Goal: Task Accomplishment & Management: Use online tool/utility

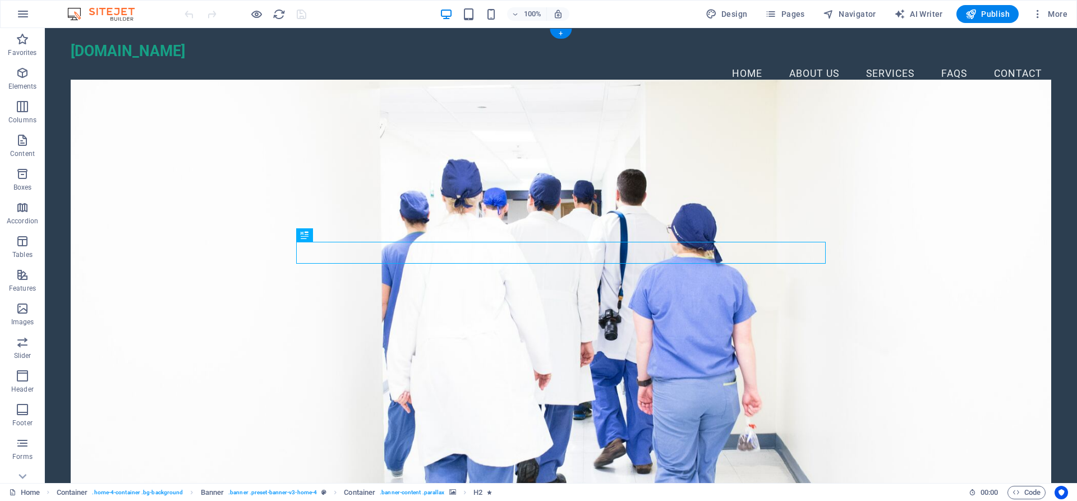
click at [105, 325] on figure at bounding box center [561, 287] width 981 height 414
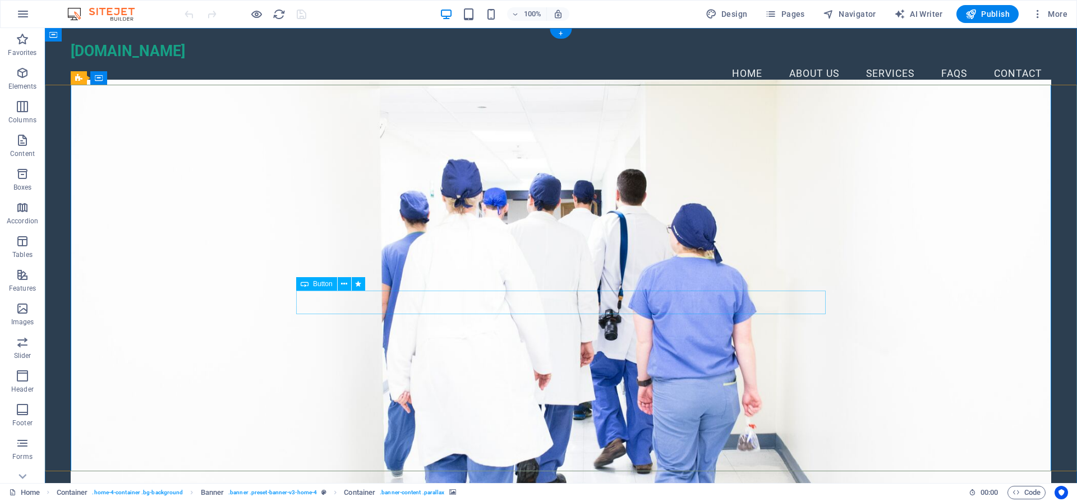
click at [347, 284] on icon at bounding box center [344, 284] width 6 height 12
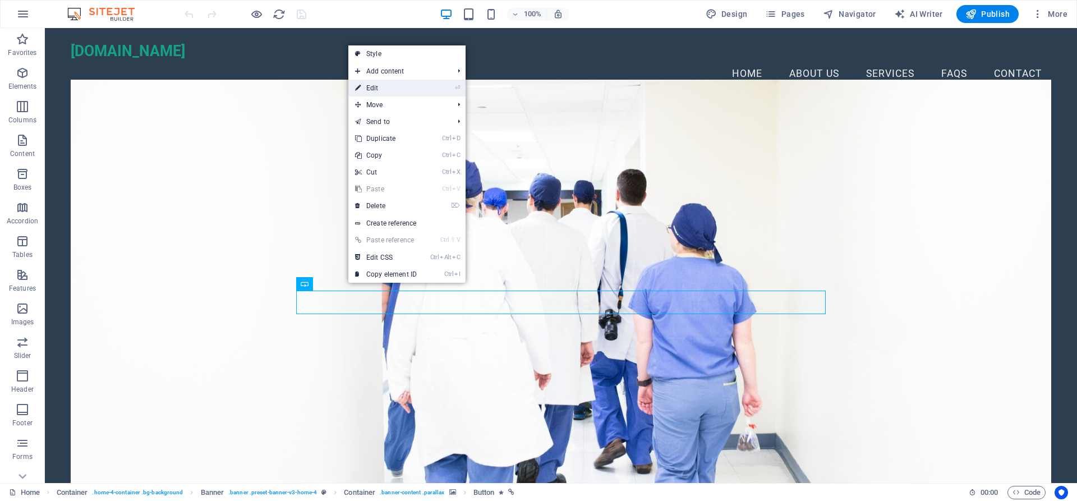
click at [386, 89] on link "⏎ Edit" at bounding box center [385, 88] width 75 height 17
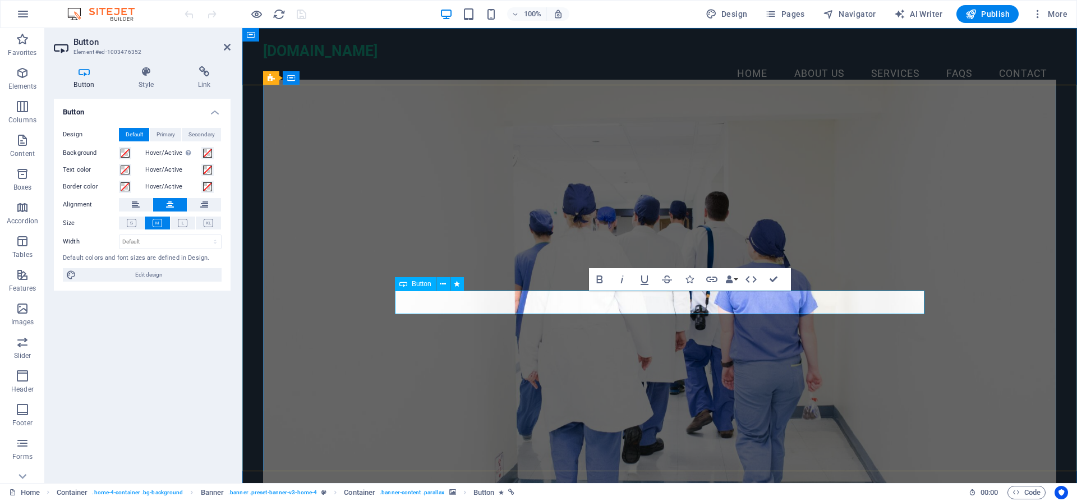
click at [90, 150] on label "Background" at bounding box center [91, 152] width 56 height 13
click at [119, 150] on button "Background" at bounding box center [125, 153] width 12 height 12
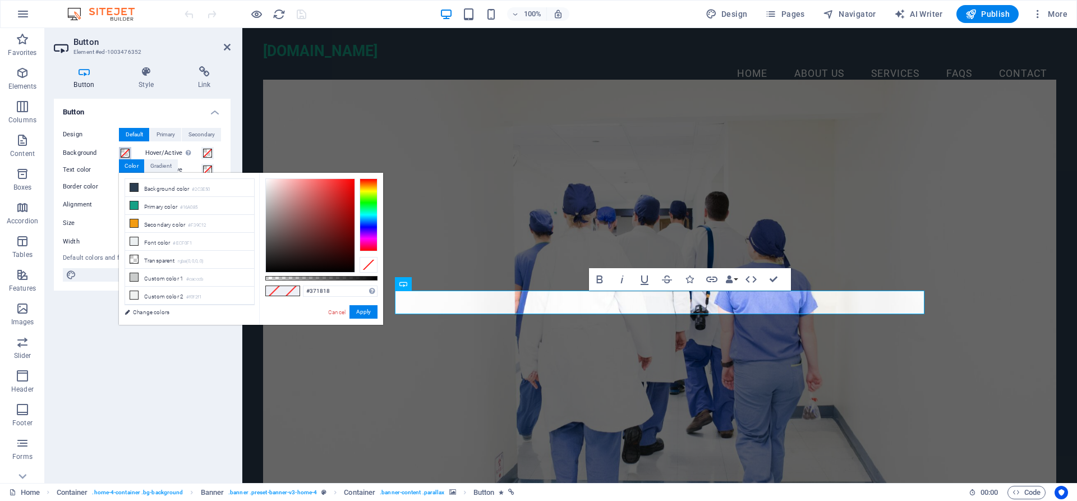
click at [315, 251] on div at bounding box center [310, 225] width 89 height 93
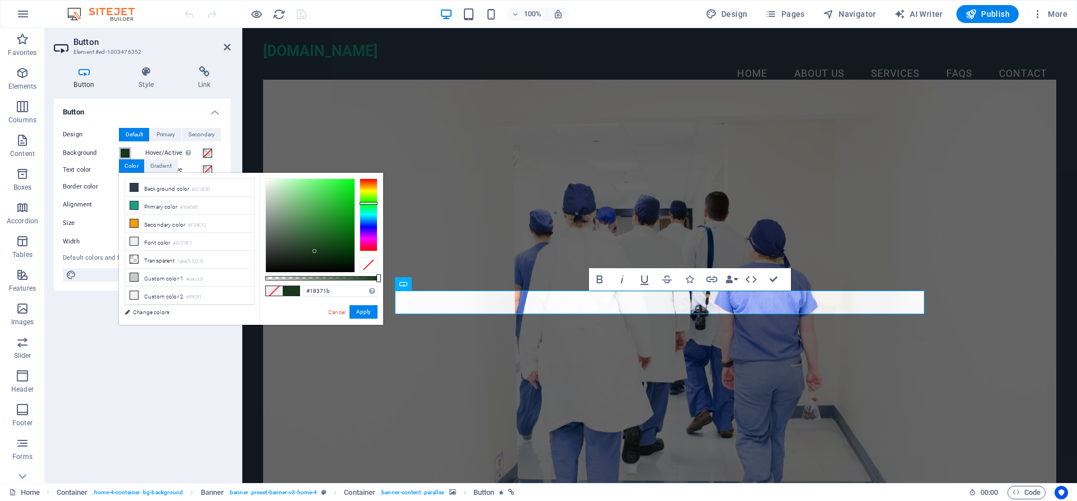
click at [363, 203] on div at bounding box center [369, 214] width 18 height 73
click at [363, 203] on div at bounding box center [369, 203] width 18 height 3
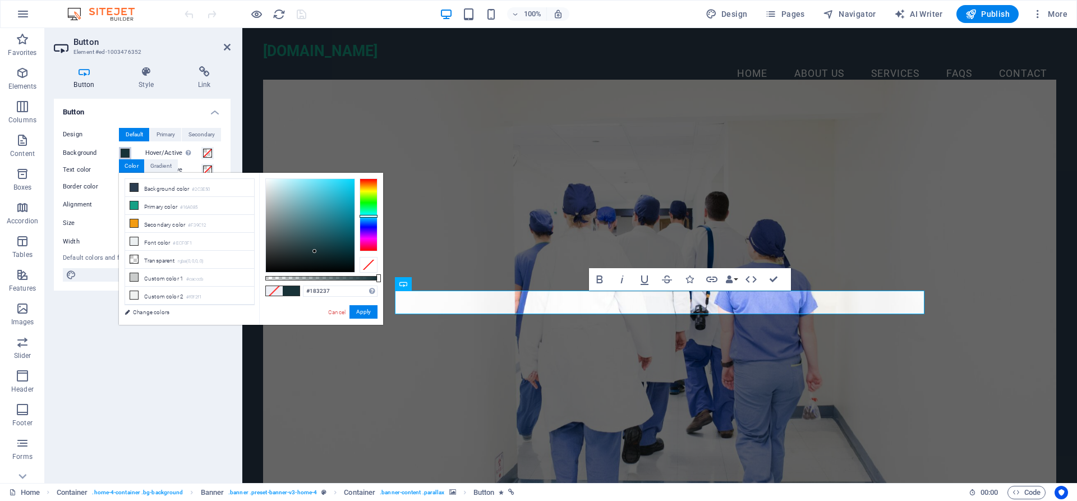
click at [367, 216] on div at bounding box center [369, 214] width 18 height 73
click at [449, 226] on figure at bounding box center [659, 287] width 793 height 414
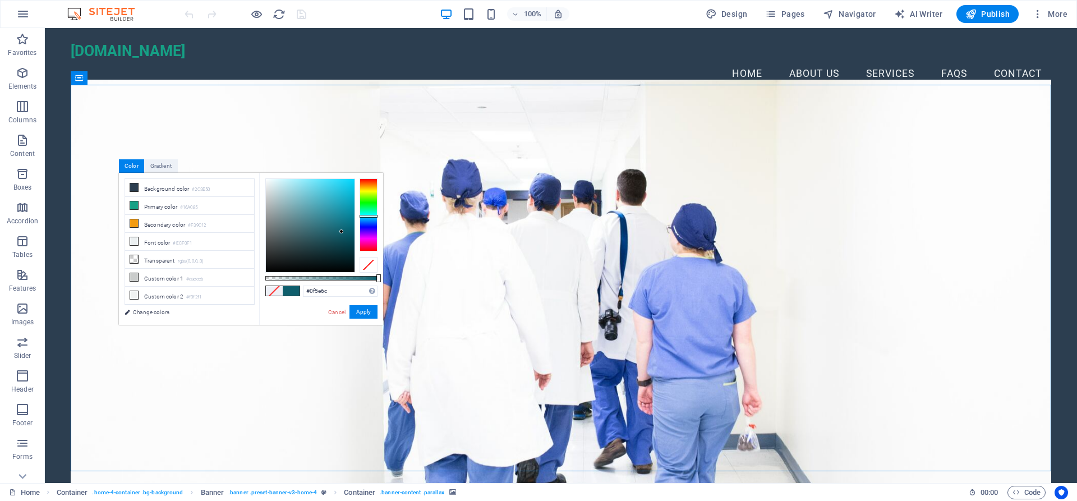
click at [342, 232] on div at bounding box center [310, 225] width 89 height 93
click at [333, 209] on div at bounding box center [310, 225] width 89 height 93
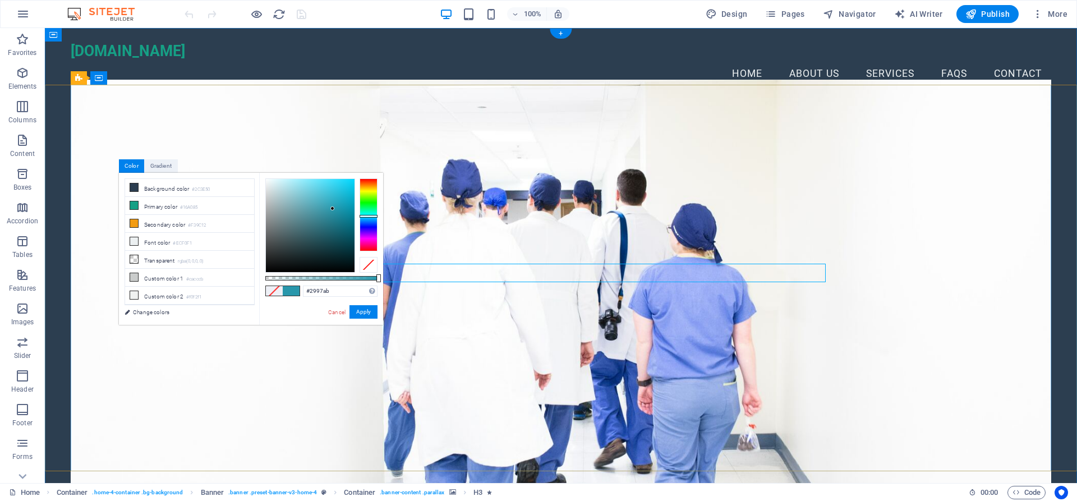
click at [137, 209] on li "Primary color #16A085" at bounding box center [189, 206] width 129 height 18
type input "#16a085"
click at [137, 209] on li "Primary color #16A085" at bounding box center [189, 206] width 129 height 18
click at [478, 353] on figure at bounding box center [561, 287] width 981 height 414
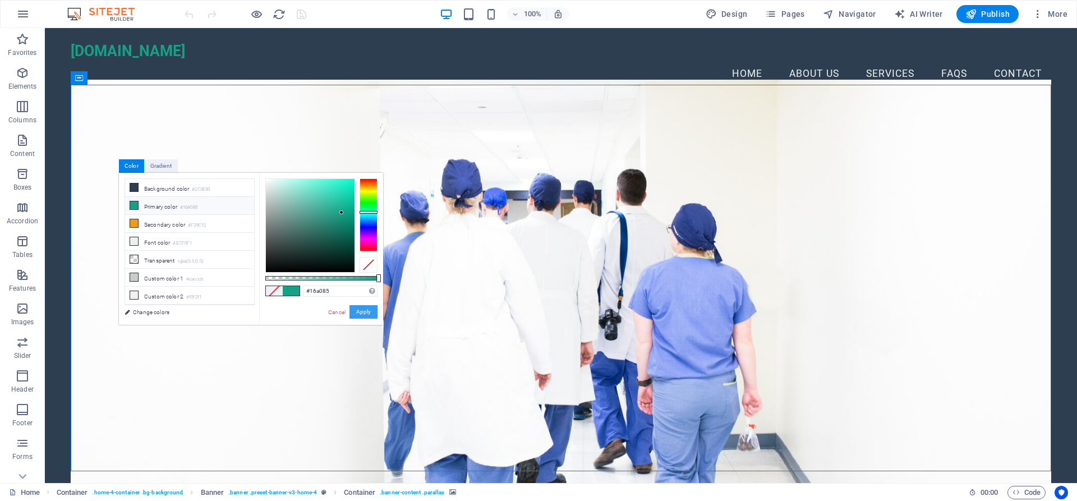
click at [356, 312] on button "Apply" at bounding box center [364, 311] width 28 height 13
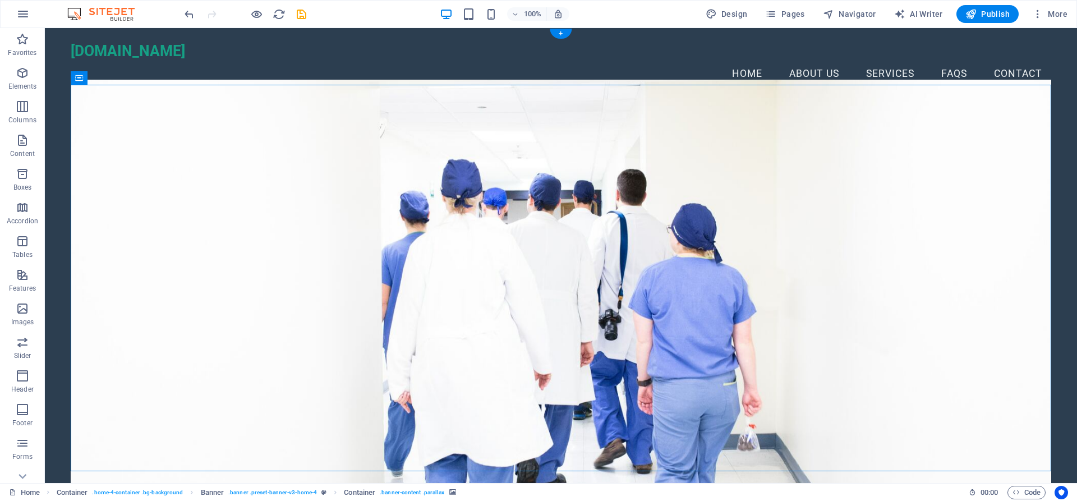
click at [816, 347] on figure at bounding box center [561, 287] width 981 height 414
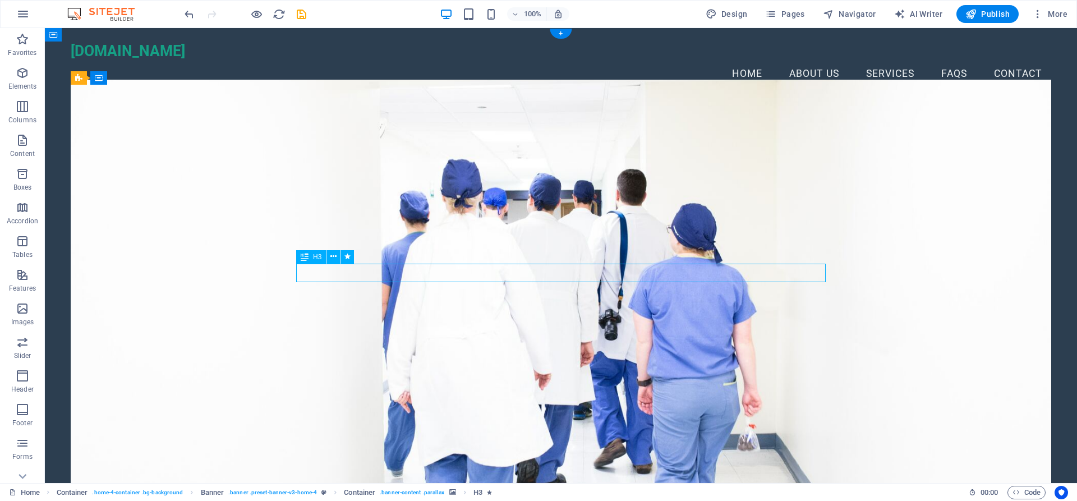
click at [334, 257] on icon at bounding box center [334, 257] width 6 height 12
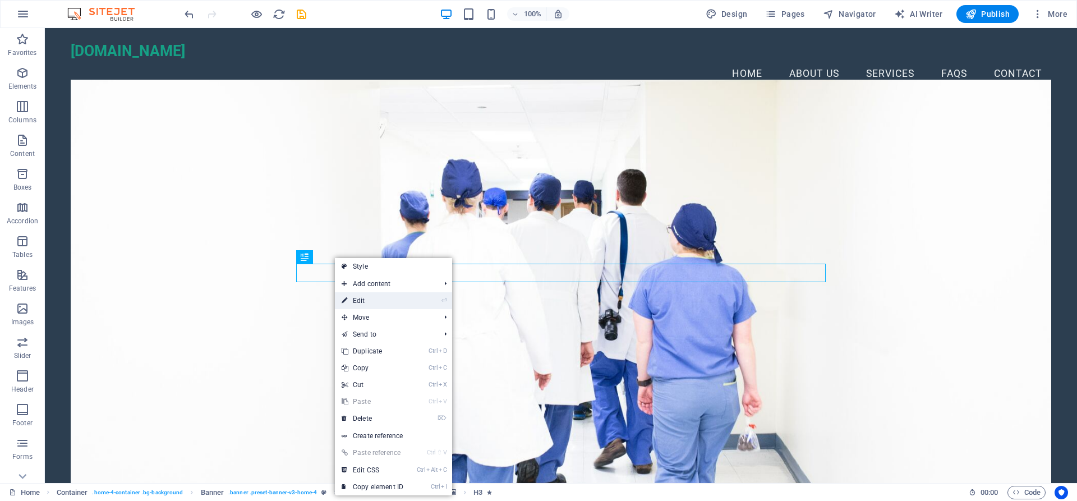
click at [389, 296] on link "⏎ Edit" at bounding box center [372, 300] width 75 height 17
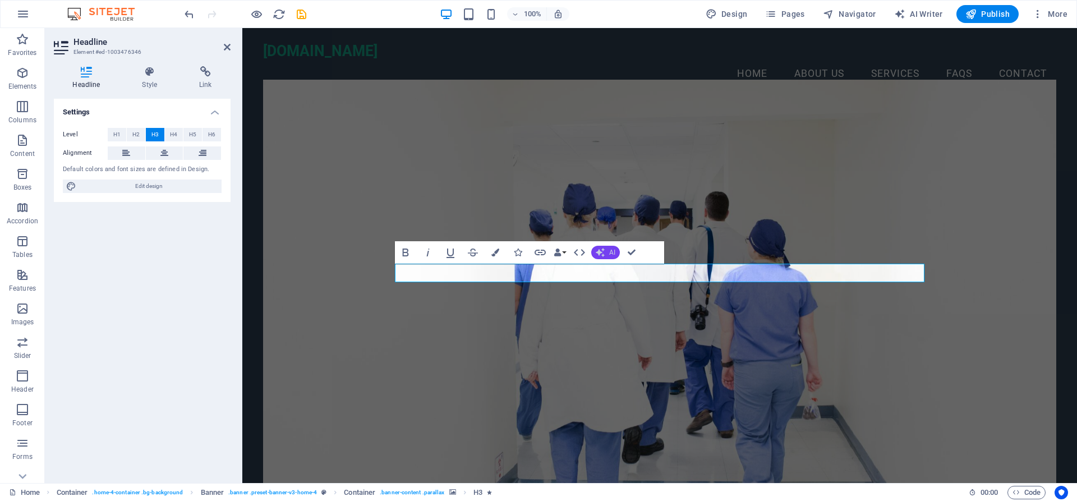
click at [616, 254] on span "AI" at bounding box center [612, 252] width 6 height 7
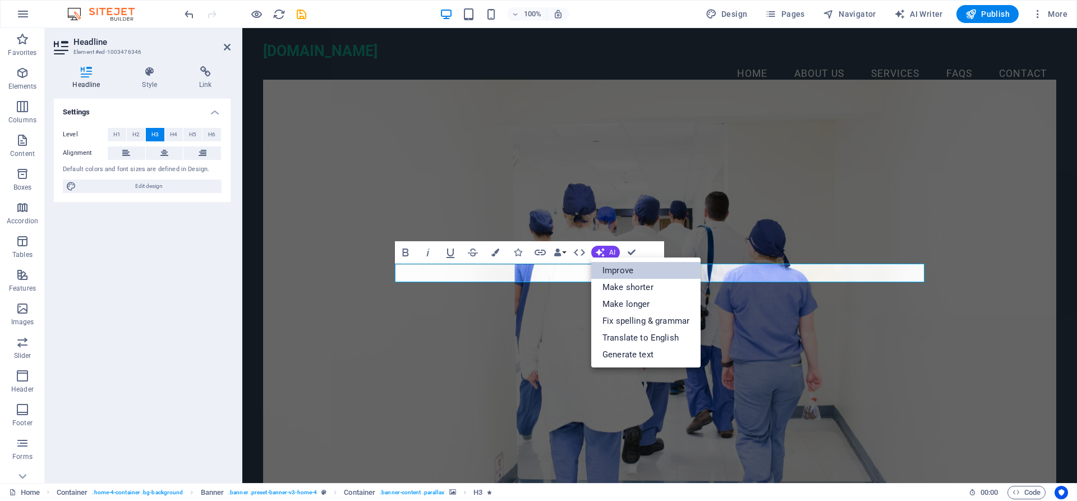
click at [617, 265] on link "Improve" at bounding box center [645, 270] width 109 height 17
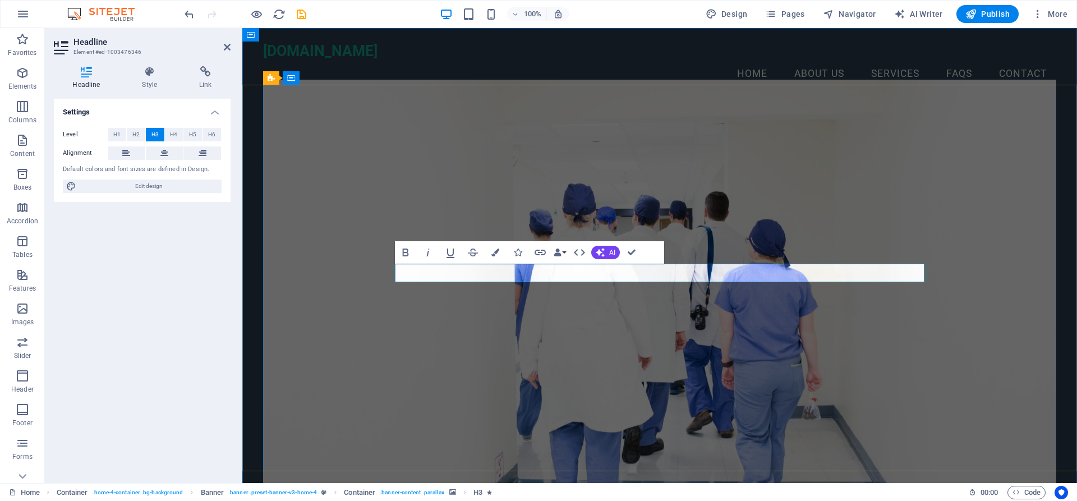
click at [491, 255] on button "Colors" at bounding box center [495, 252] width 21 height 22
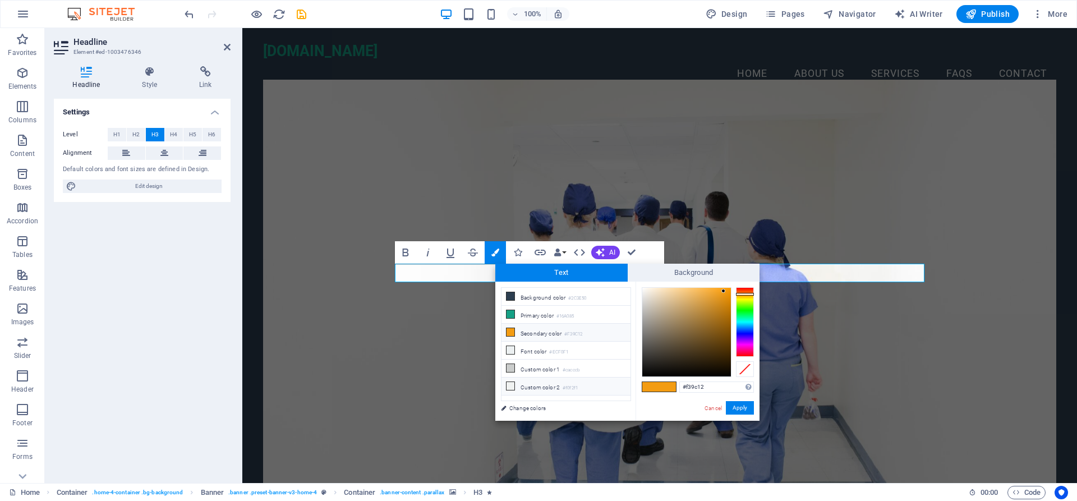
click at [513, 382] on icon at bounding box center [511, 386] width 8 height 8
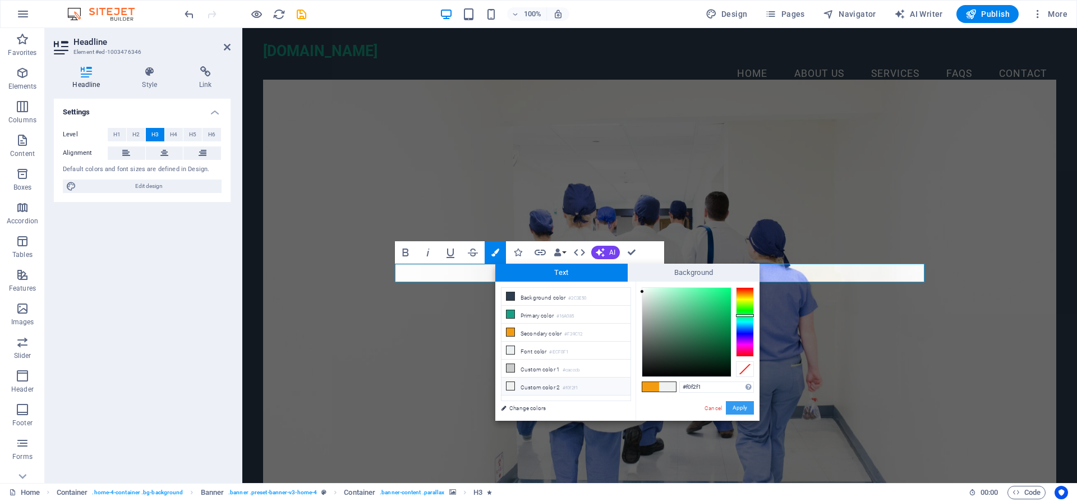
drag, startPoint x: 750, startPoint y: 405, endPoint x: 507, endPoint y: 377, distance: 244.5
click at [750, 405] on button "Apply" at bounding box center [740, 407] width 28 height 13
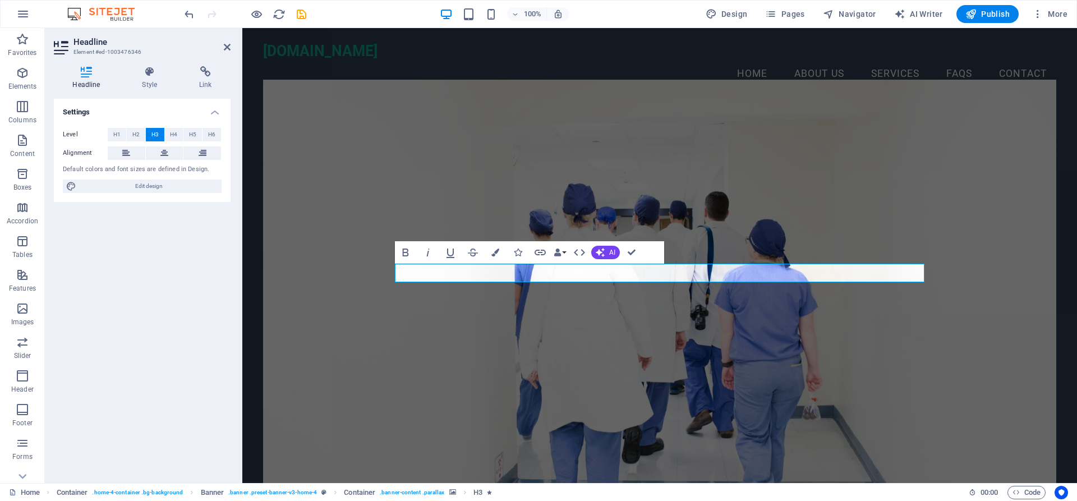
drag, startPoint x: 478, startPoint y: 273, endPoint x: 877, endPoint y: 295, distance: 399.5
click at [927, 280] on div "Welcome to ENT Specialist Clinic ​ ​ Premium Care for Ear, Nose, and Throat Sin…" at bounding box center [659, 390] width 793 height 577
click at [494, 252] on icon "button" at bounding box center [496, 253] width 8 height 8
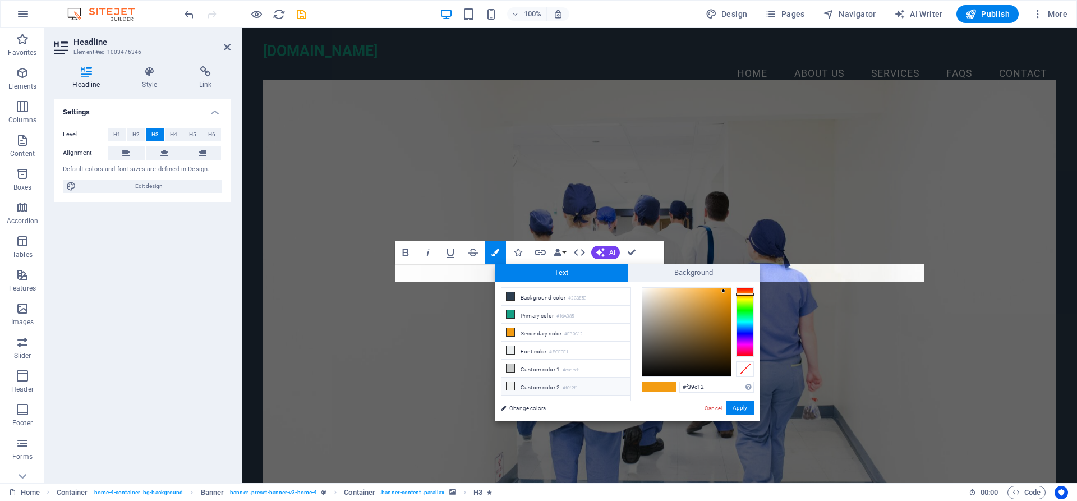
click at [507, 382] on icon at bounding box center [511, 386] width 8 height 8
type input "#f0f2f1"
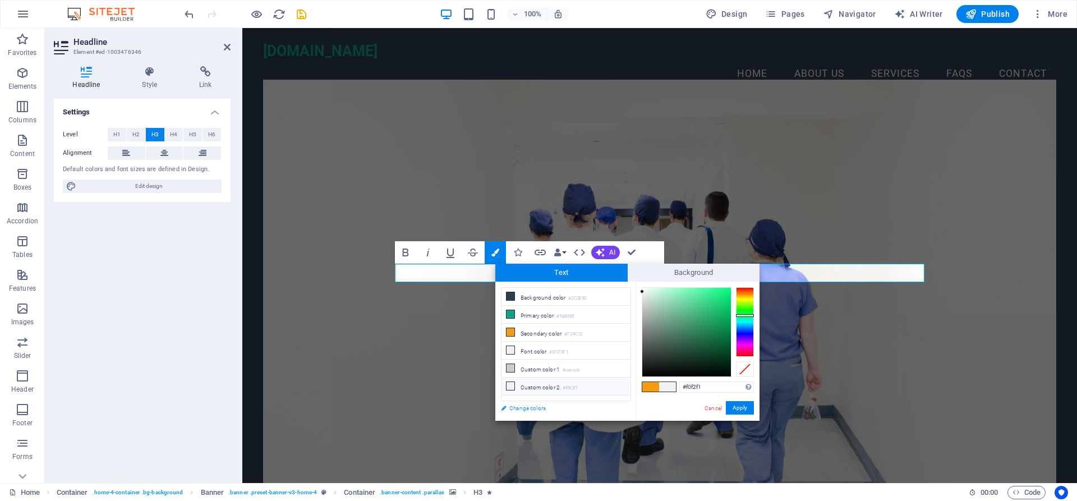
click at [531, 410] on link "Change colors" at bounding box center [560, 408] width 130 height 14
select select "px"
select select "200"
select select "px"
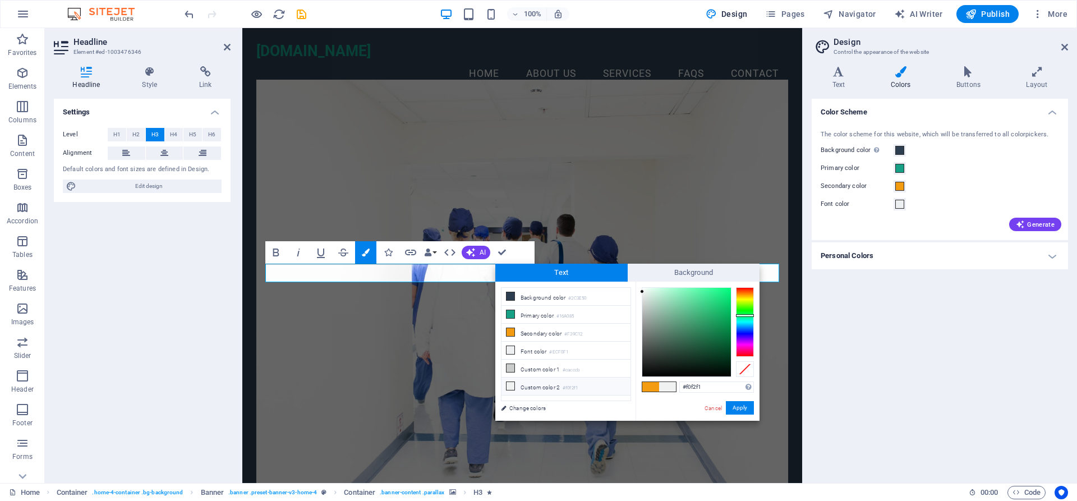
click at [896, 80] on h4 "Colors" at bounding box center [903, 78] width 66 height 24
click at [903, 204] on span at bounding box center [900, 204] width 9 height 9
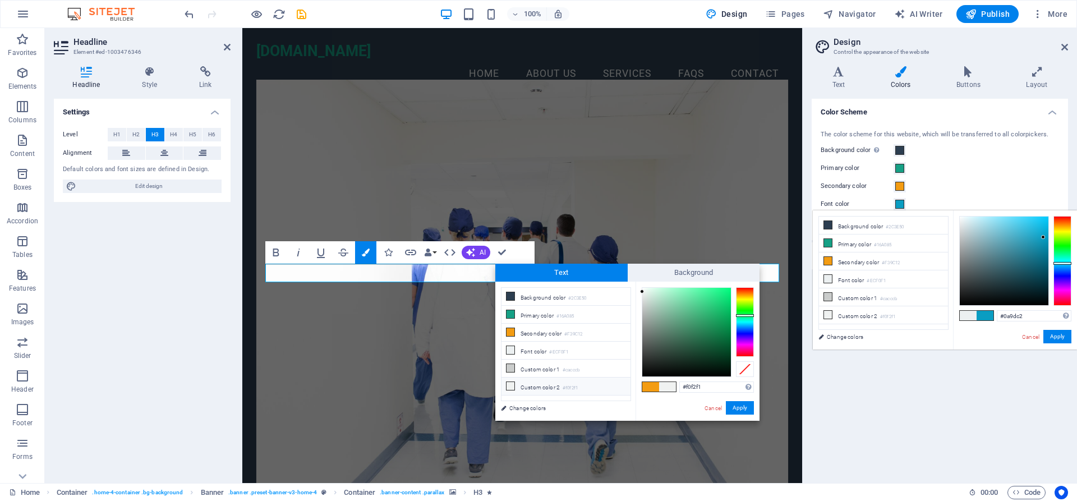
drag, startPoint x: 1021, startPoint y: 260, endPoint x: 1044, endPoint y: 237, distance: 32.1
click at [1044, 237] on div at bounding box center [1004, 261] width 89 height 89
click at [831, 315] on icon at bounding box center [828, 315] width 8 height 8
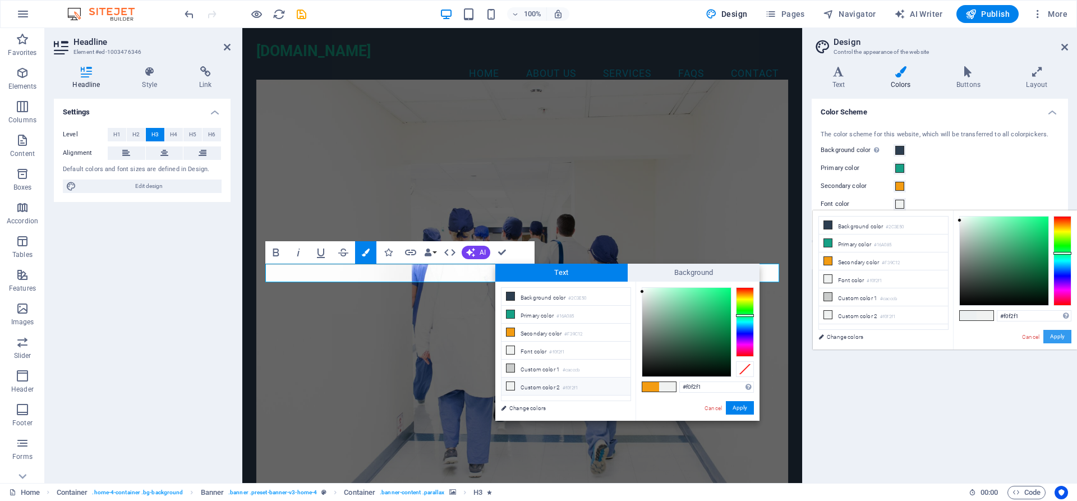
click at [1059, 337] on button "Apply" at bounding box center [1058, 336] width 28 height 13
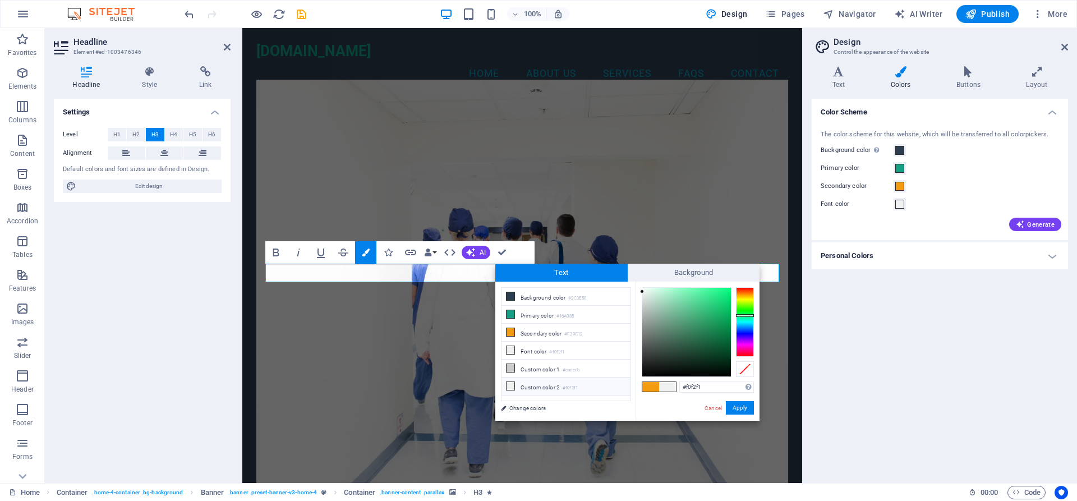
click at [667, 209] on figure at bounding box center [522, 287] width 532 height 414
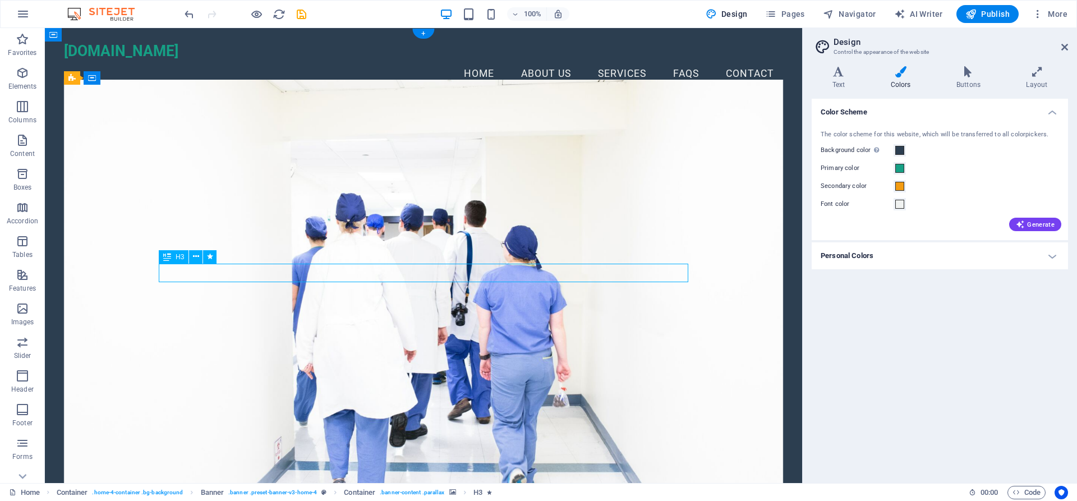
click at [900, 204] on span at bounding box center [900, 204] width 9 height 9
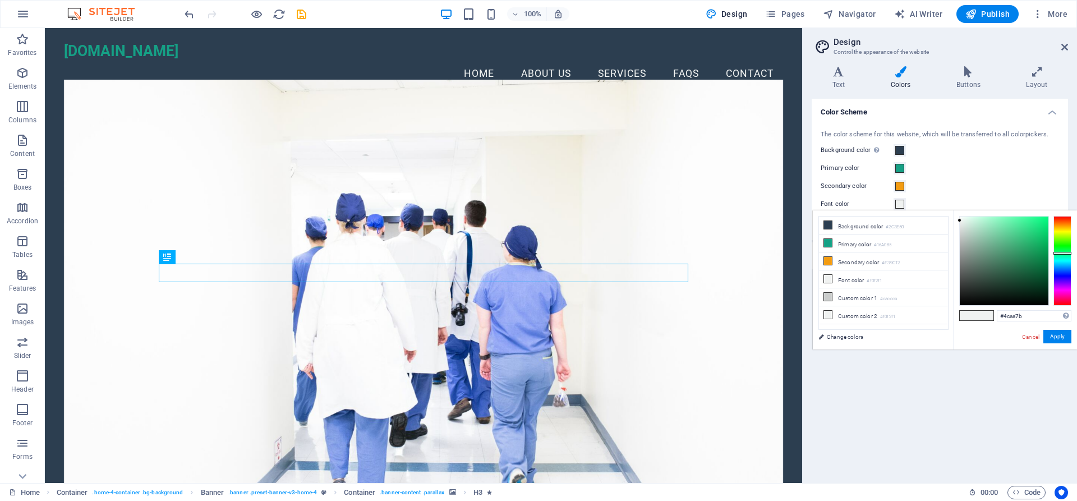
click at [1008, 246] on div at bounding box center [1004, 261] width 89 height 89
click at [998, 262] on div at bounding box center [1004, 261] width 89 height 89
click at [995, 273] on div at bounding box center [1004, 261] width 89 height 89
click at [996, 272] on div at bounding box center [995, 273] width 4 height 4
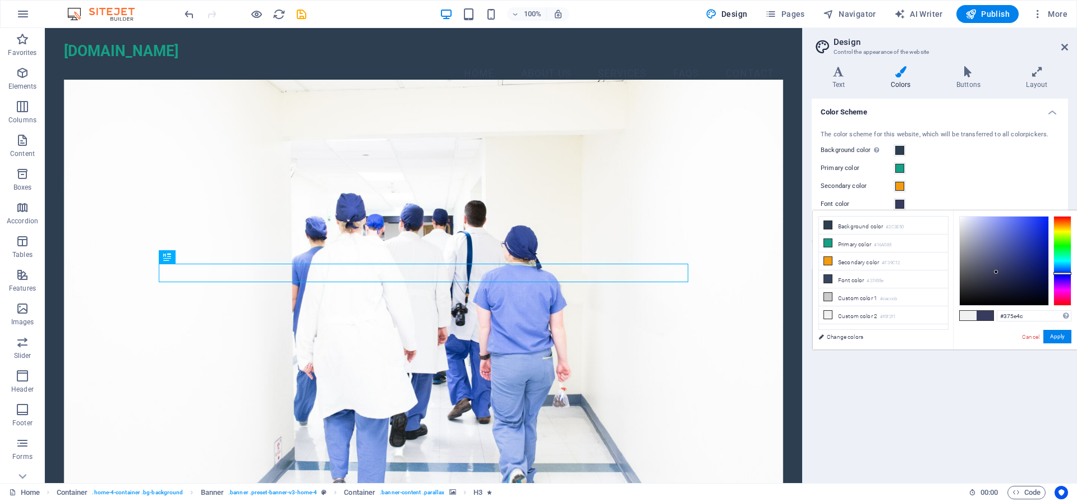
type input "#375e4b"
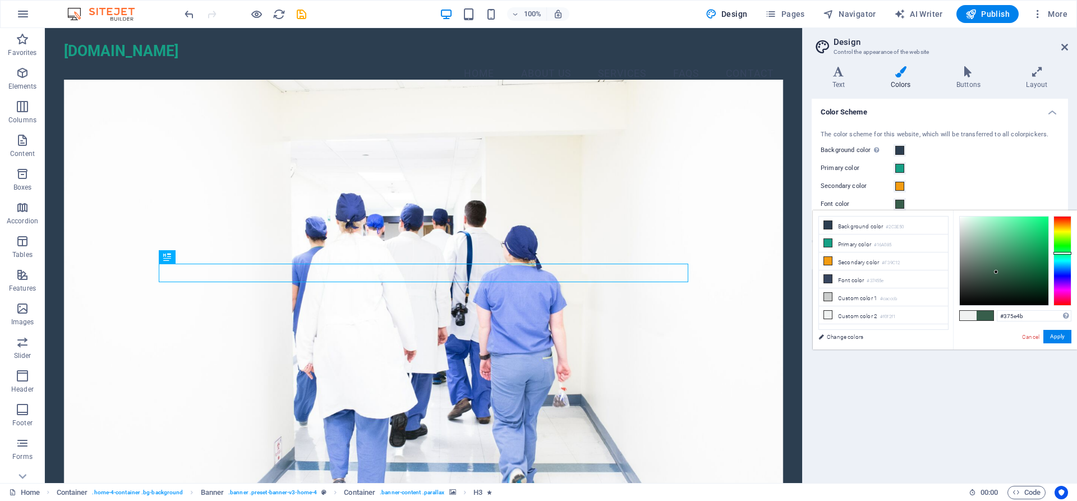
click at [1066, 253] on div at bounding box center [1063, 253] width 18 height 3
click at [838, 81] on h4 "Text" at bounding box center [841, 78] width 58 height 24
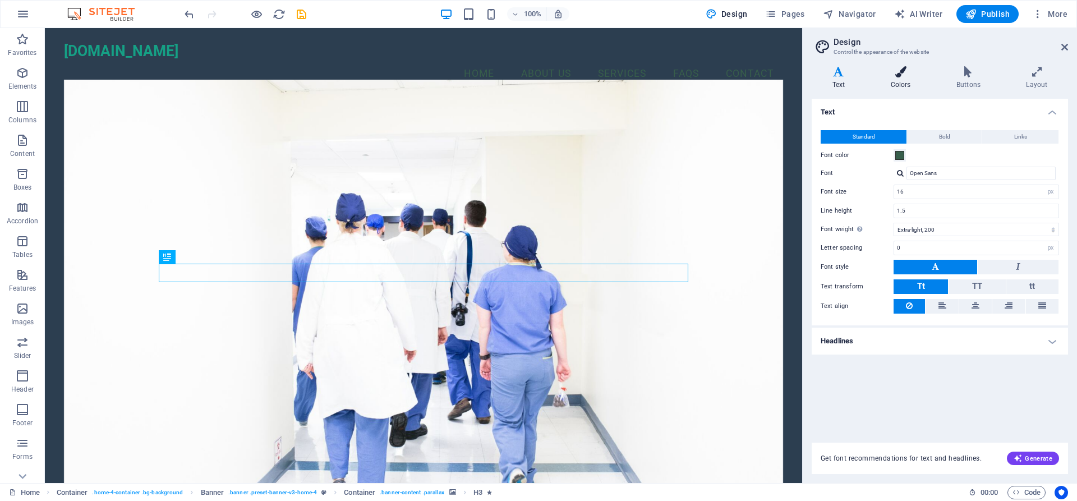
click at [903, 80] on h4 "Colors" at bounding box center [903, 78] width 66 height 24
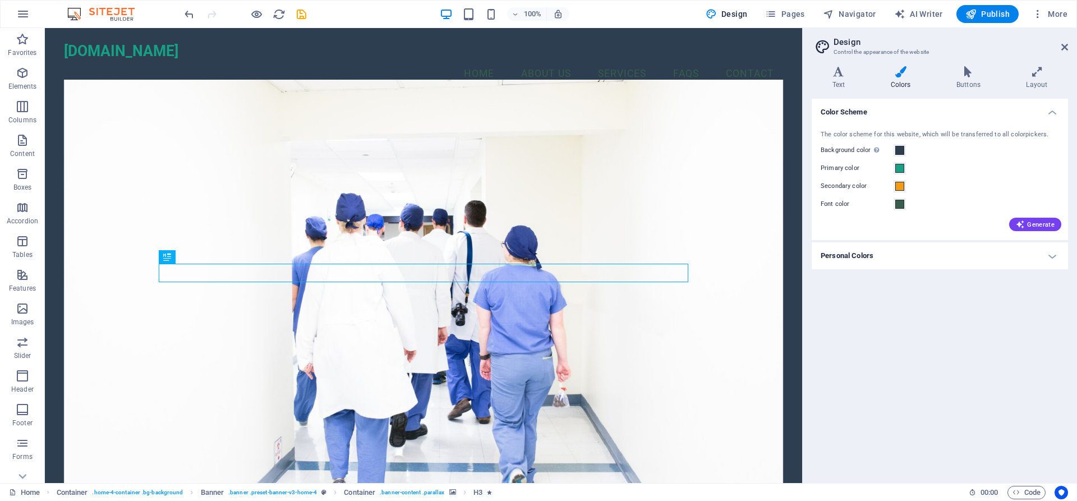
click at [1057, 253] on h4 "Personal Colors" at bounding box center [940, 255] width 256 height 27
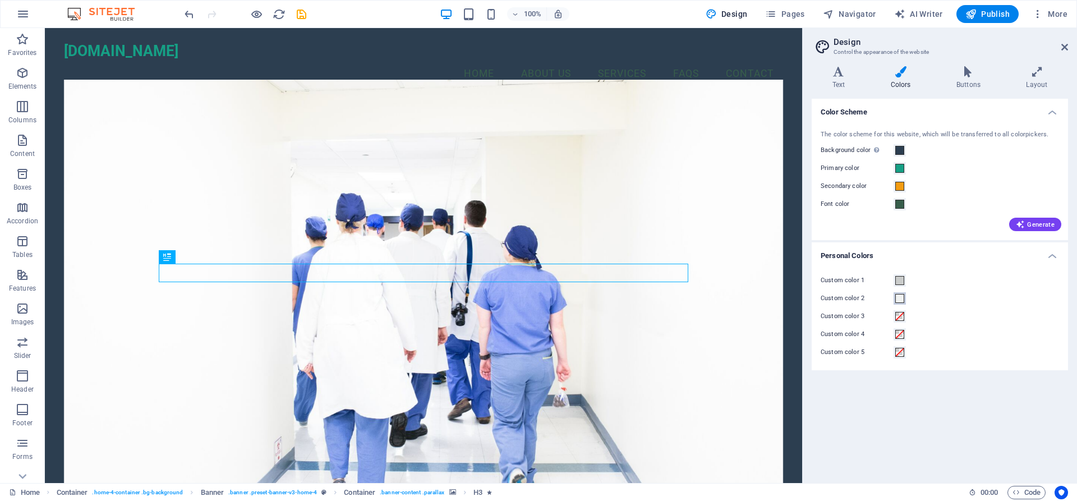
click at [903, 299] on span at bounding box center [900, 298] width 9 height 9
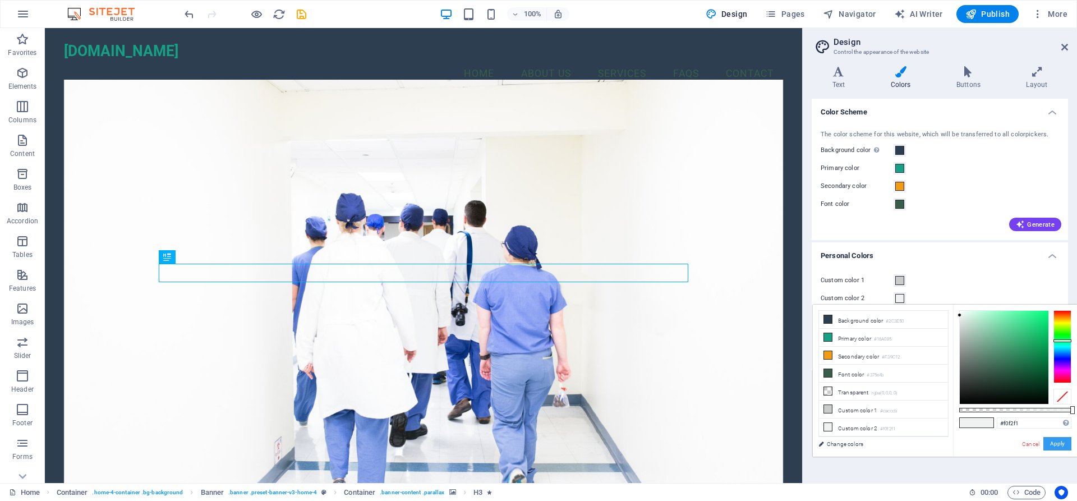
click at [1049, 439] on button "Apply" at bounding box center [1058, 443] width 28 height 13
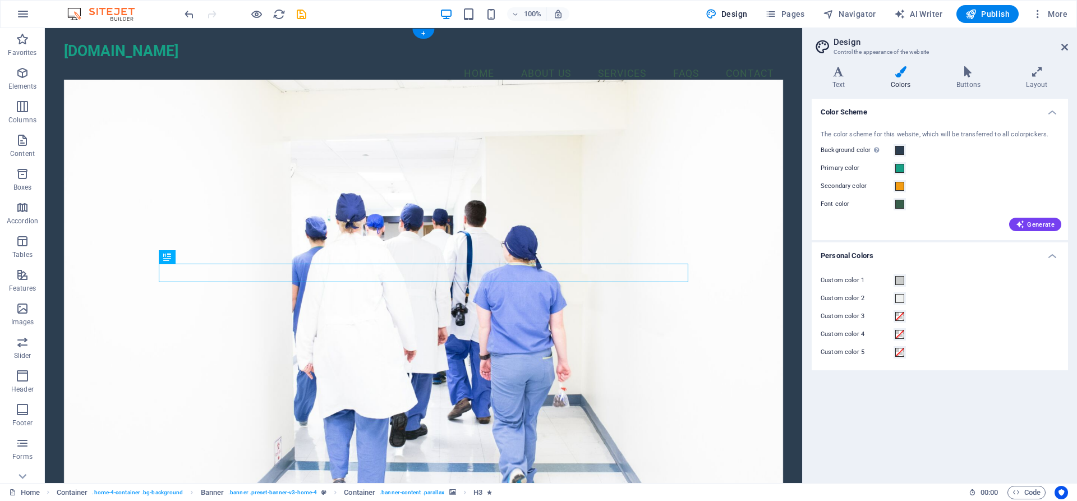
click at [671, 347] on figure at bounding box center [424, 287] width 720 height 414
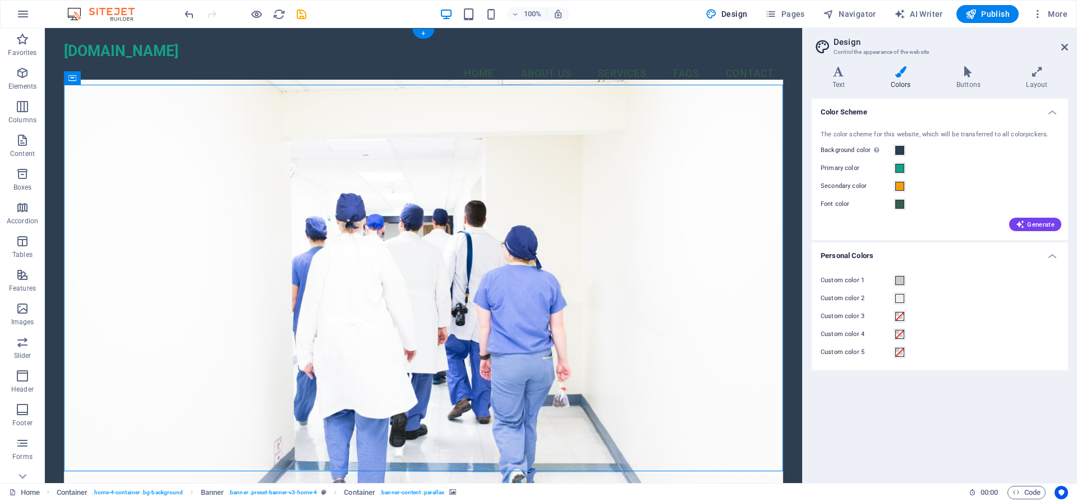
click at [732, 302] on figure at bounding box center [424, 287] width 720 height 414
click at [614, 176] on figure at bounding box center [424, 287] width 720 height 414
click at [972, 411] on div "Color Scheme The color scheme for this website, which will be transferred to al…" at bounding box center [940, 286] width 256 height 375
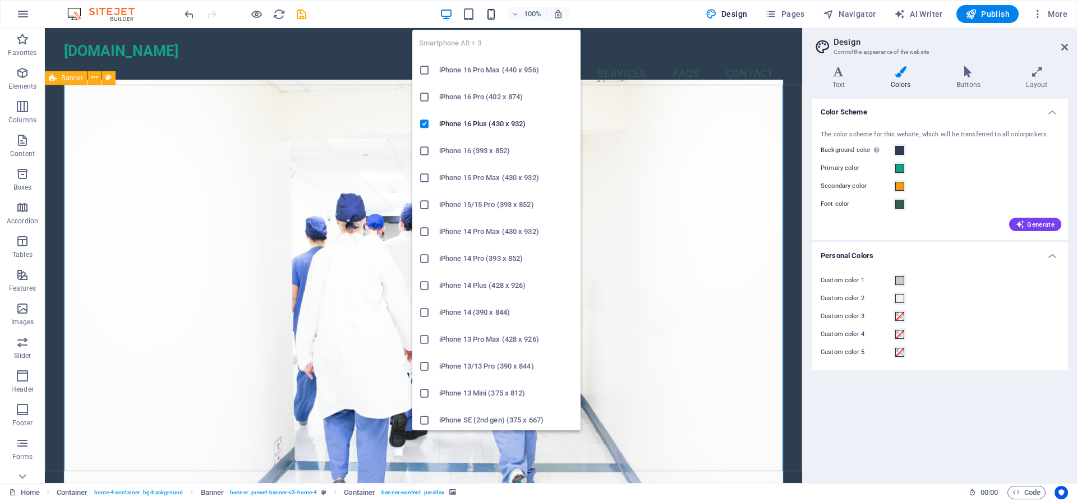
click at [490, 10] on icon "button" at bounding box center [491, 14] width 13 height 13
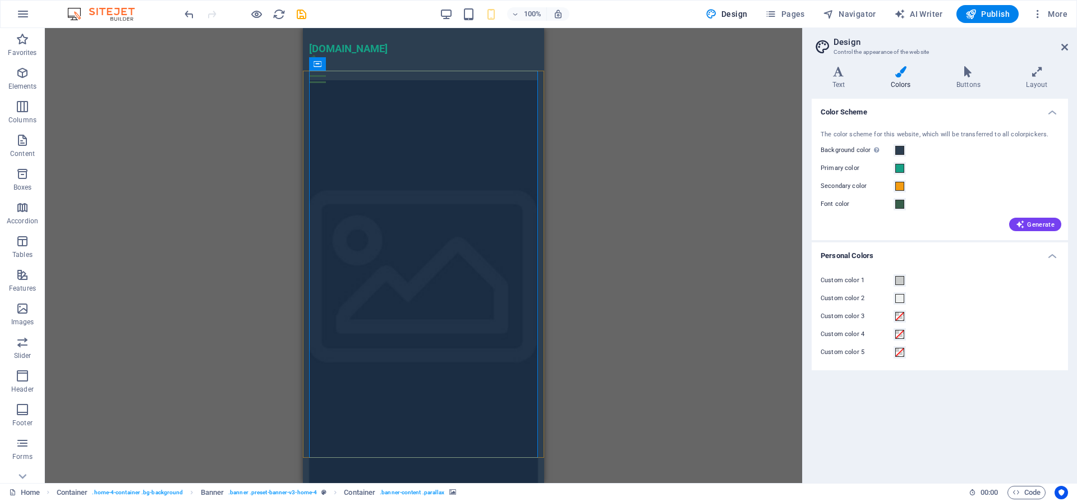
click at [683, 178] on div "H2 Container Banner Banner Container H3 Button Spacer Container Menu Bar Menu" at bounding box center [424, 255] width 758 height 455
click at [359, 235] on button at bounding box center [354, 234] width 13 height 13
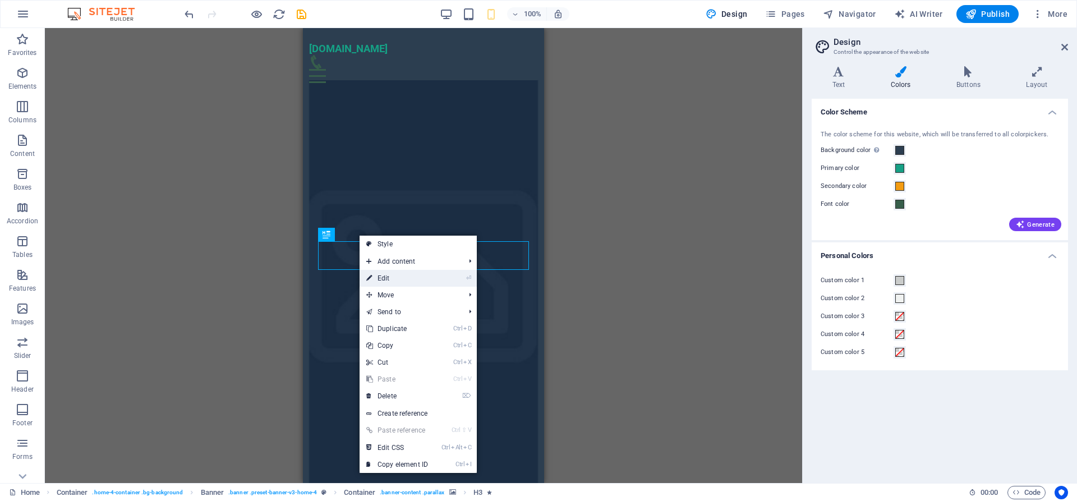
click at [414, 277] on link "⏎ Edit" at bounding box center [397, 278] width 75 height 17
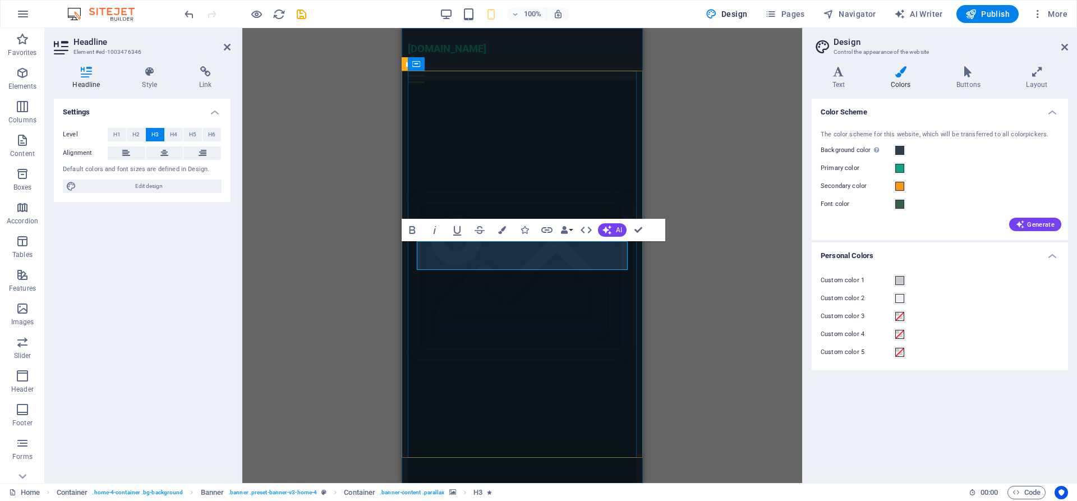
click at [735, 283] on div "H2 Container Banner Container H3 Button Spacer Container Menu Bar Menu Bold Ita…" at bounding box center [522, 255] width 560 height 455
click at [735, 227] on div "H2 Container Banner Container H3 Button Spacer Container Menu Bar Menu Bold Ita…" at bounding box center [522, 255] width 560 height 455
click at [742, 273] on div "H2 Container Banner Container H3 Button Spacer Container Menu Bar Menu Bold Ita…" at bounding box center [522, 255] width 560 height 455
click at [579, 380] on figure at bounding box center [523, 287] width 230 height 414
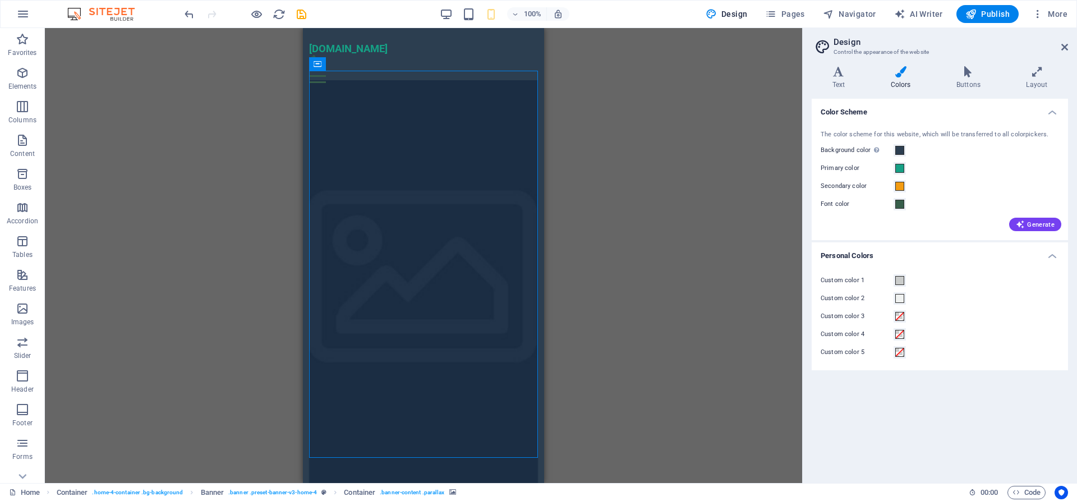
click at [702, 327] on div "H2 Container Banner Banner Container H3 Button Spacer Container Menu Bar Menu" at bounding box center [424, 255] width 758 height 455
click at [643, 230] on div "H2 Container Banner Banner Container H3 Button Spacer Container Menu Bar Menu" at bounding box center [424, 255] width 758 height 455
click at [664, 324] on div "H2 Container Banner Banner Container H3 Button Spacer Container Menu Bar Menu" at bounding box center [424, 255] width 758 height 455
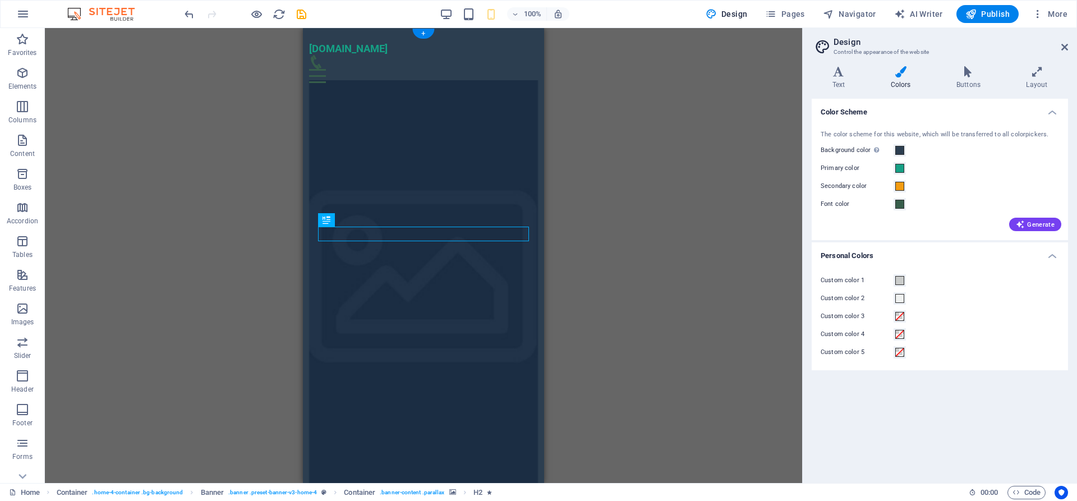
click at [527, 377] on figure at bounding box center [424, 287] width 230 height 414
click at [691, 246] on div "H2 Container Banner Container H3 Button Spacer Container Menu Bar Menu" at bounding box center [424, 255] width 758 height 455
click at [305, 18] on icon "save" at bounding box center [301, 14] width 13 height 13
checkbox input "false"
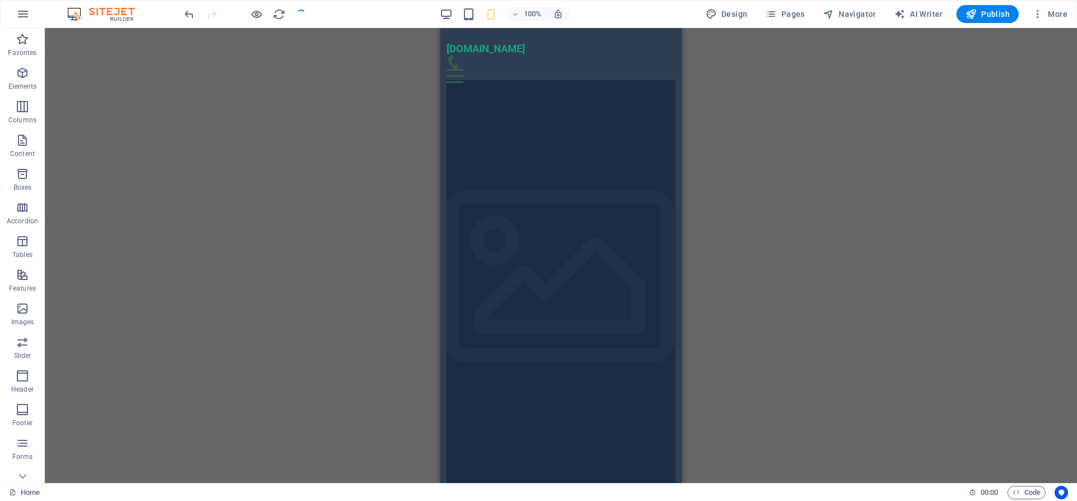
click at [778, 252] on div "H2 Container Banner Container H3 Button Spacer Menu Bar Menu" at bounding box center [561, 255] width 1033 height 455
click at [650, 395] on figure at bounding box center [562, 287] width 230 height 414
click at [956, 254] on div "H2 Container Banner Container H3 Button Spacer Container Menu Bar Menu Containe…" at bounding box center [561, 255] width 1033 height 455
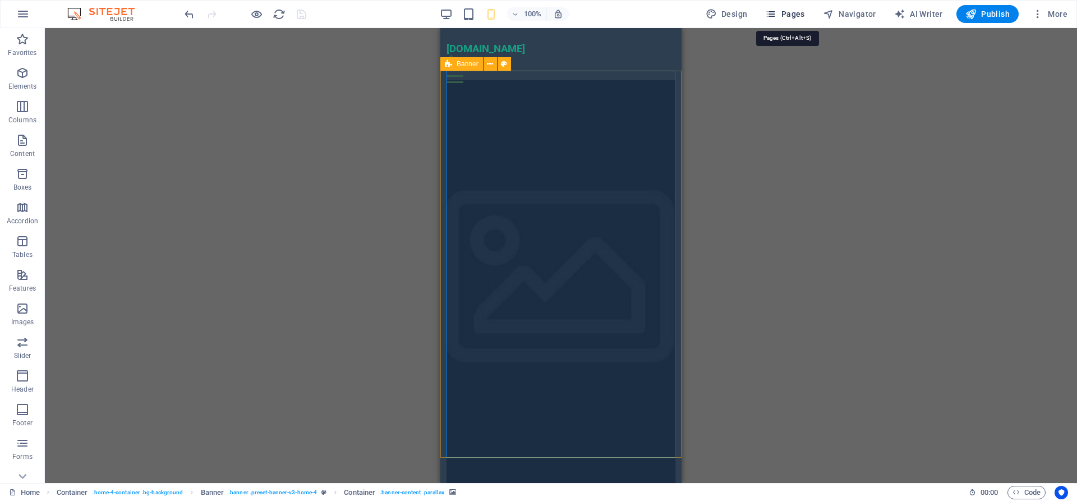
click at [788, 17] on span "Pages" at bounding box center [784, 13] width 39 height 11
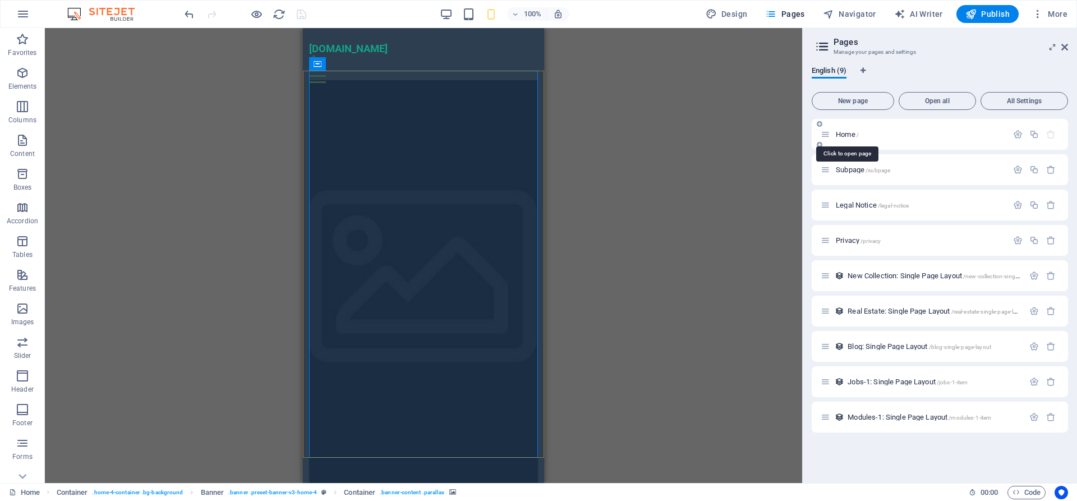
click at [852, 137] on span "Home /" at bounding box center [847, 134] width 23 height 8
click at [918, 141] on div "Home /" at bounding box center [940, 134] width 256 height 31
click at [907, 134] on p "Home /" at bounding box center [920, 134] width 168 height 7
click at [560, 192] on div "H2 Container Banner Banner Container H3 Button Spacer Container Menu Bar Menu C…" at bounding box center [424, 255] width 758 height 455
click at [26, 13] on icon "button" at bounding box center [22, 13] width 13 height 13
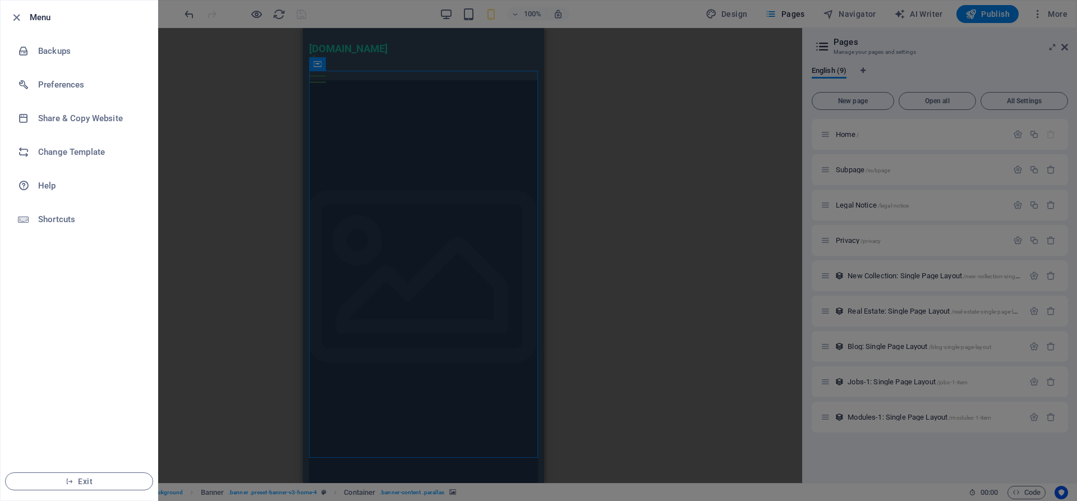
click at [173, 251] on div at bounding box center [538, 250] width 1077 height 501
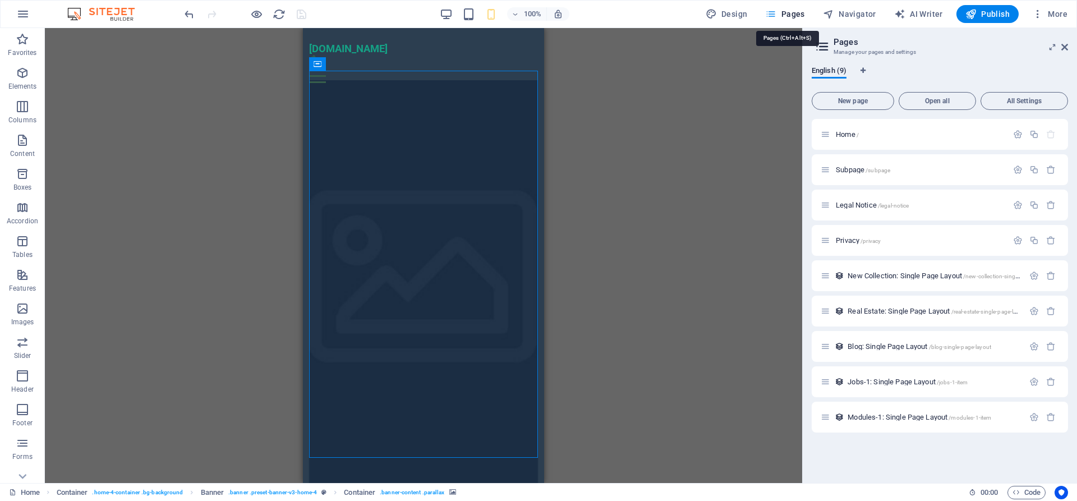
click at [788, 11] on span "Pages" at bounding box center [784, 13] width 39 height 11
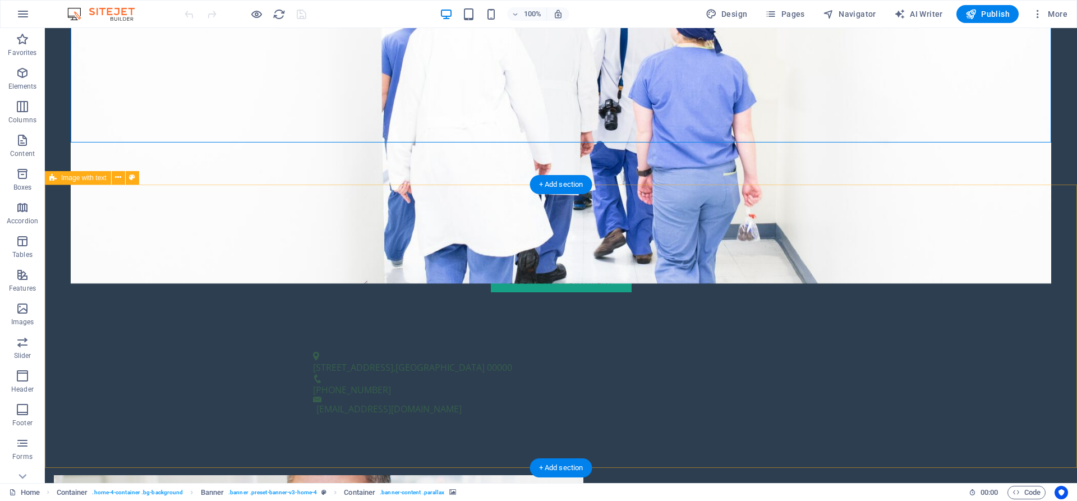
scroll to position [343, 0]
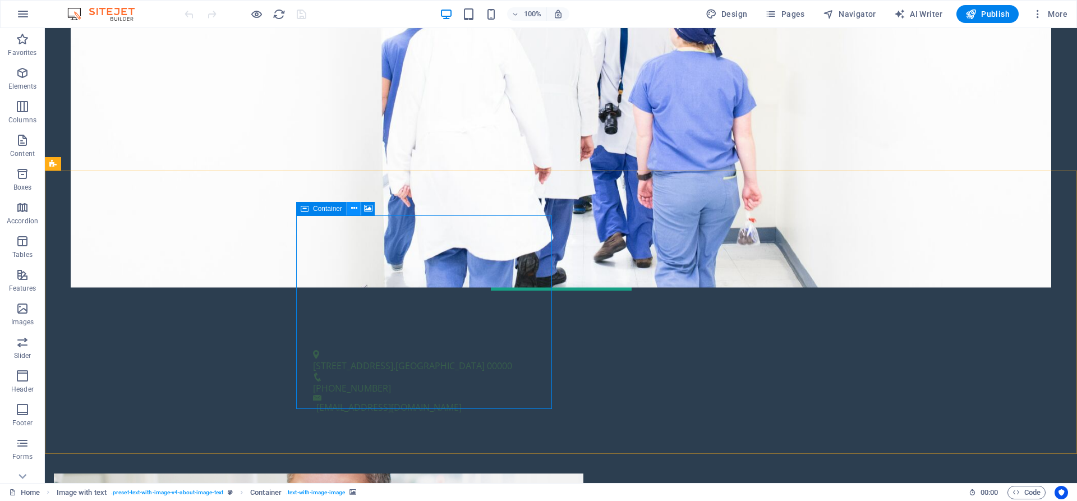
click at [354, 209] on icon at bounding box center [354, 209] width 6 height 12
click at [351, 209] on button at bounding box center [353, 208] width 13 height 13
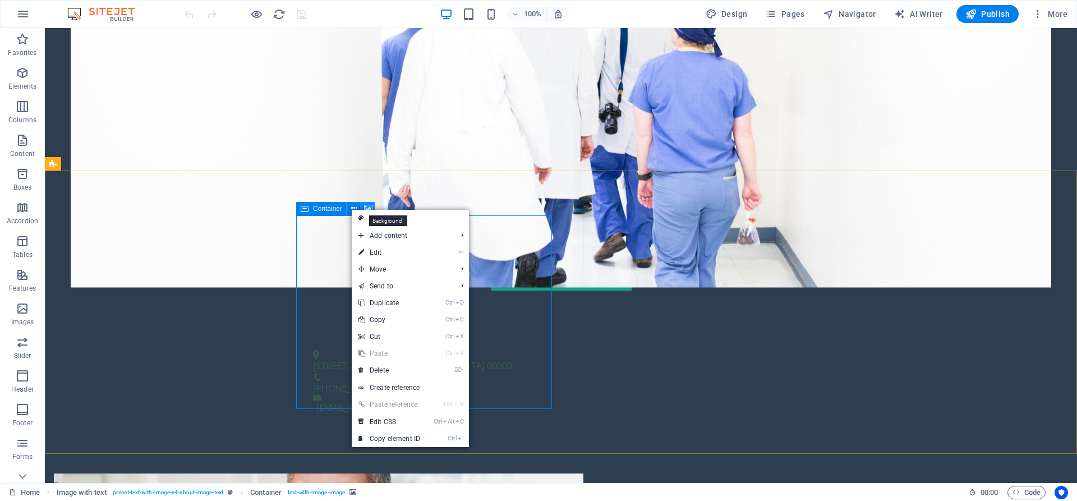
click at [365, 207] on icon at bounding box center [368, 209] width 8 height 12
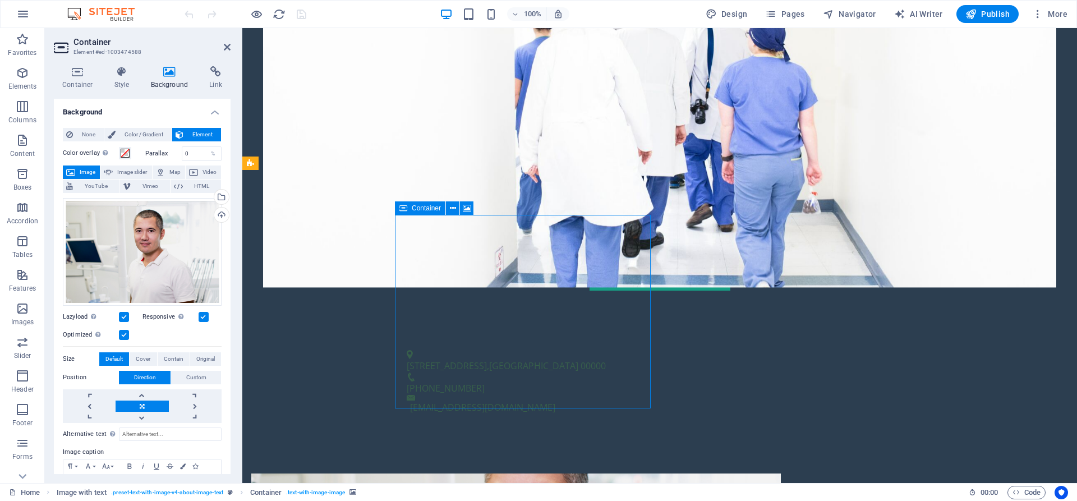
drag, startPoint x: 478, startPoint y: 274, endPoint x: 469, endPoint y: 275, distance: 9.6
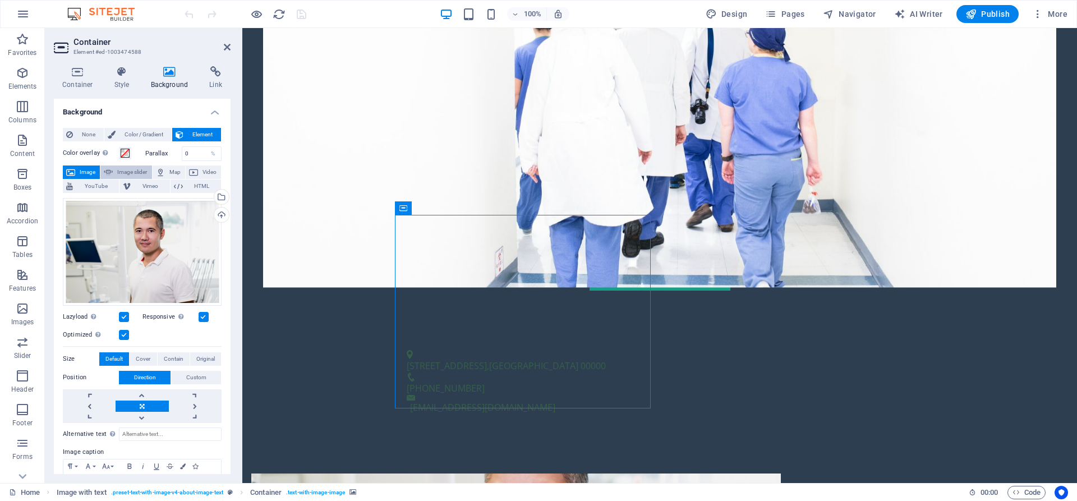
click at [117, 171] on span "Image slider" at bounding box center [132, 172] width 32 height 13
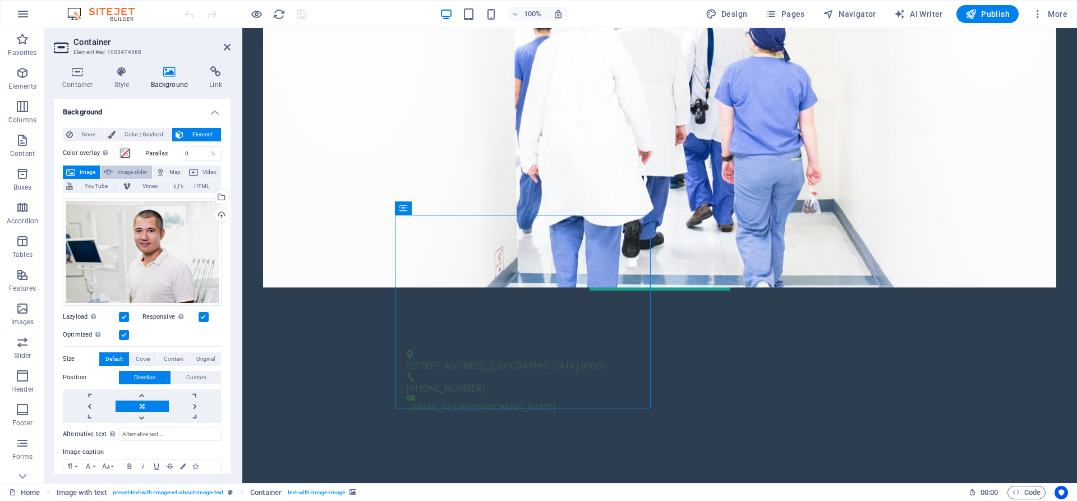
select select "ms"
select select "s"
select select "progressive"
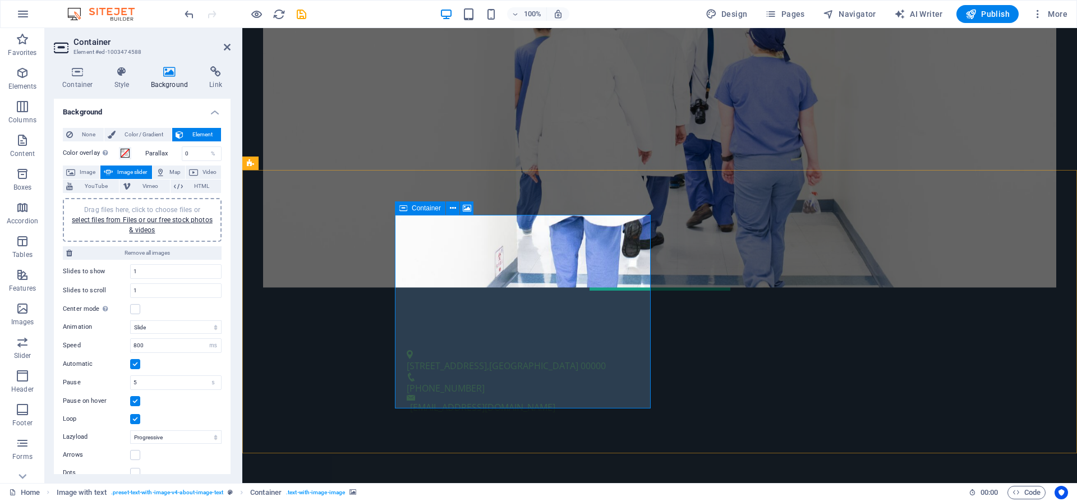
click at [153, 221] on link "select files from Files or our free stock photos & videos" at bounding box center [142, 225] width 141 height 18
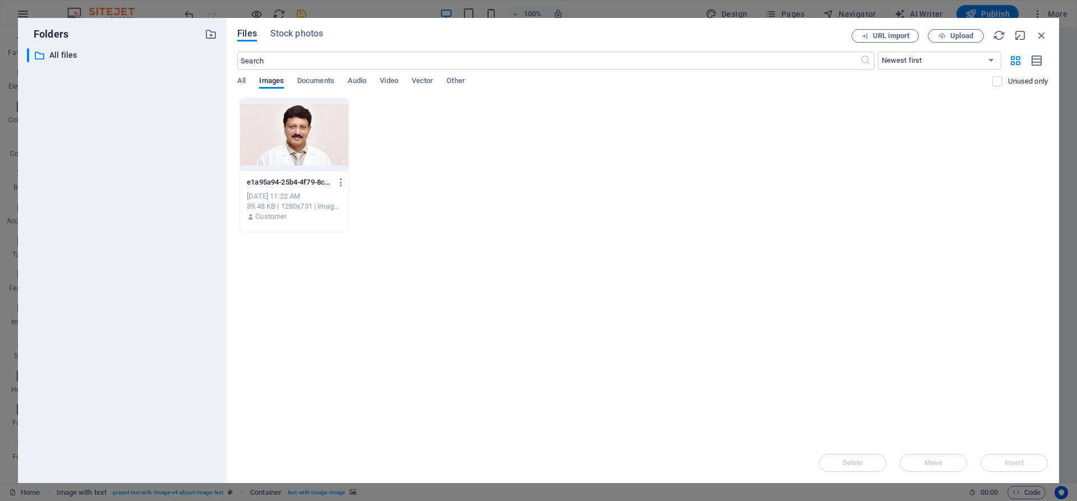
click at [273, 160] on div at bounding box center [294, 134] width 108 height 73
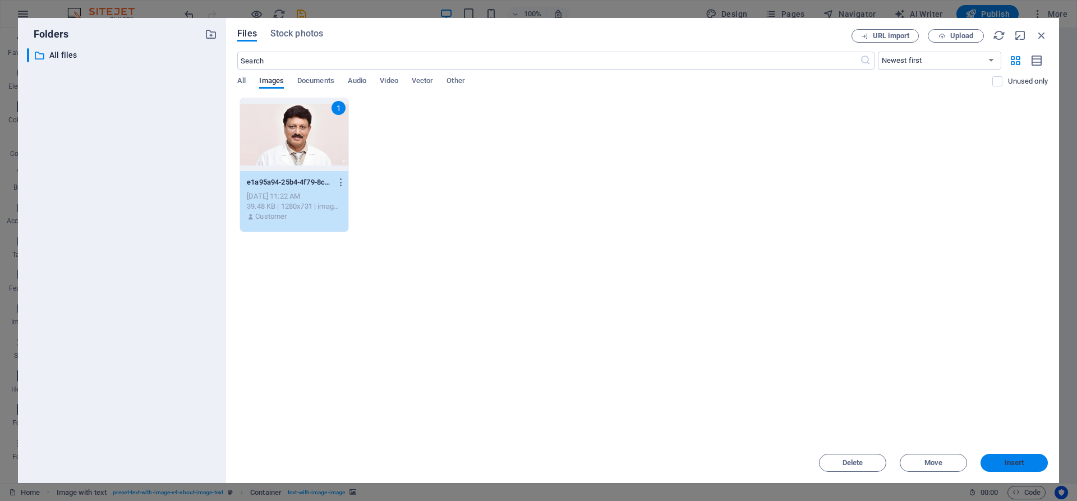
click at [1034, 462] on span "Insert" at bounding box center [1014, 463] width 58 height 7
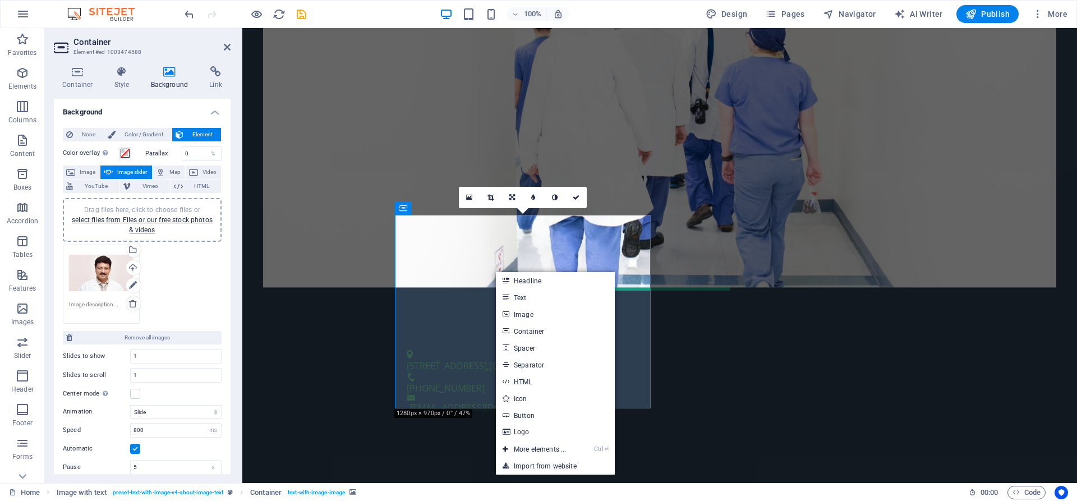
click at [465, 474] on img "1/1" at bounding box center [379, 474] width 256 height 0
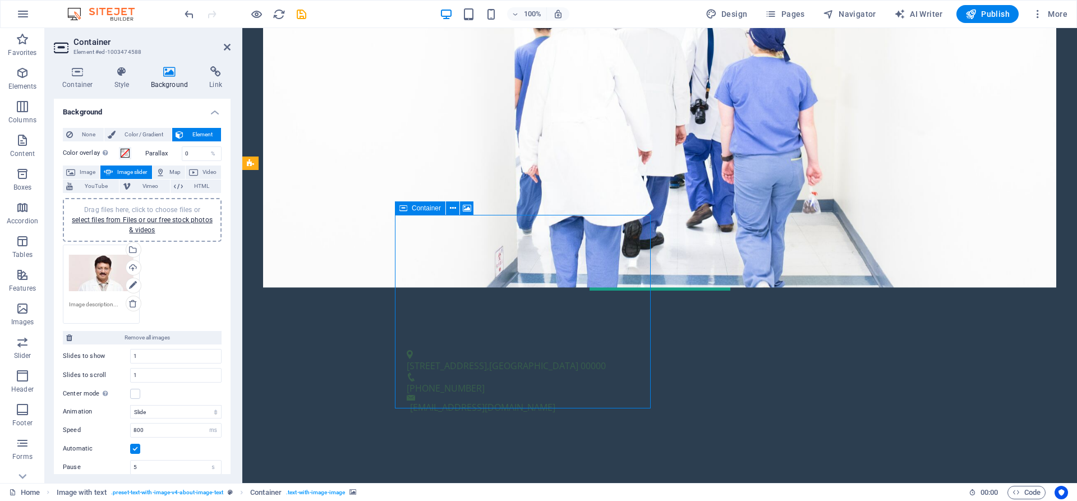
drag, startPoint x: 585, startPoint y: 274, endPoint x: 558, endPoint y: 268, distance: 28.2
click at [317, 162] on icon at bounding box center [316, 164] width 6 height 12
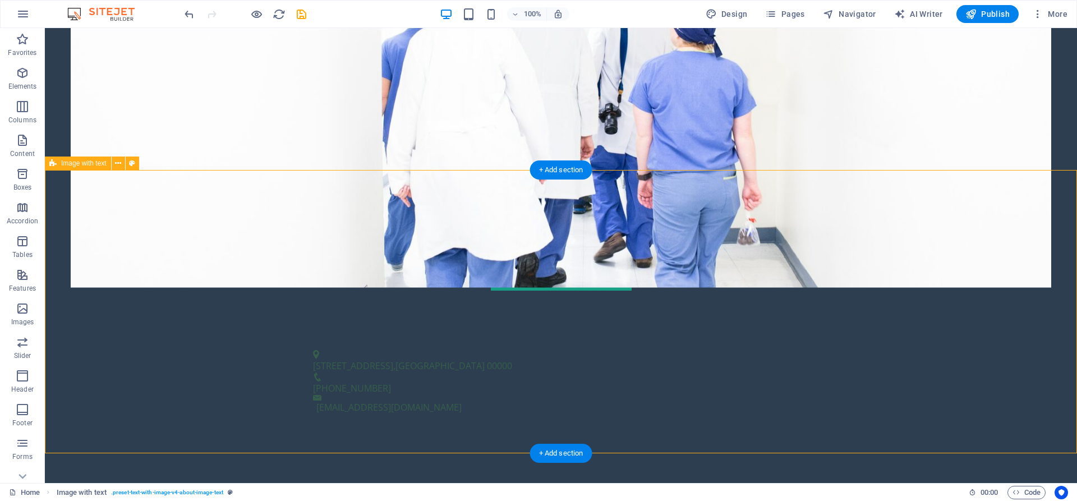
click at [310, 474] on img "1/1" at bounding box center [182, 474] width 256 height 0
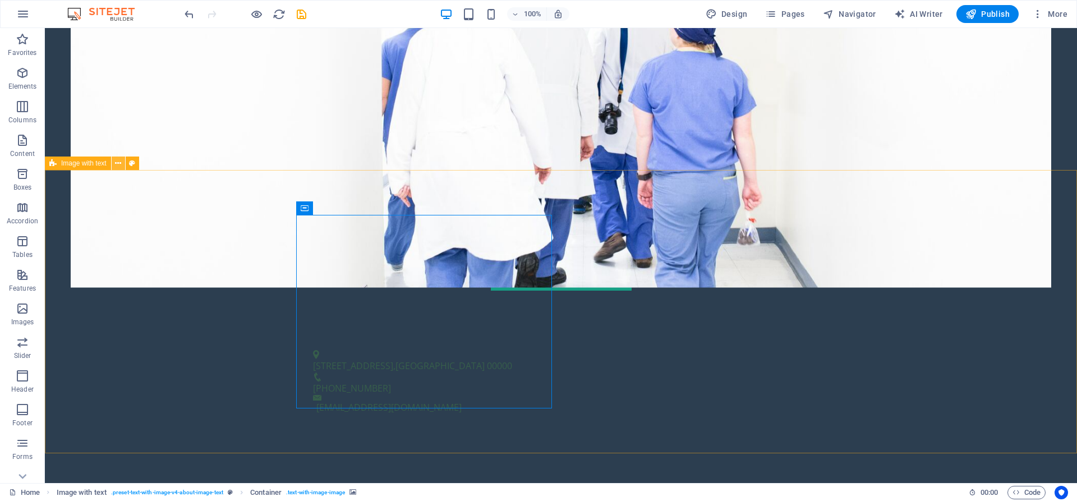
click at [112, 163] on button at bounding box center [118, 163] width 13 height 13
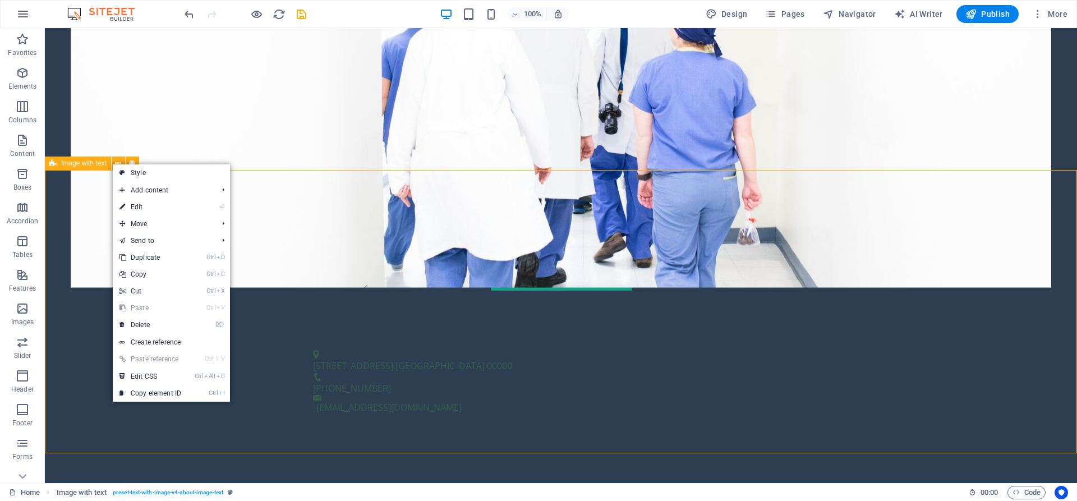
click at [103, 164] on span "Image with text" at bounding box center [83, 163] width 45 height 7
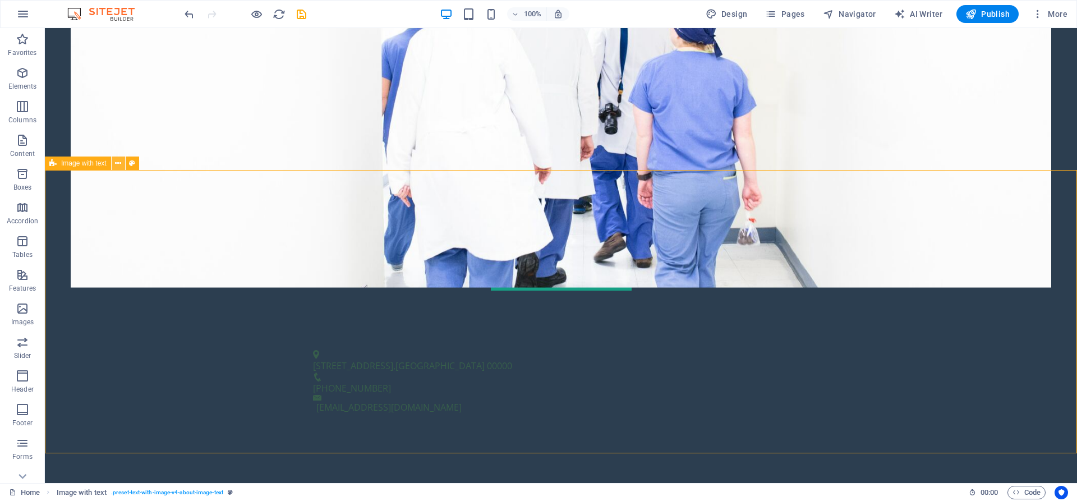
click at [120, 164] on icon at bounding box center [118, 164] width 6 height 12
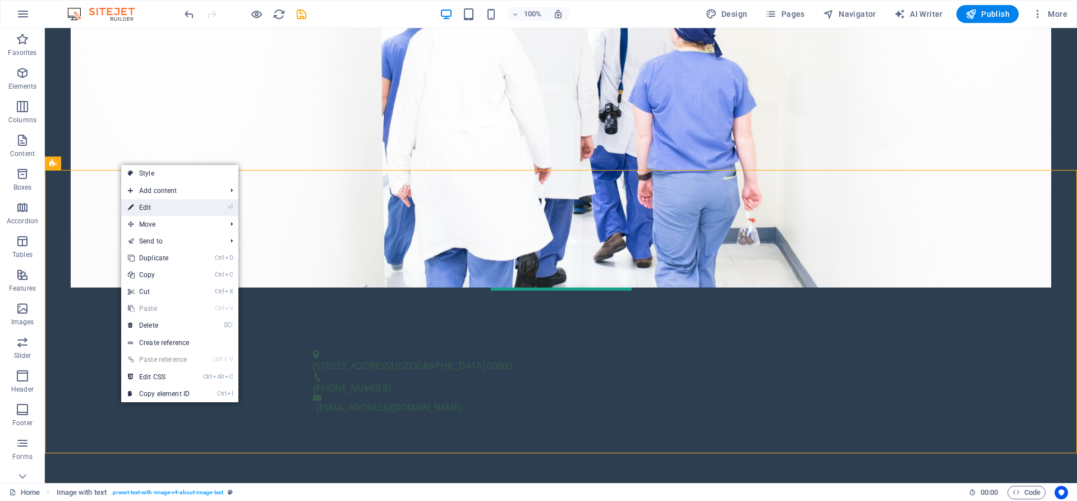
click at [152, 206] on link "⏎ Edit" at bounding box center [158, 207] width 75 height 17
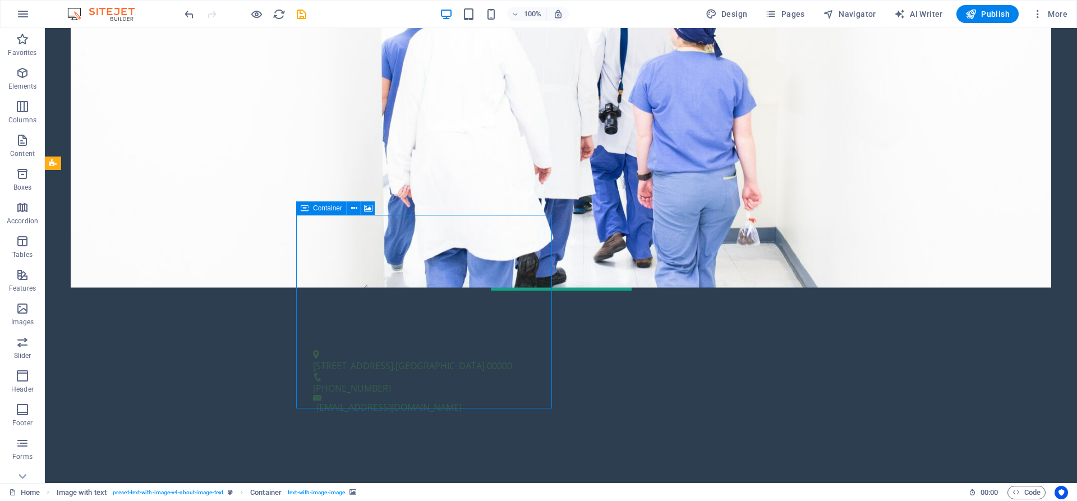
drag, startPoint x: 277, startPoint y: 268, endPoint x: 395, endPoint y: 270, distance: 118.4
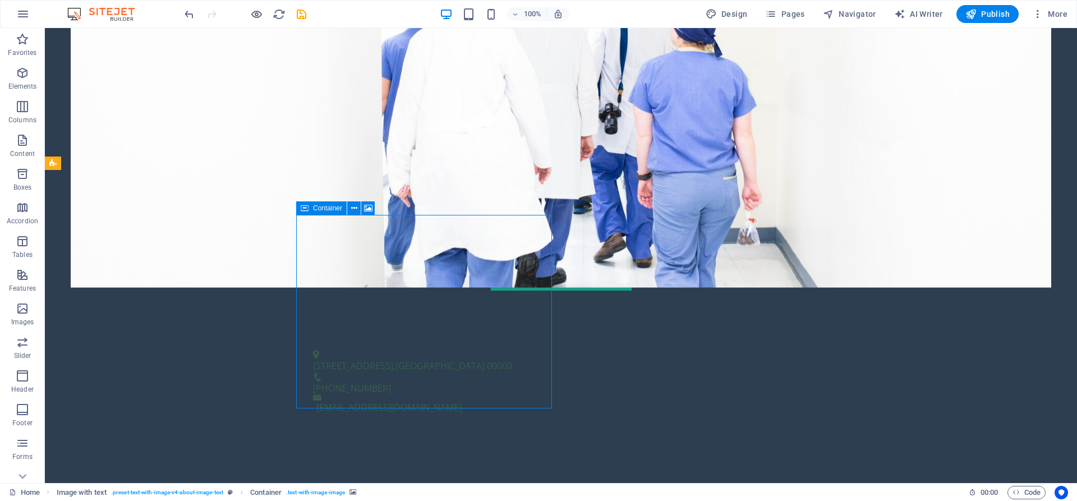
drag, startPoint x: 447, startPoint y: 271, endPoint x: 419, endPoint y: 271, distance: 28.6
click at [320, 210] on span "Container" at bounding box center [327, 208] width 29 height 7
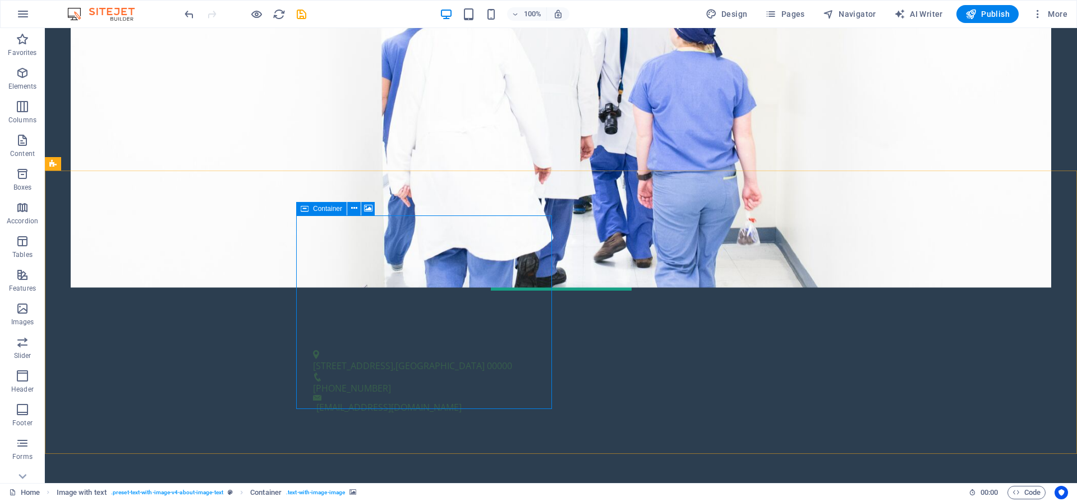
click at [323, 210] on span "Container" at bounding box center [327, 208] width 29 height 7
click at [357, 209] on icon at bounding box center [354, 209] width 6 height 12
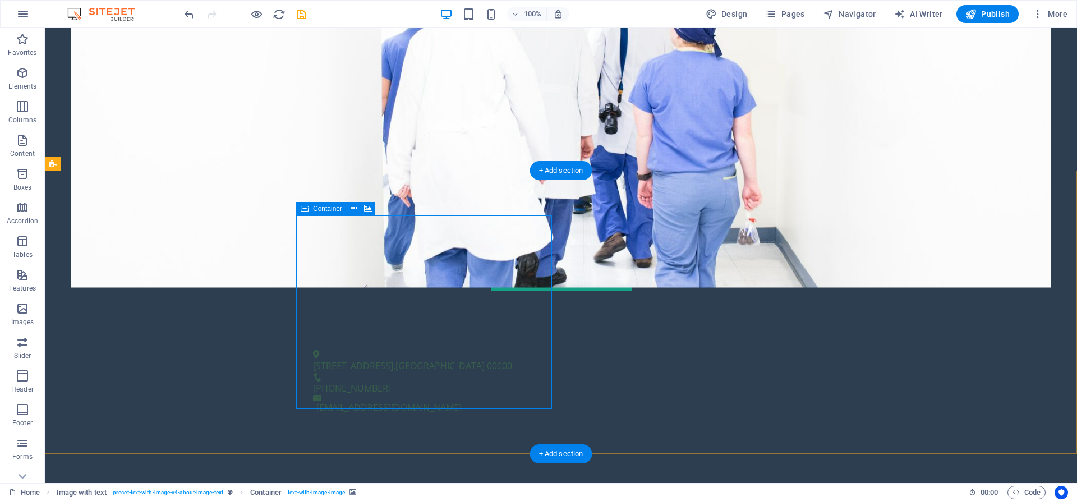
drag, startPoint x: 511, startPoint y: 259, endPoint x: 490, endPoint y: 258, distance: 20.3
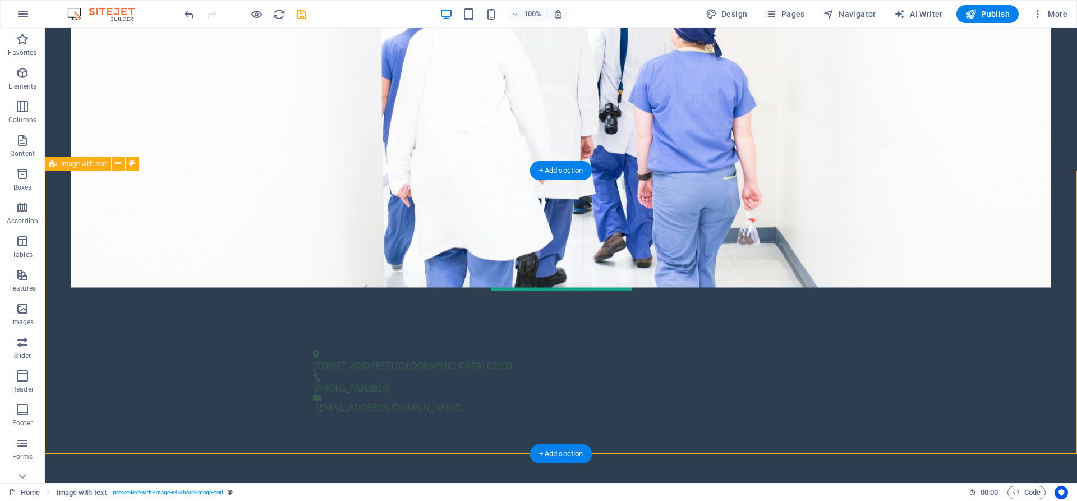
click at [27, 152] on p "Content" at bounding box center [22, 153] width 25 height 9
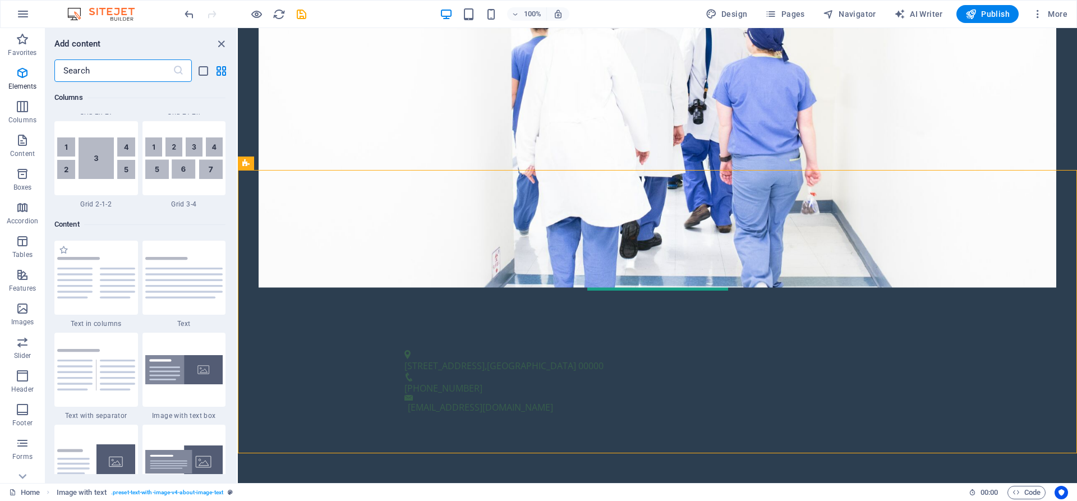
scroll to position [1963, 0]
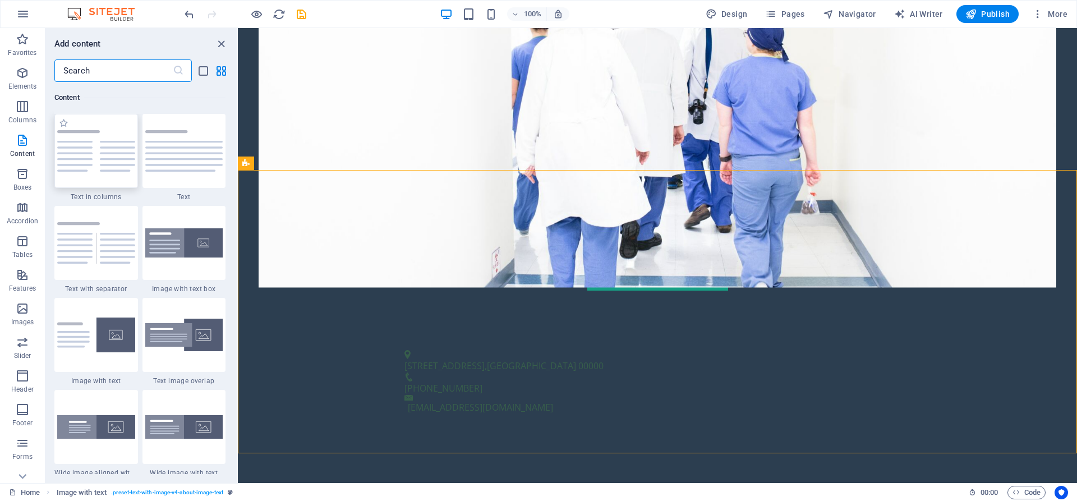
click at [94, 175] on div at bounding box center [96, 151] width 84 height 74
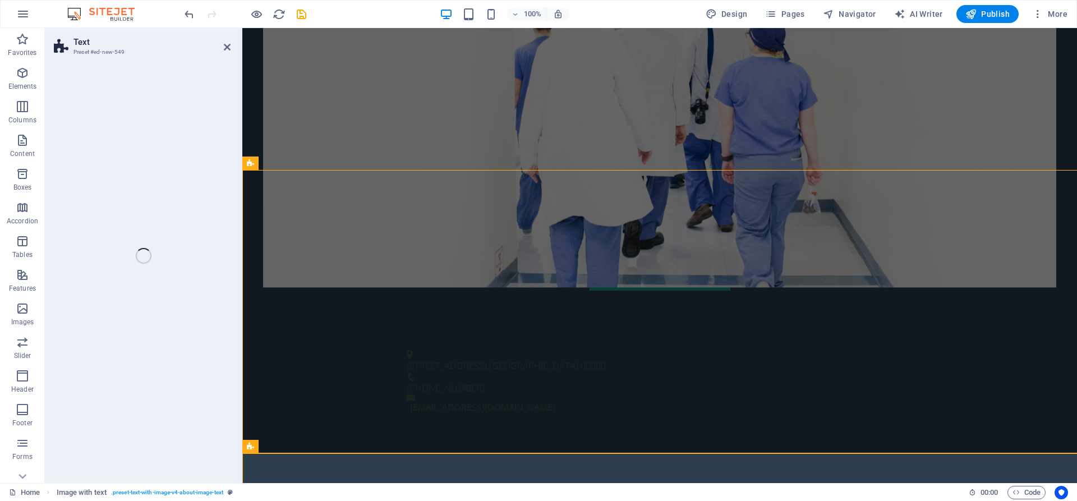
select select "rem"
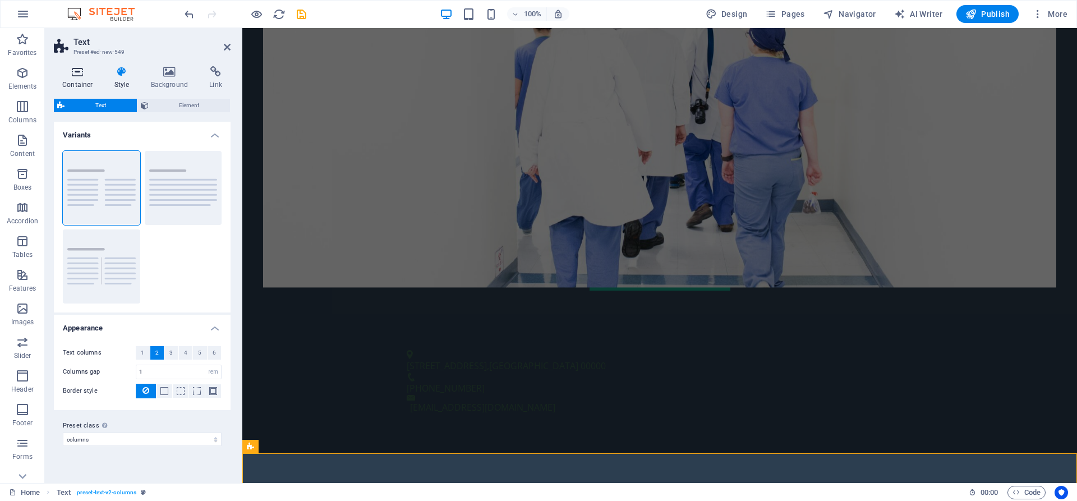
click at [87, 80] on h4 "Container" at bounding box center [80, 78] width 52 height 24
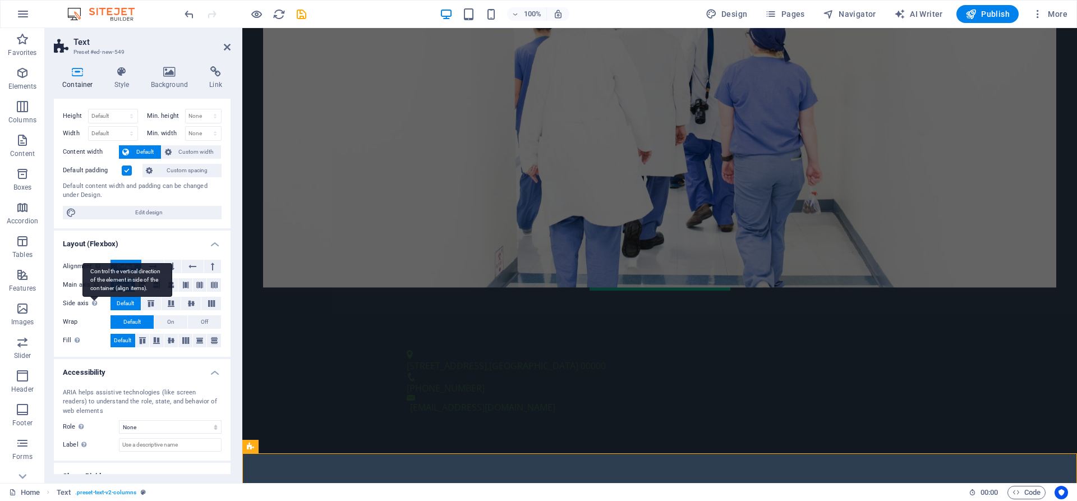
scroll to position [0, 0]
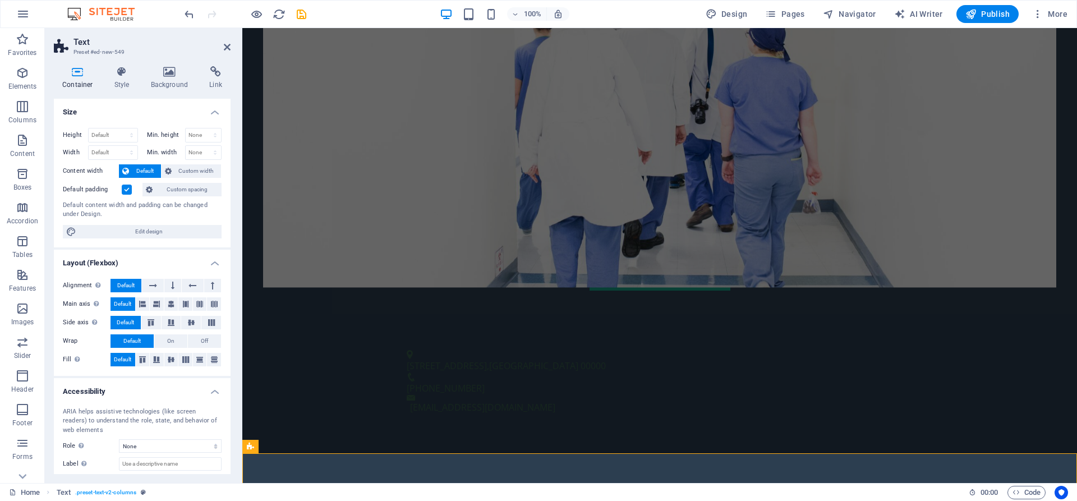
click at [87, 44] on h2 "Text" at bounding box center [152, 42] width 157 height 10
click at [87, 81] on h4 "Container" at bounding box center [80, 78] width 52 height 24
click at [89, 46] on h2 "Text" at bounding box center [152, 42] width 157 height 10
click at [225, 47] on icon at bounding box center [227, 47] width 7 height 9
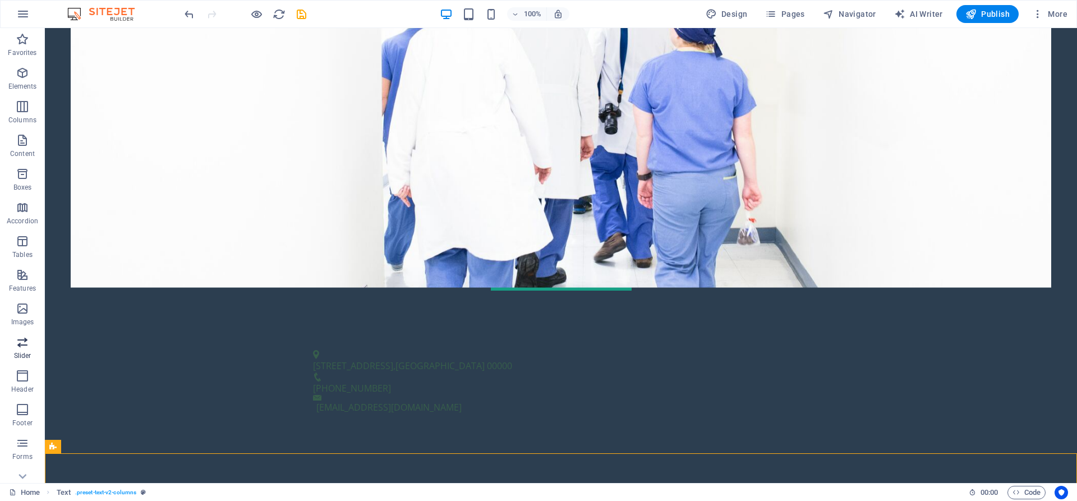
scroll to position [50, 0]
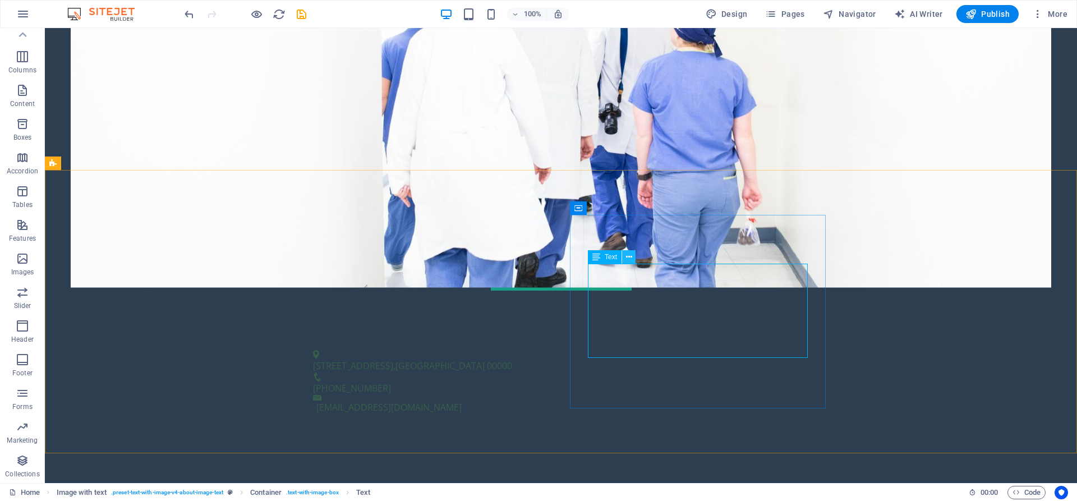
click at [629, 255] on icon at bounding box center [629, 257] width 6 height 12
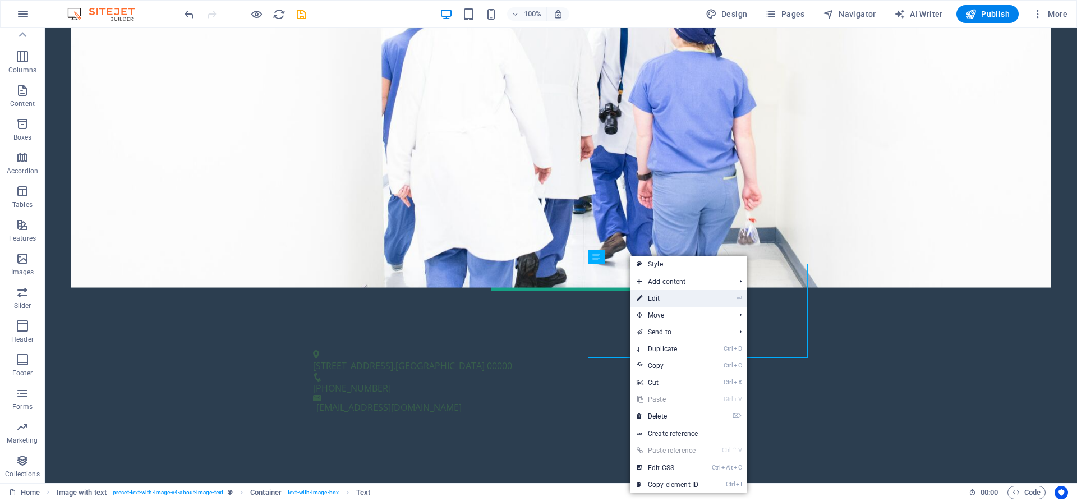
click at [680, 293] on link "⏎ Edit" at bounding box center [667, 298] width 75 height 17
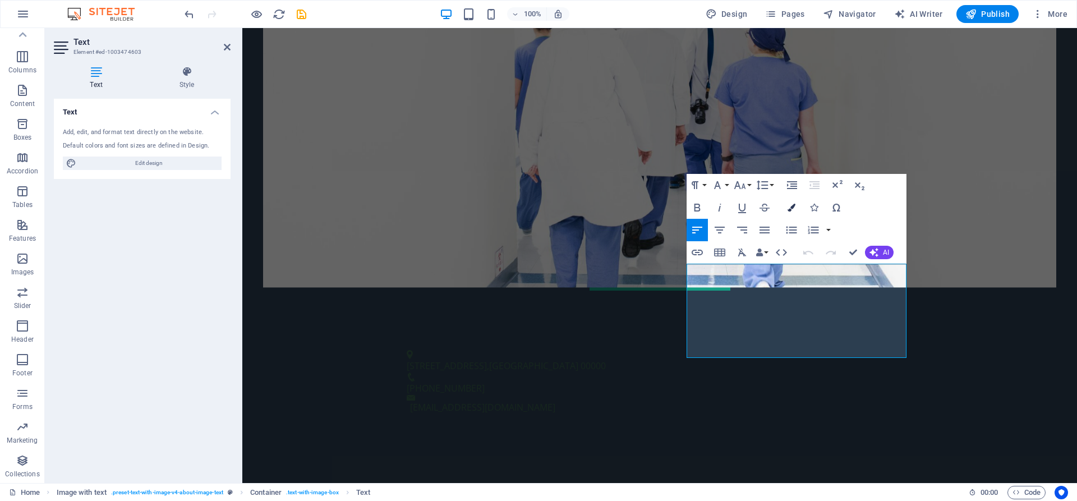
click at [788, 208] on icon "button" at bounding box center [792, 208] width 8 height 8
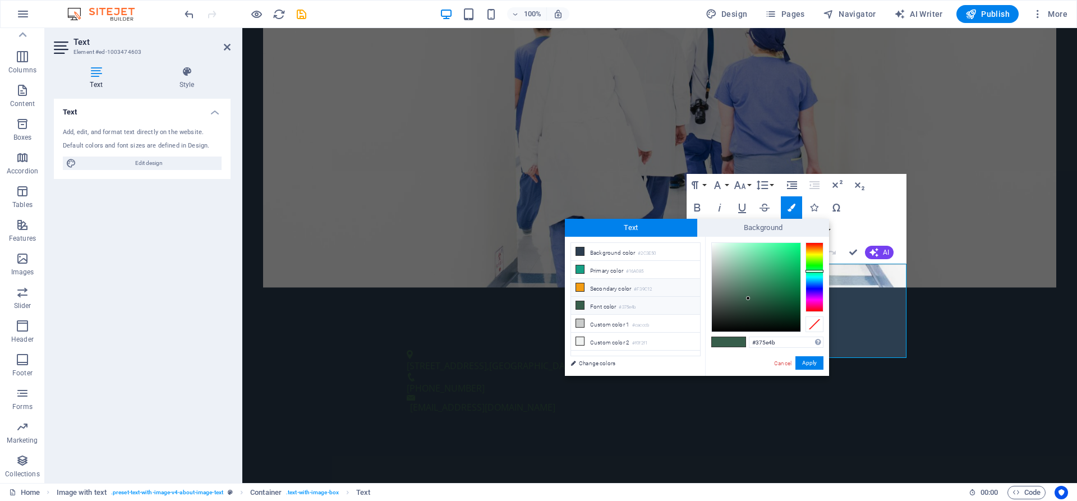
click at [579, 288] on icon at bounding box center [580, 287] width 8 height 8
type input "#f39c12"
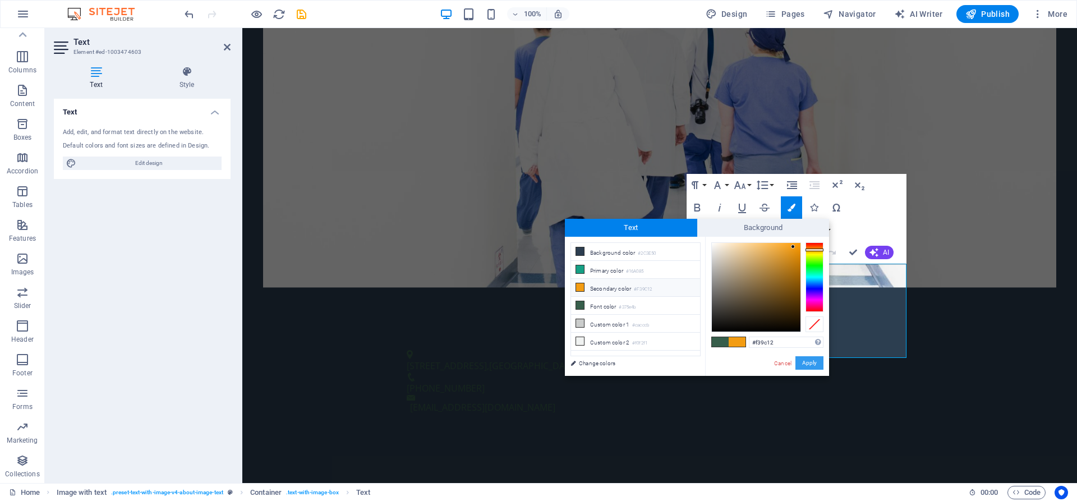
click at [807, 361] on button "Apply" at bounding box center [810, 362] width 28 height 13
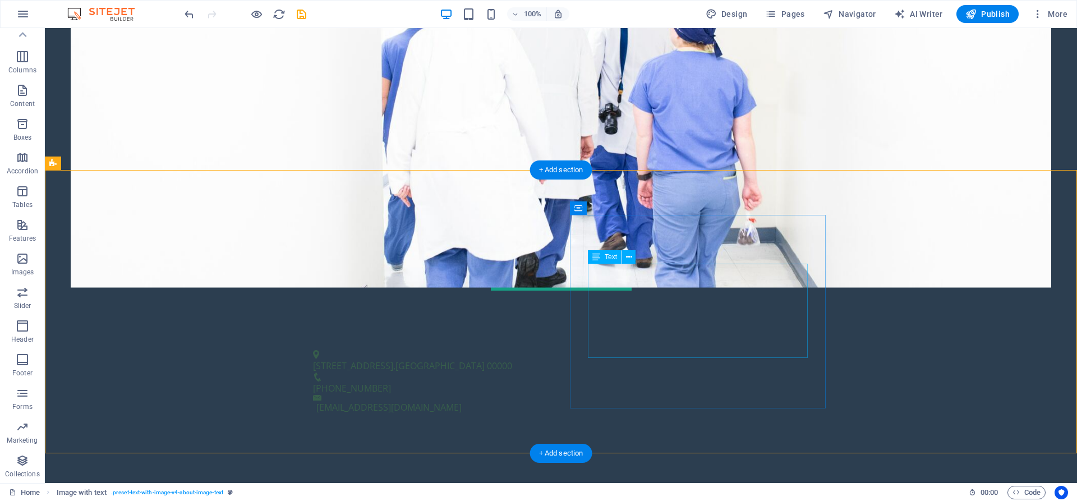
click at [629, 260] on icon at bounding box center [629, 257] width 6 height 12
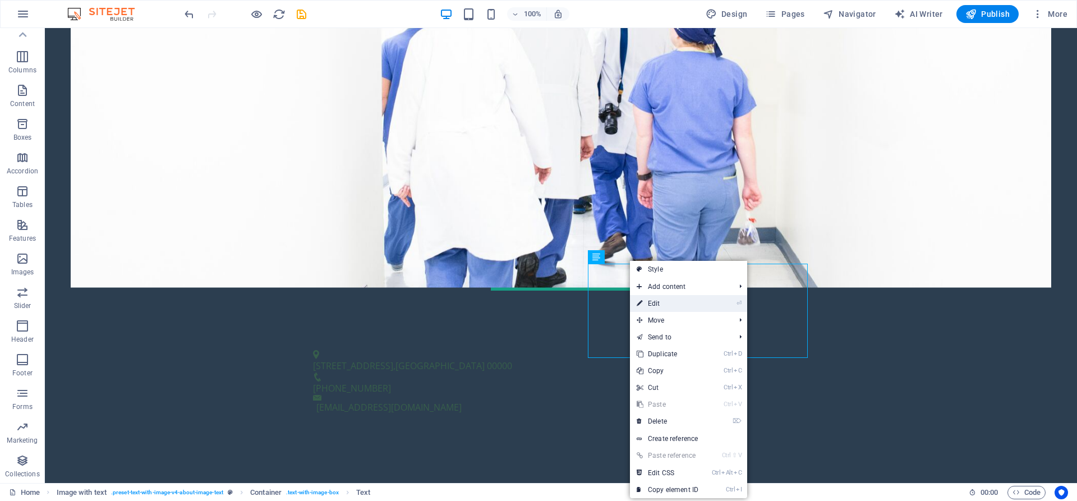
click at [682, 304] on link "⏎ Edit" at bounding box center [667, 303] width 75 height 17
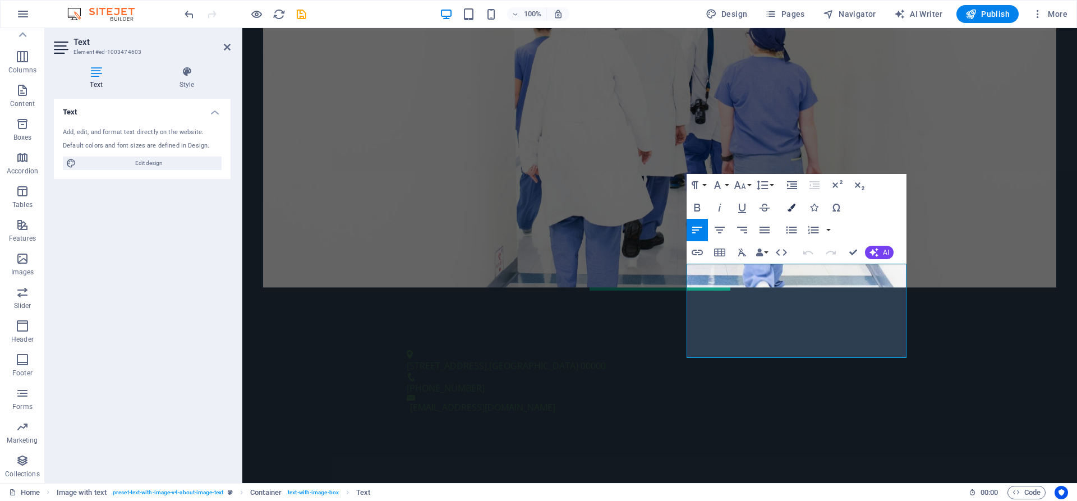
click at [786, 209] on button "Colors" at bounding box center [791, 207] width 21 height 22
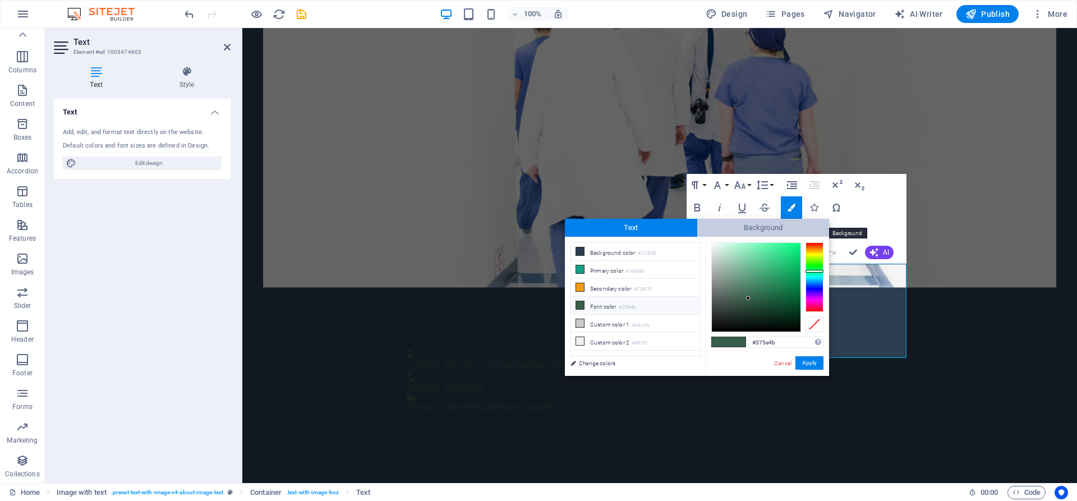
click at [777, 224] on span "Background" at bounding box center [764, 228] width 132 height 18
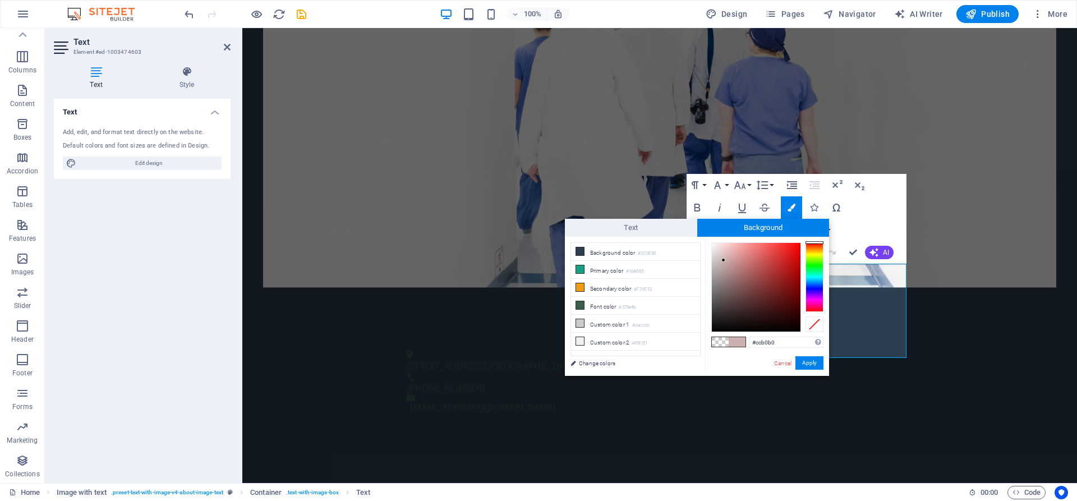
click at [724, 260] on div at bounding box center [756, 287] width 89 height 89
type input "#a89494"
click at [722, 273] on div at bounding box center [756, 287] width 89 height 89
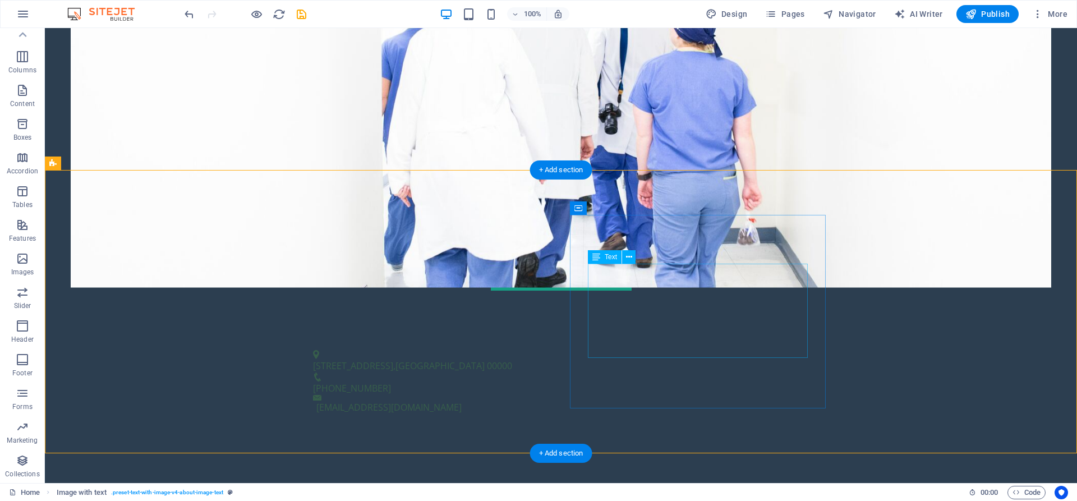
click at [612, 259] on span "Text" at bounding box center [611, 257] width 12 height 7
click at [629, 260] on icon at bounding box center [629, 257] width 6 height 12
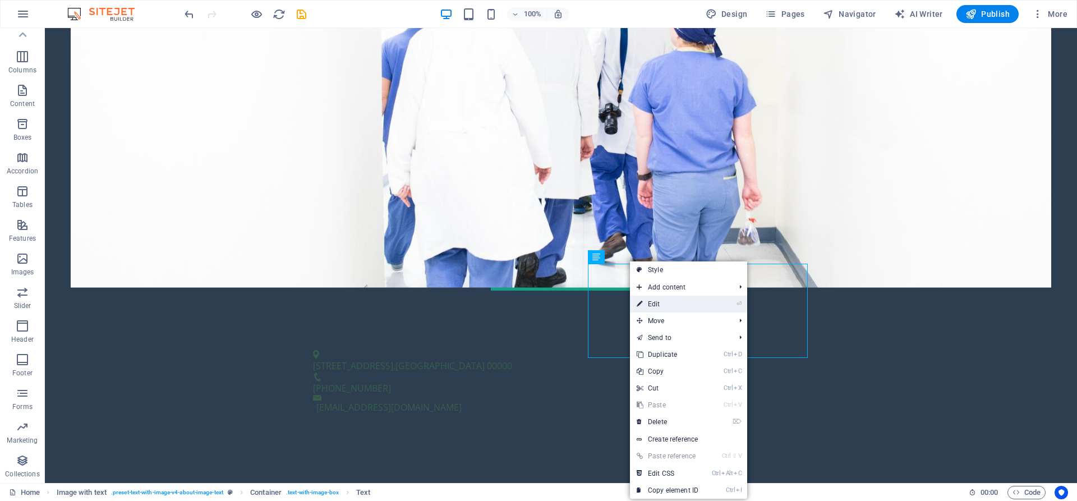
click at [666, 302] on link "⏎ Edit" at bounding box center [667, 304] width 75 height 17
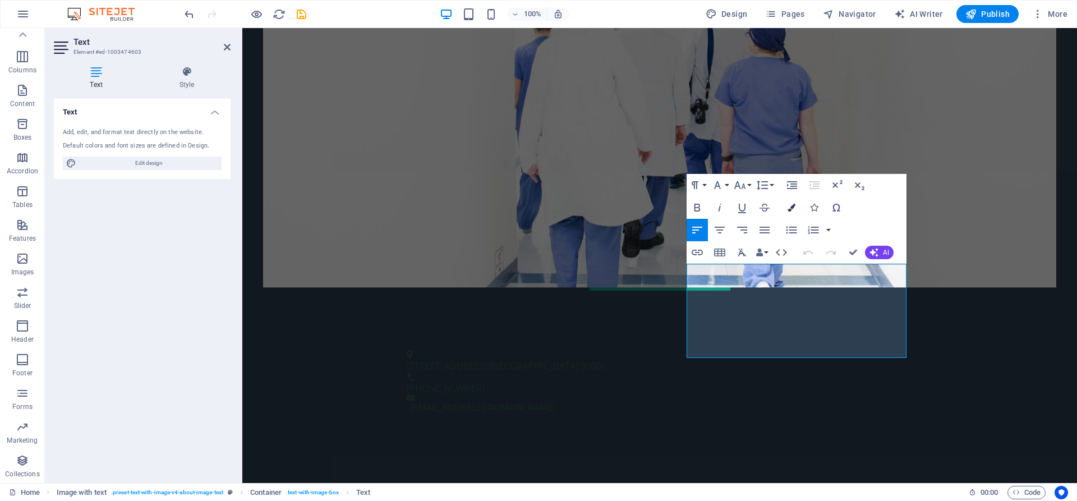
click at [796, 210] on button "Colors" at bounding box center [791, 207] width 21 height 22
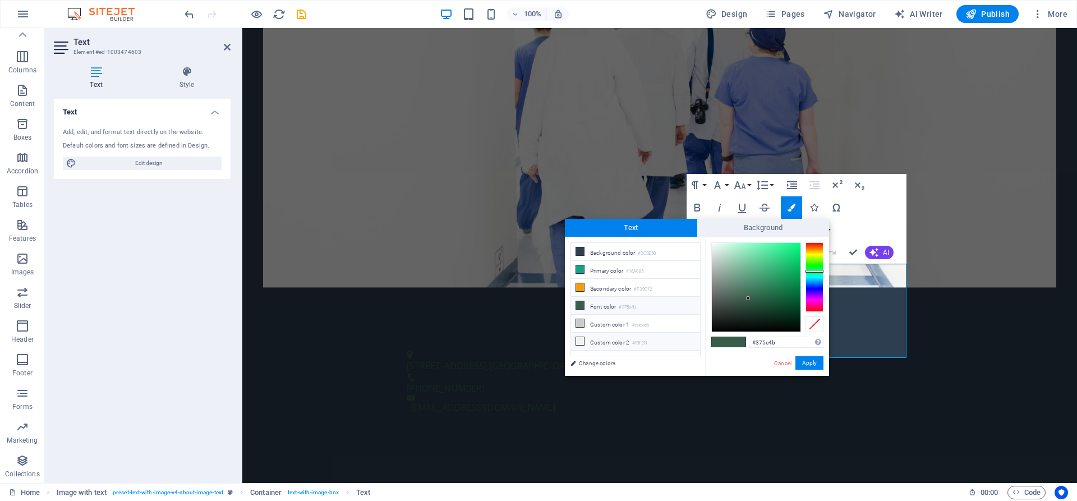
click at [582, 337] on icon at bounding box center [580, 341] width 8 height 8
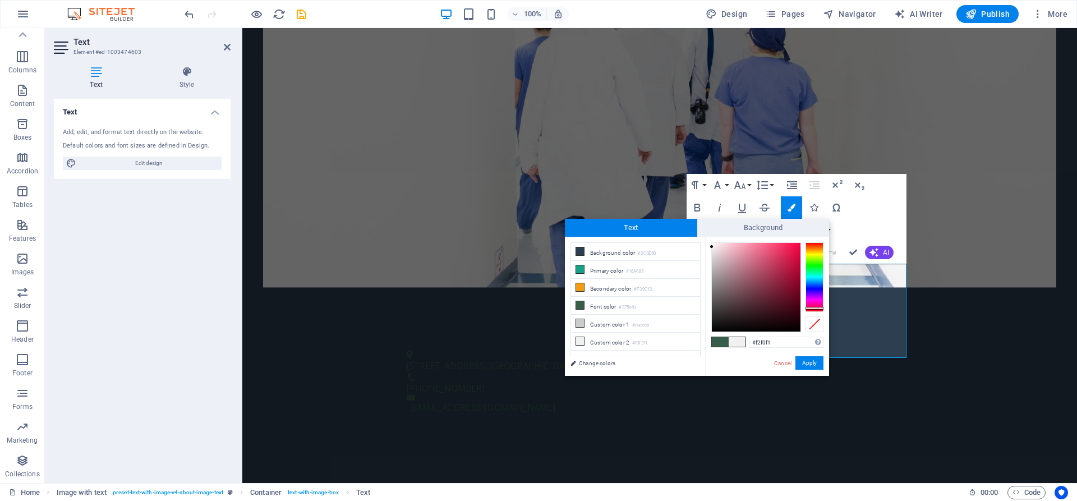
type input "#f2f0f0"
drag, startPoint x: 813, startPoint y: 269, endPoint x: 814, endPoint y: 314, distance: 44.3
click at [814, 314] on div at bounding box center [768, 287] width 112 height 90
click at [592, 364] on link "Change colors" at bounding box center [630, 363] width 130 height 14
select select "px"
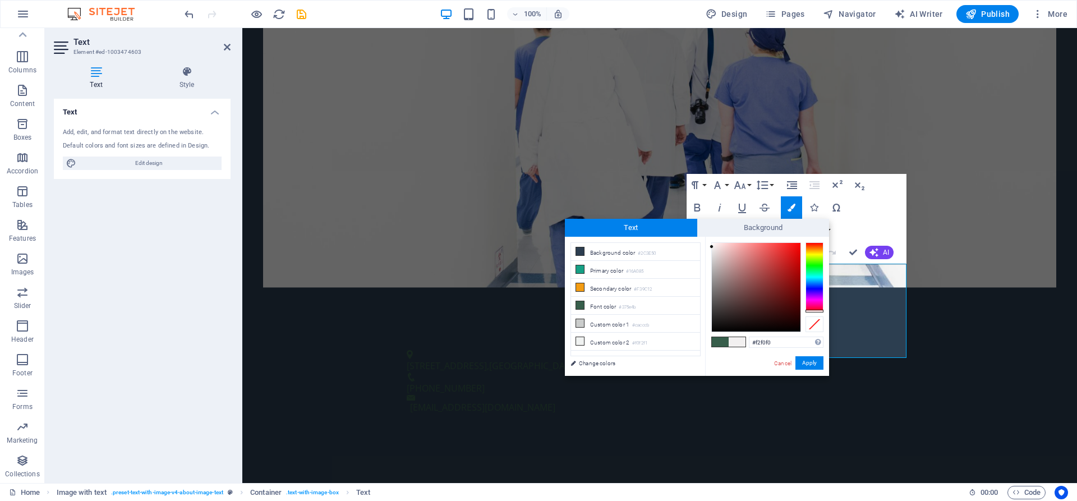
select select "200"
select select "px"
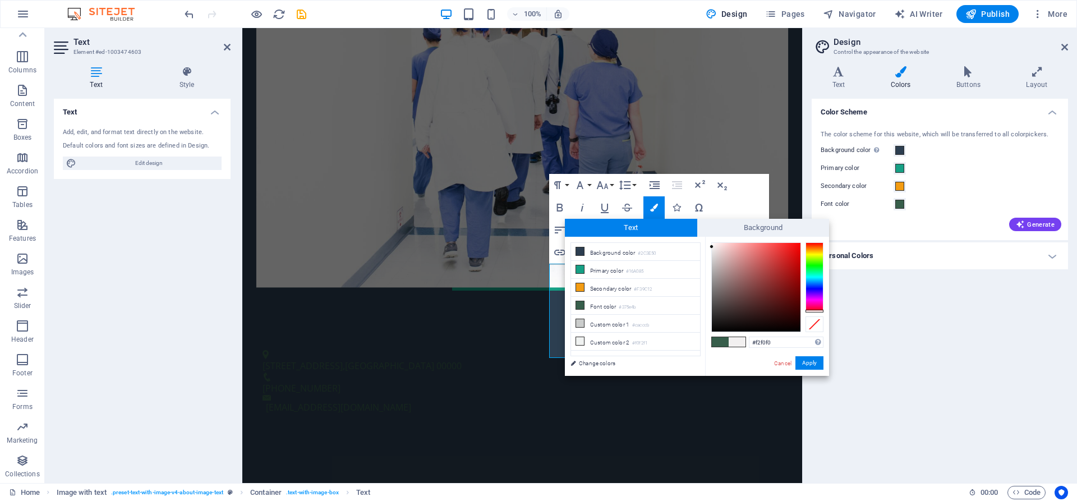
click at [766, 404] on div "Drag here to replace the existing content. Press “Ctrl” if you want to create a…" at bounding box center [522, 255] width 560 height 455
click at [744, 298] on div at bounding box center [756, 287] width 89 height 89
type input "#4e4141"
drag, startPoint x: 744, startPoint y: 298, endPoint x: 727, endPoint y: 304, distance: 18.5
click at [727, 304] on div at bounding box center [726, 304] width 4 height 4
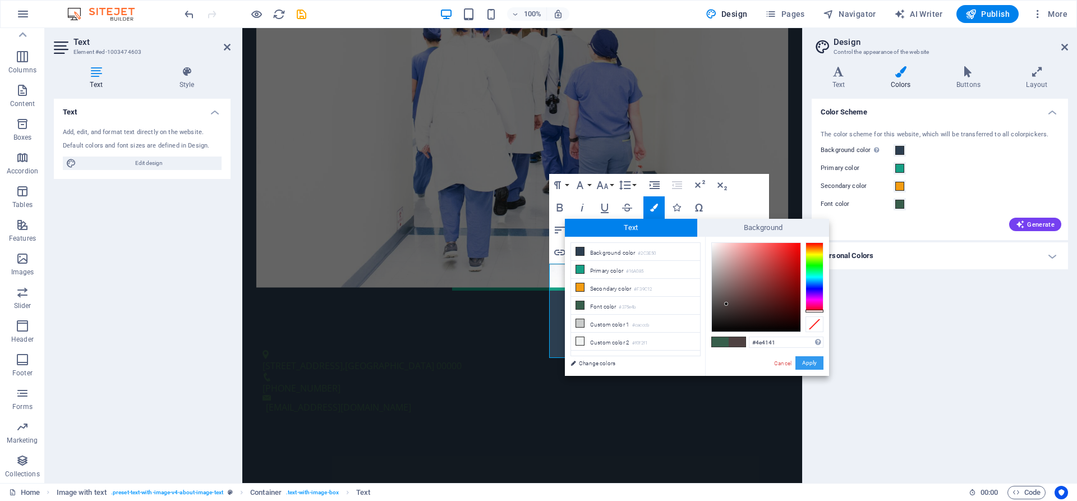
click at [816, 363] on button "Apply" at bounding box center [810, 362] width 28 height 13
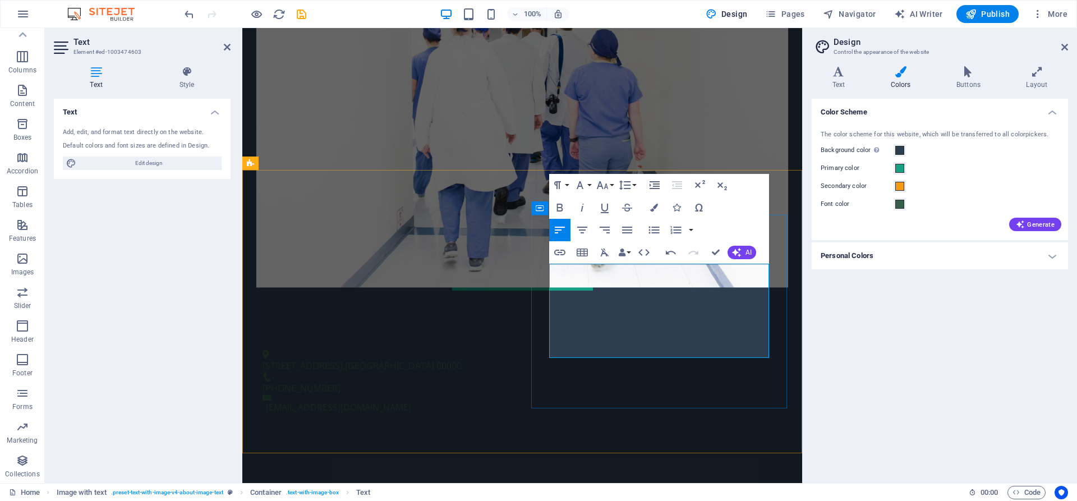
click at [1015, 224] on button "Generate" at bounding box center [1036, 224] width 52 height 13
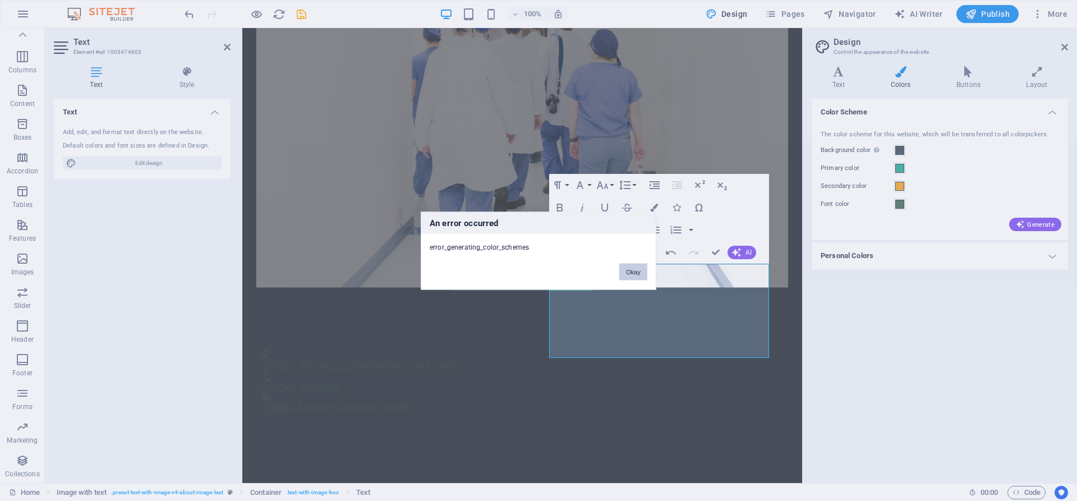
click at [631, 272] on button "Okay" at bounding box center [634, 271] width 28 height 17
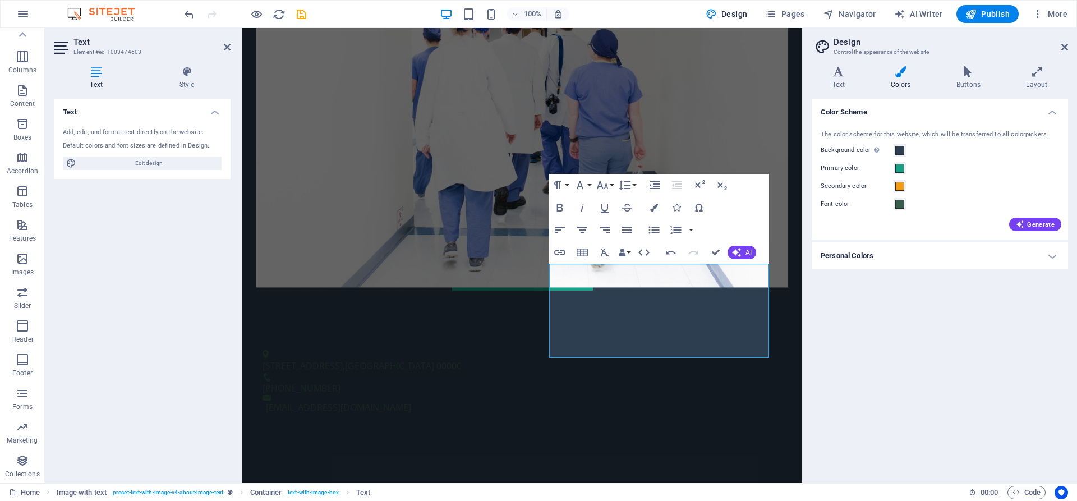
click at [1052, 258] on h4 "Personal Colors" at bounding box center [940, 255] width 256 height 27
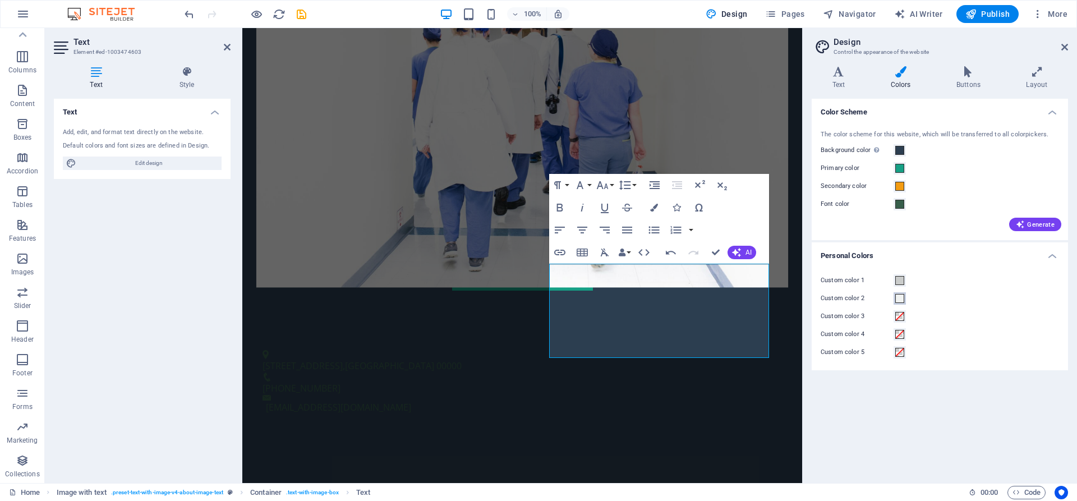
click at [898, 300] on span at bounding box center [900, 298] width 9 height 9
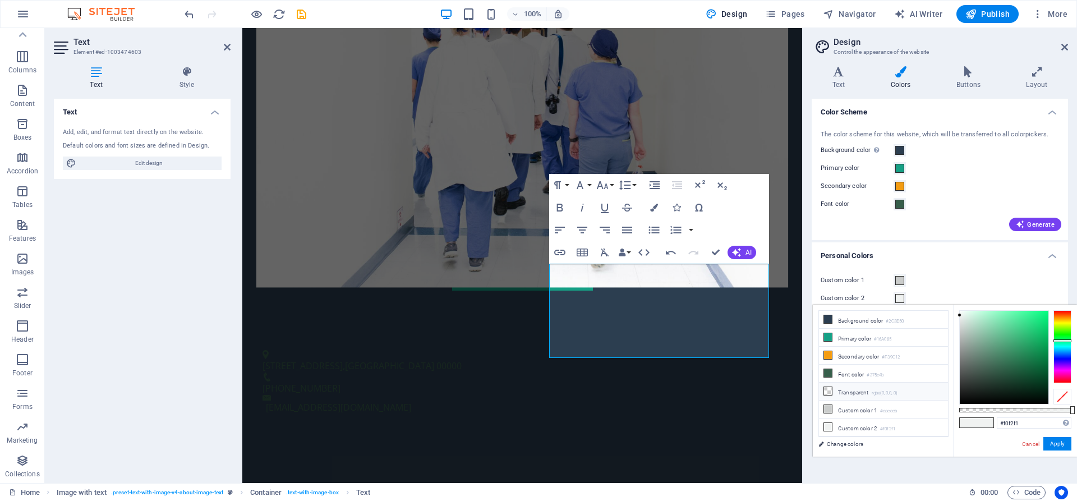
click at [842, 392] on li "Transparent rgba(0,0,0,.0)" at bounding box center [883, 392] width 129 height 18
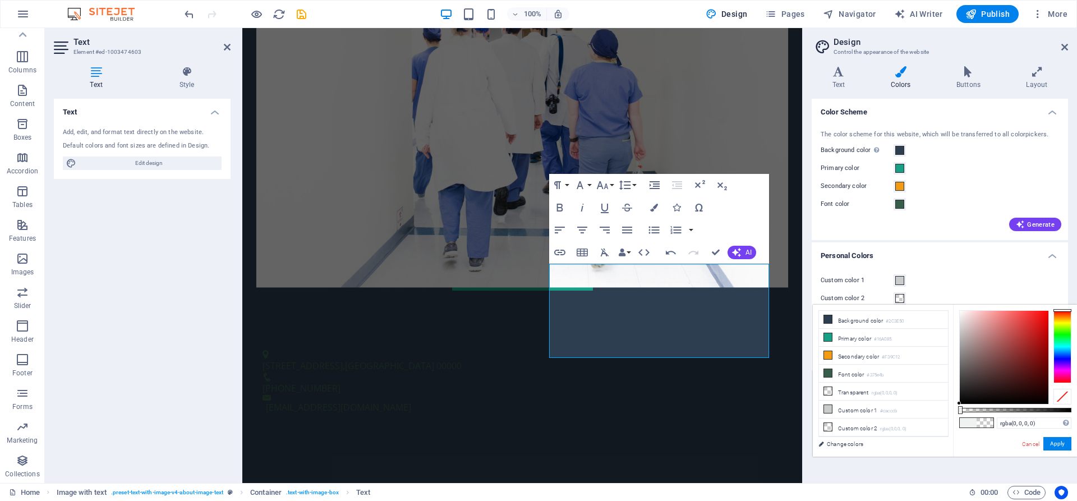
click at [842, 391] on li "Transparent rgba(0,0,0,.0)" at bounding box center [883, 392] width 129 height 18
drag, startPoint x: 961, startPoint y: 410, endPoint x: 998, endPoint y: 410, distance: 37.6
click at [999, 410] on div at bounding box center [1001, 410] width 4 height 8
type input "rgba(0, 0, 0, 0.355)"
click at [1053, 441] on button "Apply" at bounding box center [1058, 443] width 28 height 13
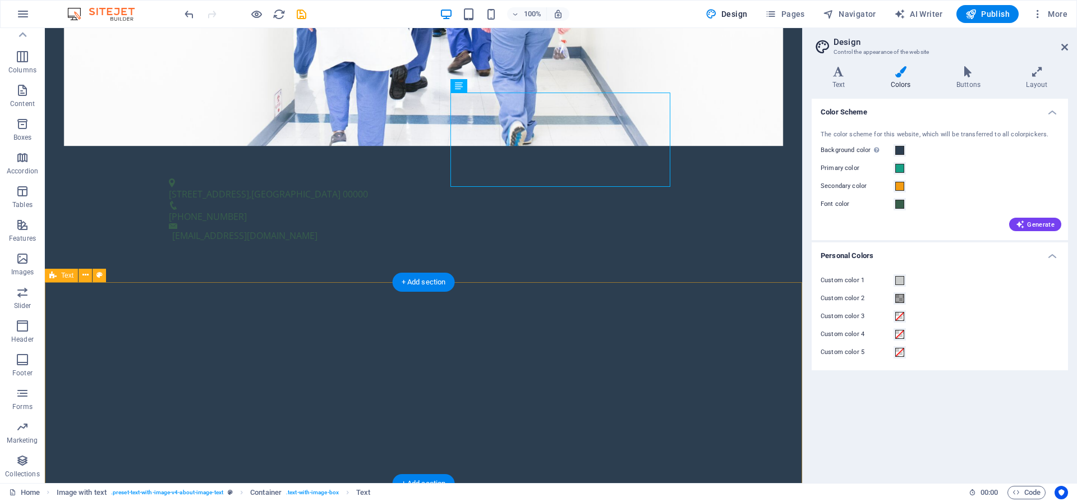
scroll to position [687, 0]
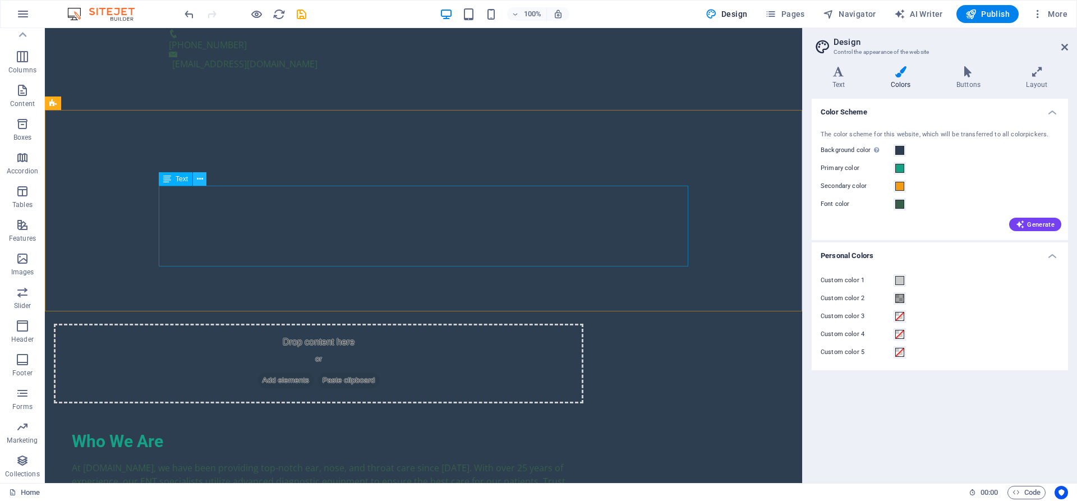
click at [197, 181] on icon at bounding box center [200, 179] width 6 height 12
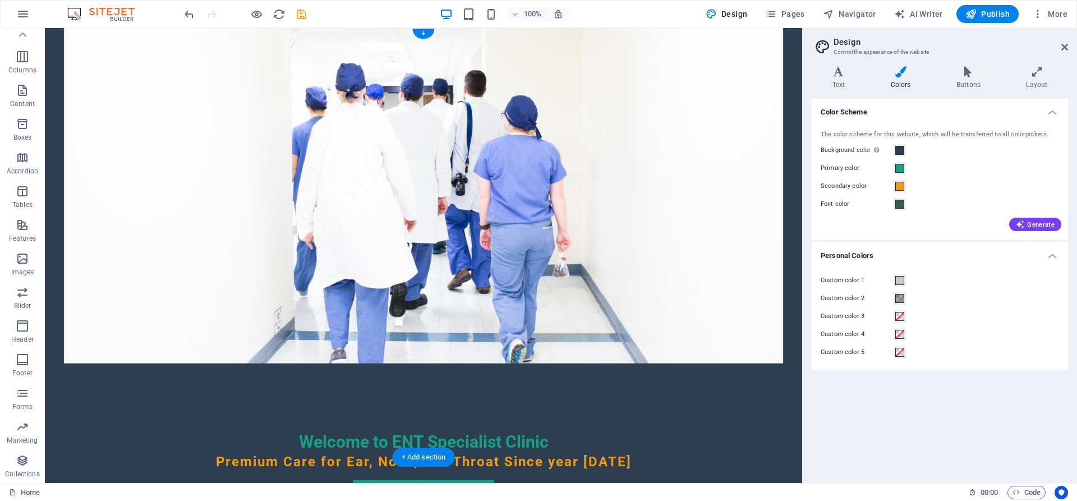
scroll to position [0, 0]
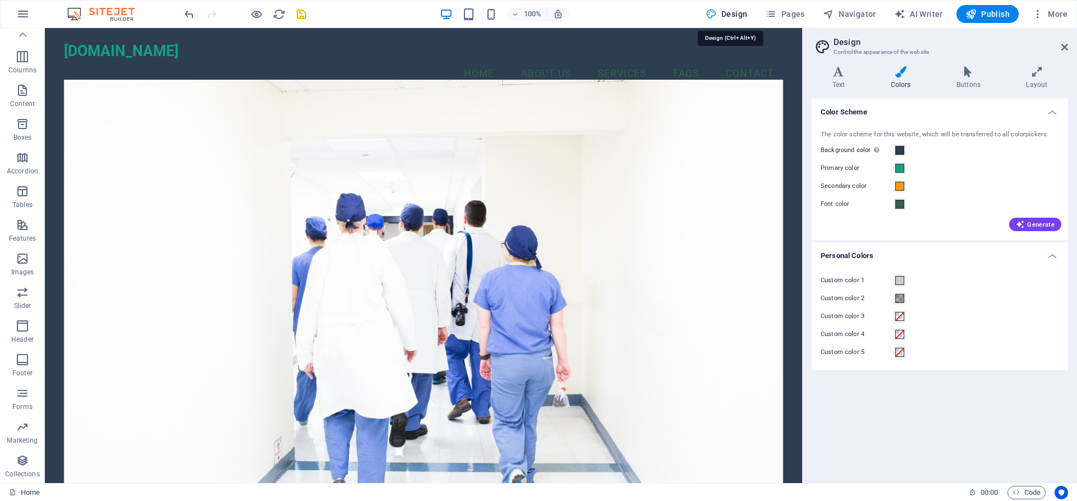
click at [739, 17] on span "Design" at bounding box center [727, 13] width 42 height 11
click at [278, 15] on icon "reload" at bounding box center [279, 14] width 13 height 13
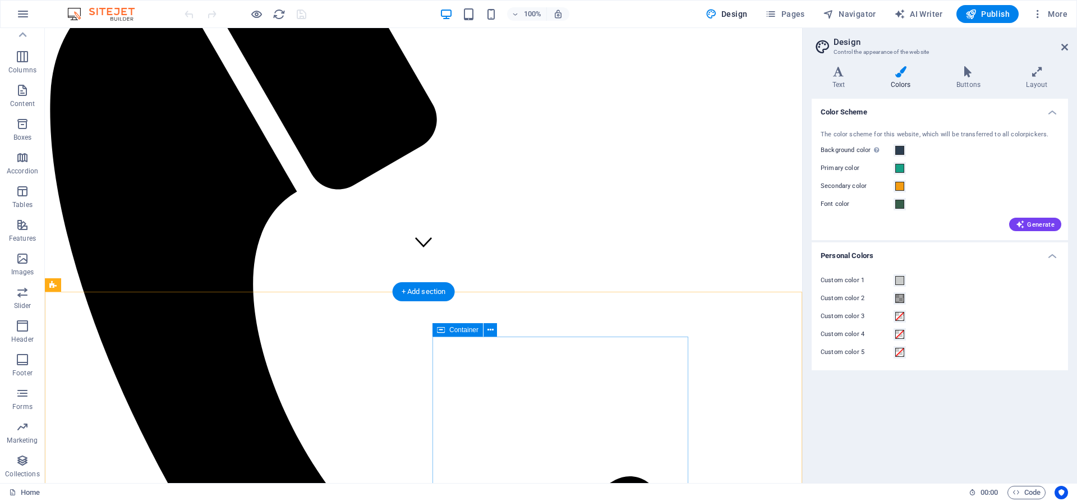
scroll to position [286, 0]
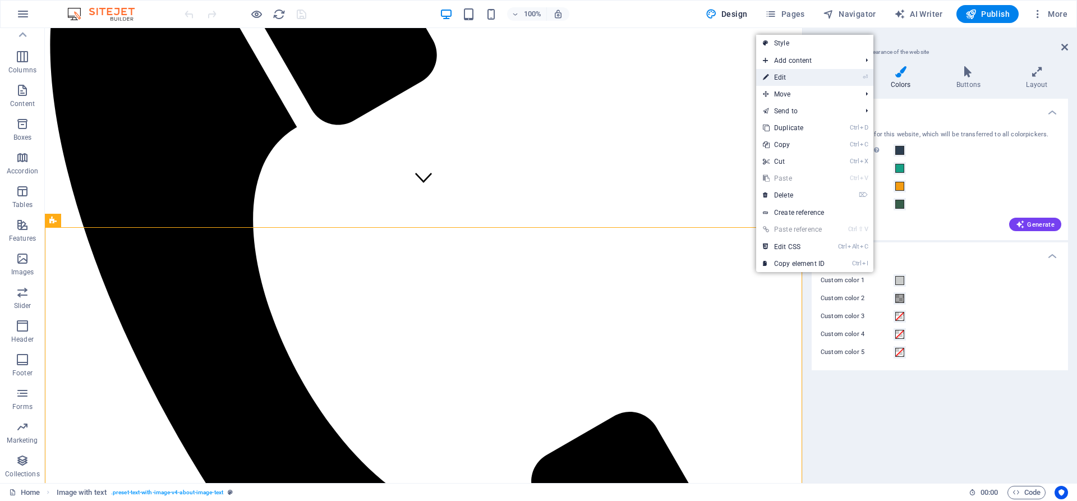
drag, startPoint x: 779, startPoint y: 79, endPoint x: 528, endPoint y: 67, distance: 251.6
click at [779, 79] on link "⏎ Edit" at bounding box center [793, 77] width 75 height 17
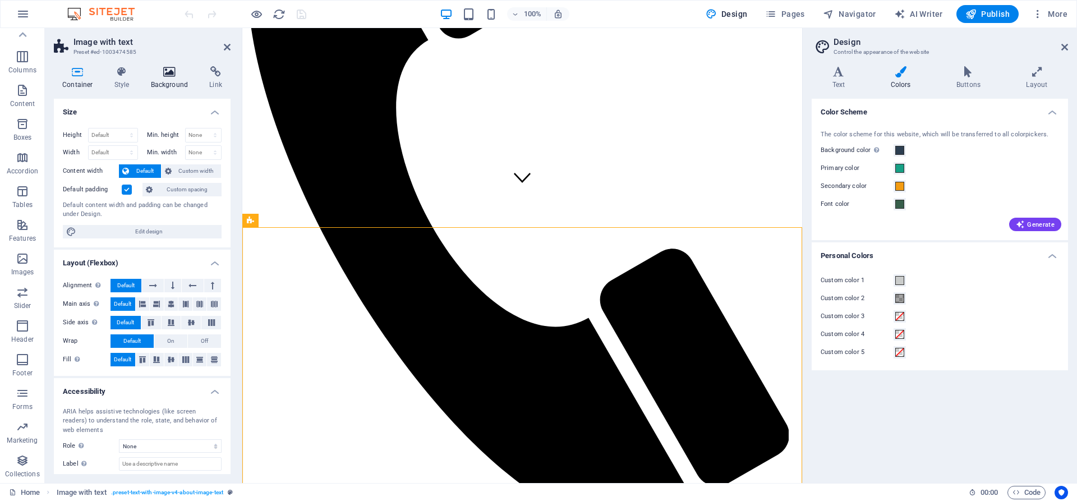
click at [179, 76] on icon at bounding box center [170, 71] width 54 height 11
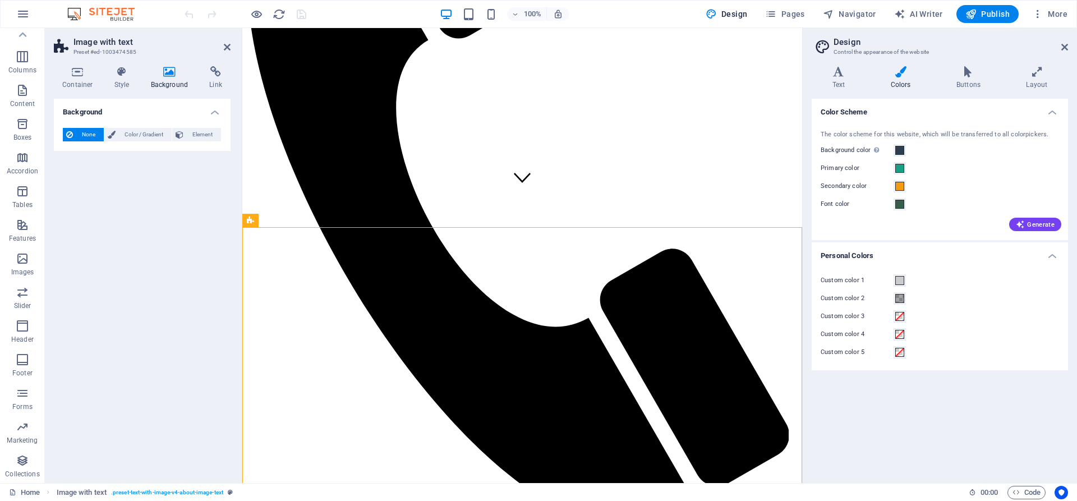
click at [93, 132] on span "None" at bounding box center [88, 134] width 24 height 13
click at [144, 132] on span "Color / Gradient" at bounding box center [143, 134] width 49 height 13
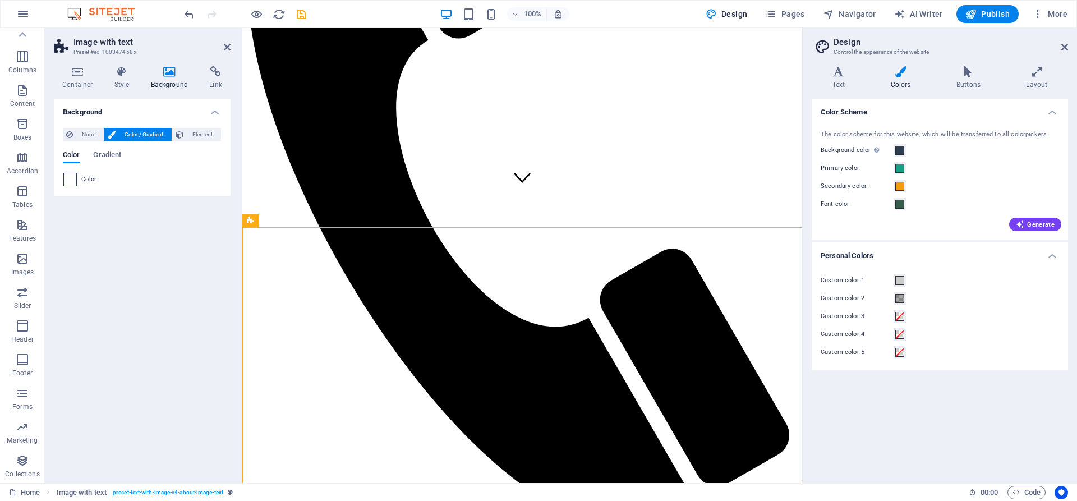
click at [68, 178] on span at bounding box center [70, 179] width 12 height 12
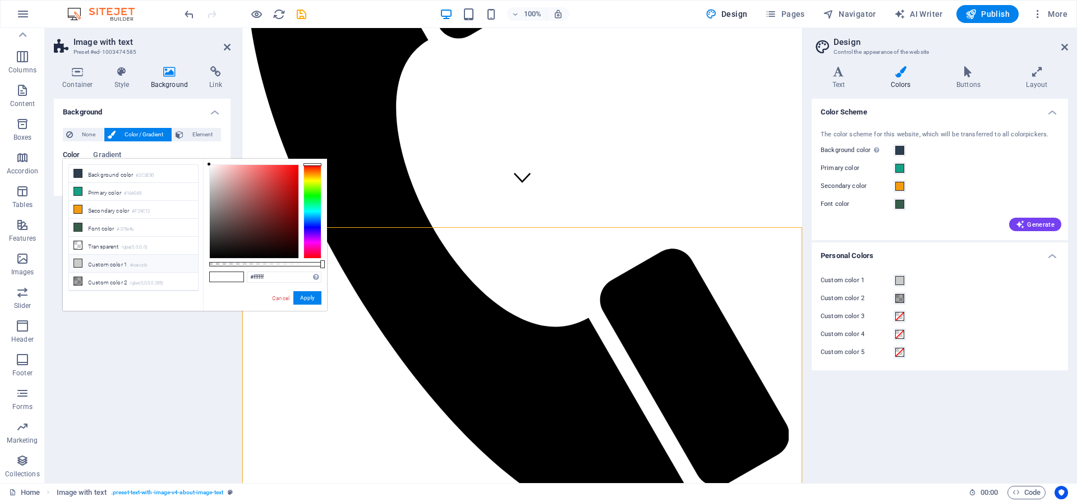
click at [79, 259] on span at bounding box center [78, 263] width 9 height 9
type input "#cacccb"
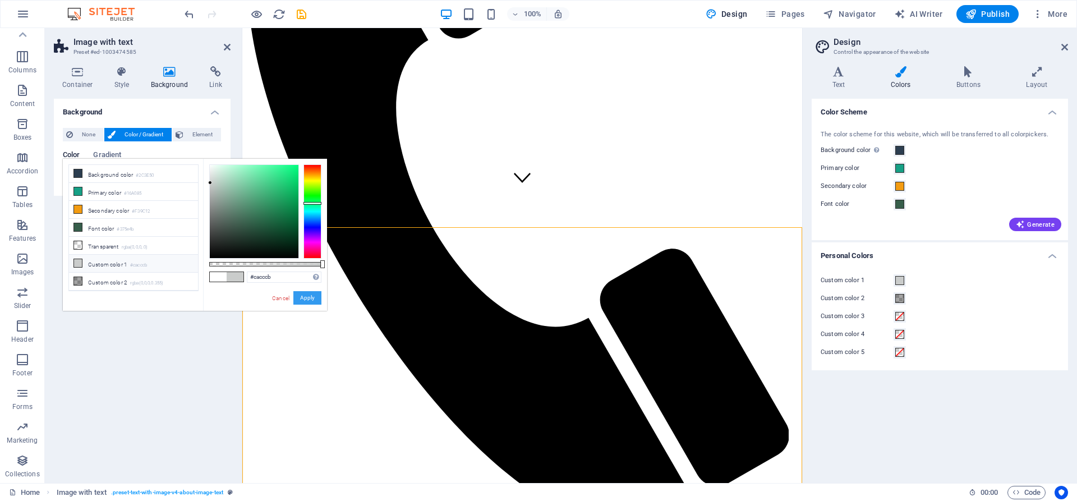
click at [310, 299] on button "Apply" at bounding box center [307, 297] width 28 height 13
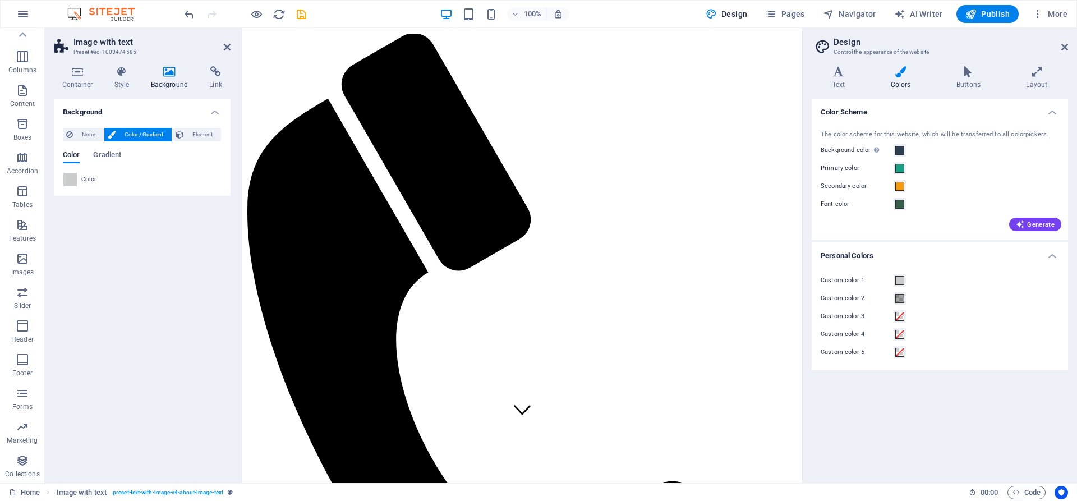
scroll to position [0, 0]
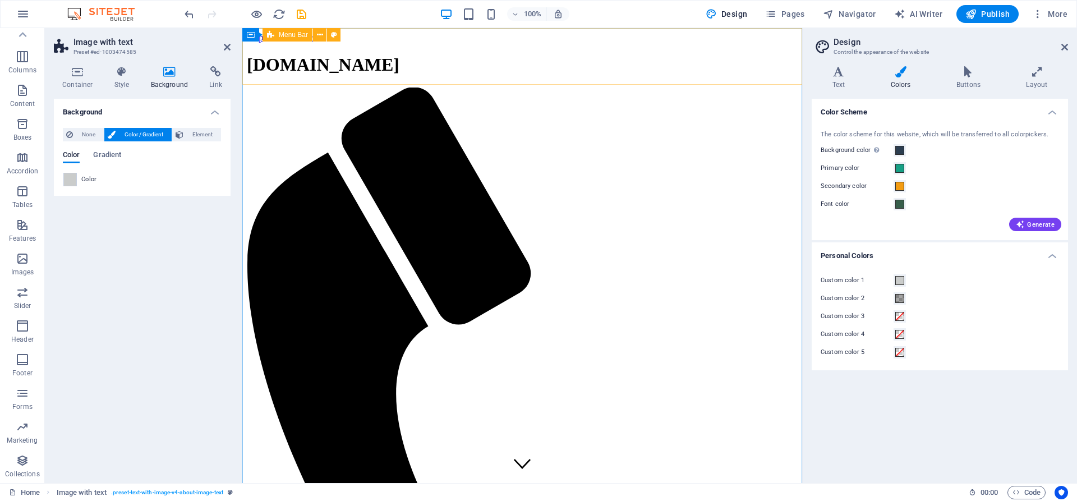
click at [776, 71] on div "[DOMAIN_NAME] Menu Home About Us Services FAQs Contact" at bounding box center [522, 467] width 551 height 826
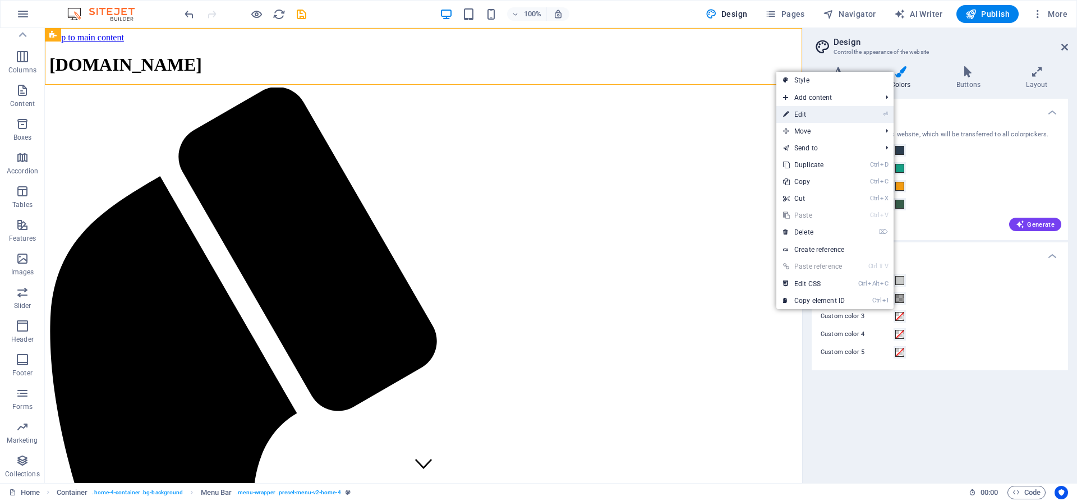
click at [796, 112] on link "⏎ Edit" at bounding box center [814, 114] width 75 height 17
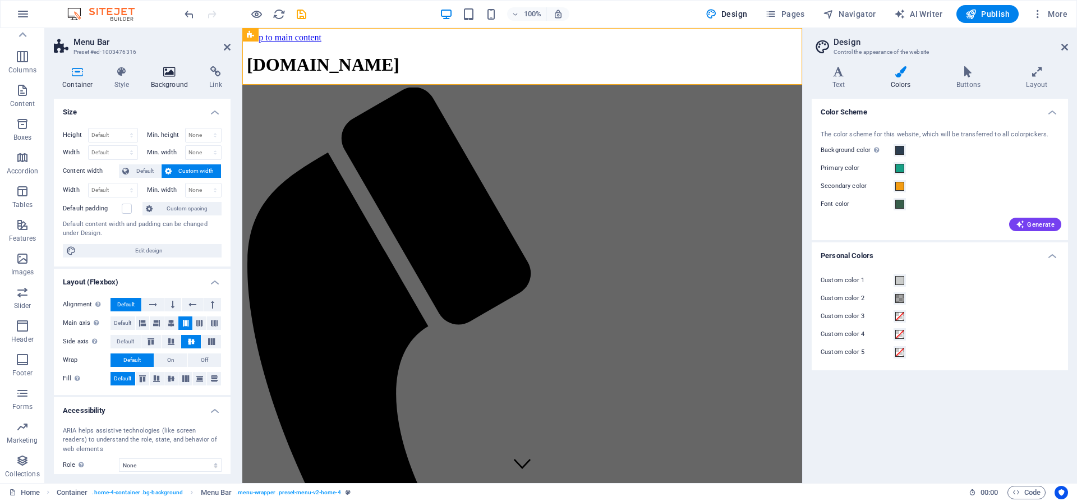
click at [168, 81] on h4 "Background" at bounding box center [172, 78] width 59 height 24
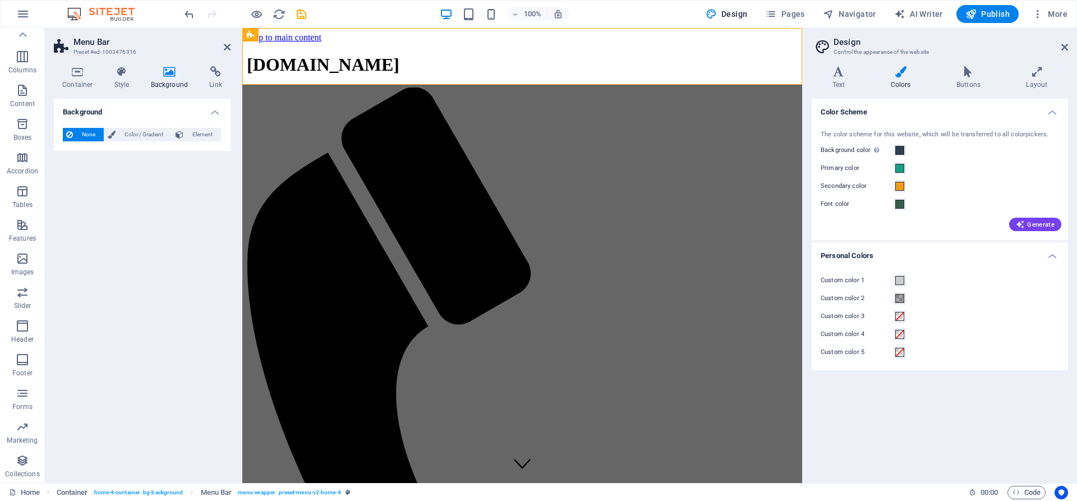
click at [76, 133] on span "None" at bounding box center [88, 134] width 24 height 13
click at [137, 135] on span "Color / Gradient" at bounding box center [143, 134] width 49 height 13
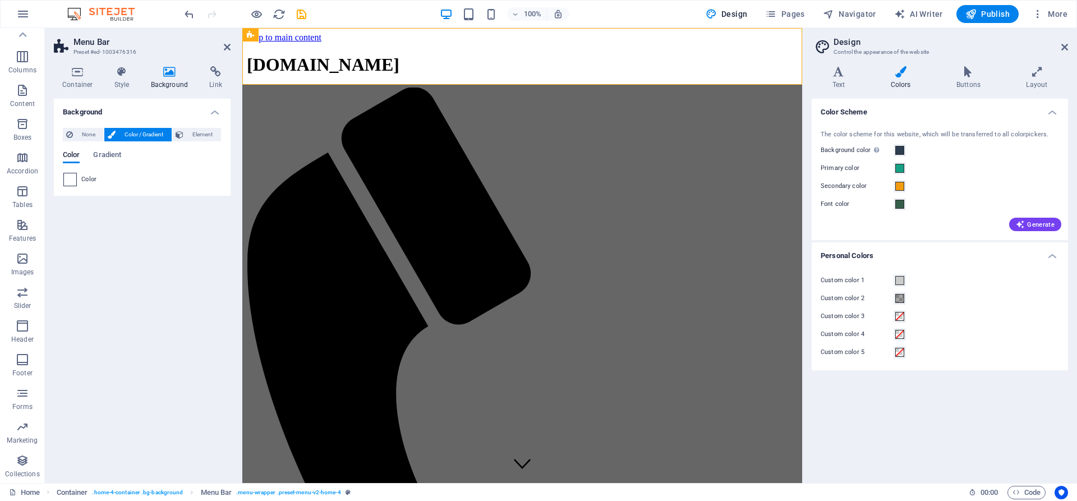
click at [68, 182] on span at bounding box center [70, 179] width 12 height 12
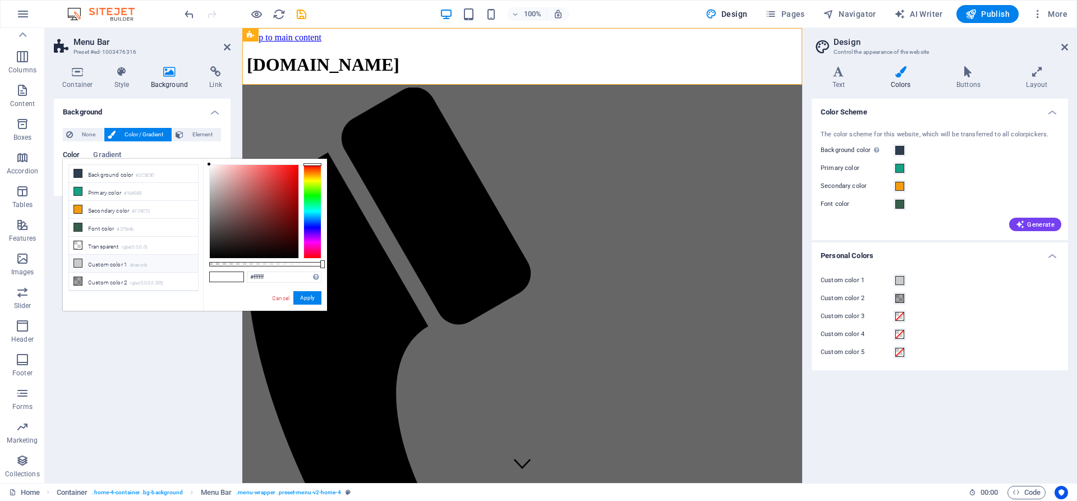
click at [79, 259] on icon at bounding box center [78, 263] width 8 height 8
type input "#cacccb"
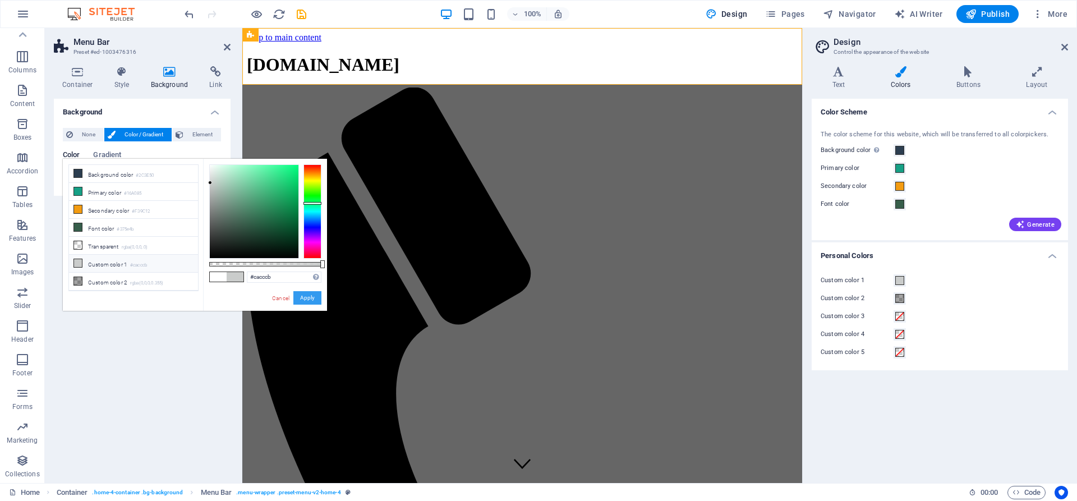
click at [300, 295] on button "Apply" at bounding box center [307, 297] width 28 height 13
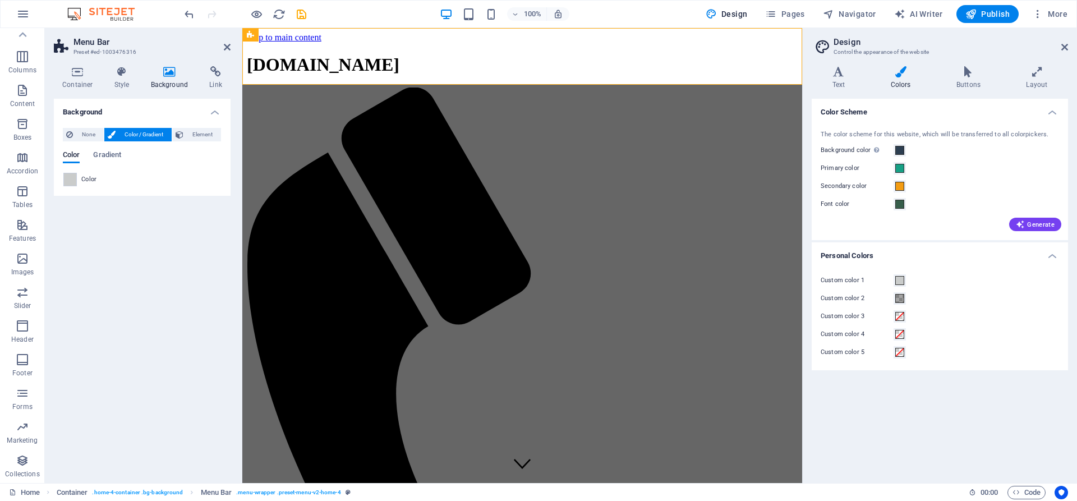
click at [107, 242] on div "Background None Color / Gradient Element Stretch background to full-width Color…" at bounding box center [142, 286] width 177 height 375
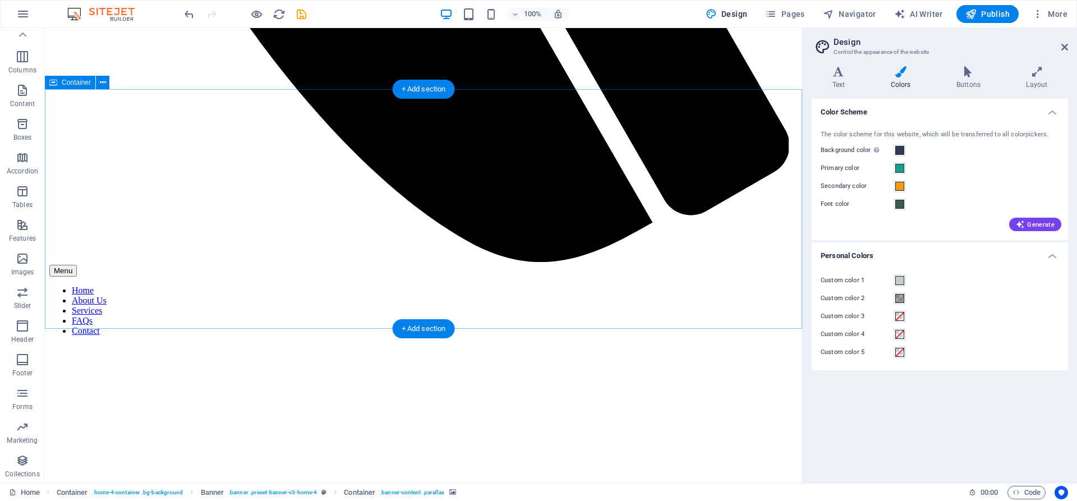
scroll to position [859, 0]
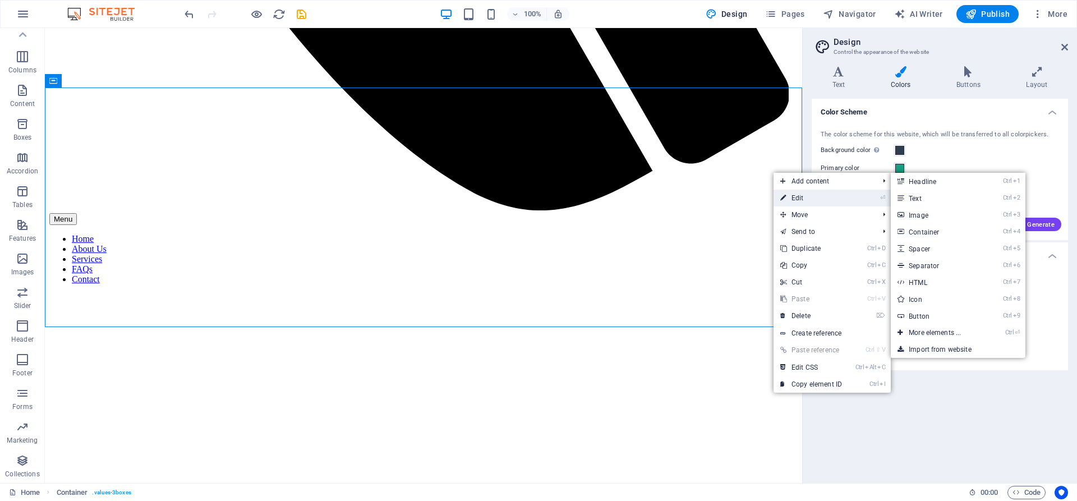
click at [795, 195] on link "⏎ Edit" at bounding box center [811, 198] width 75 height 17
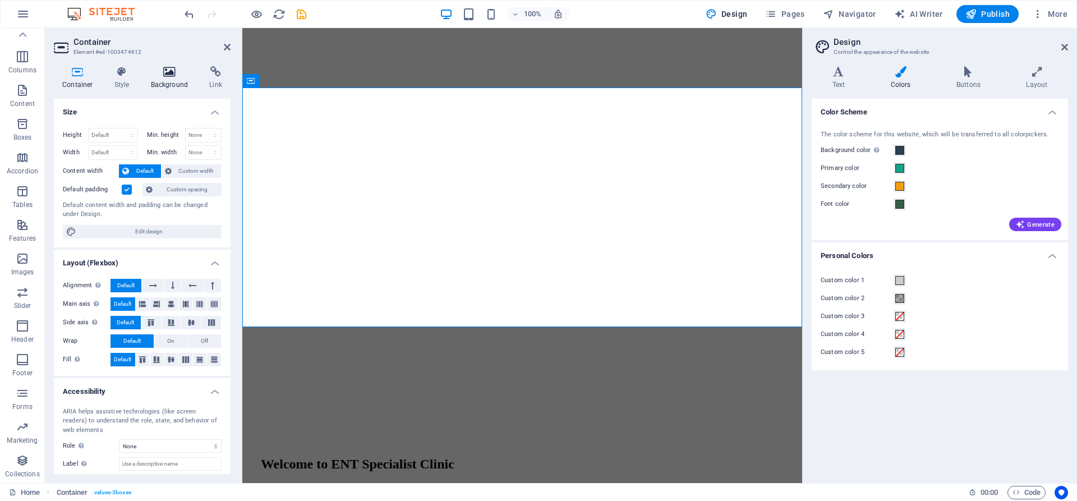
click at [174, 84] on h4 "Background" at bounding box center [172, 78] width 59 height 24
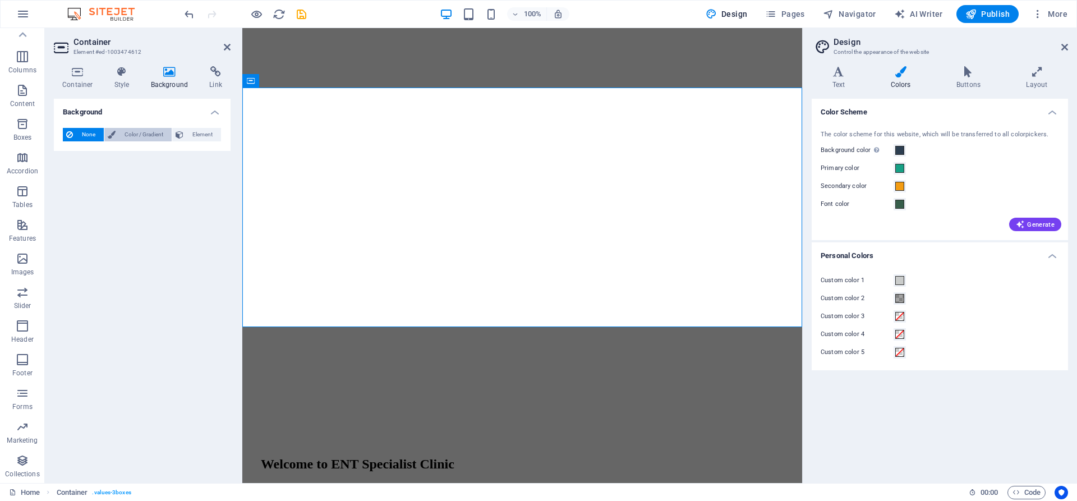
click at [131, 139] on span "Color / Gradient" at bounding box center [143, 134] width 49 height 13
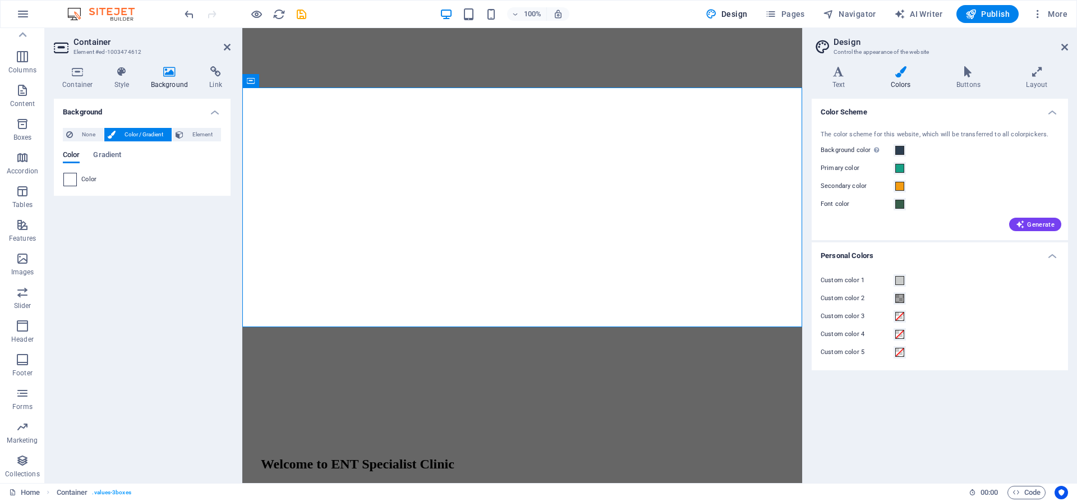
click at [72, 181] on span at bounding box center [70, 179] width 12 height 12
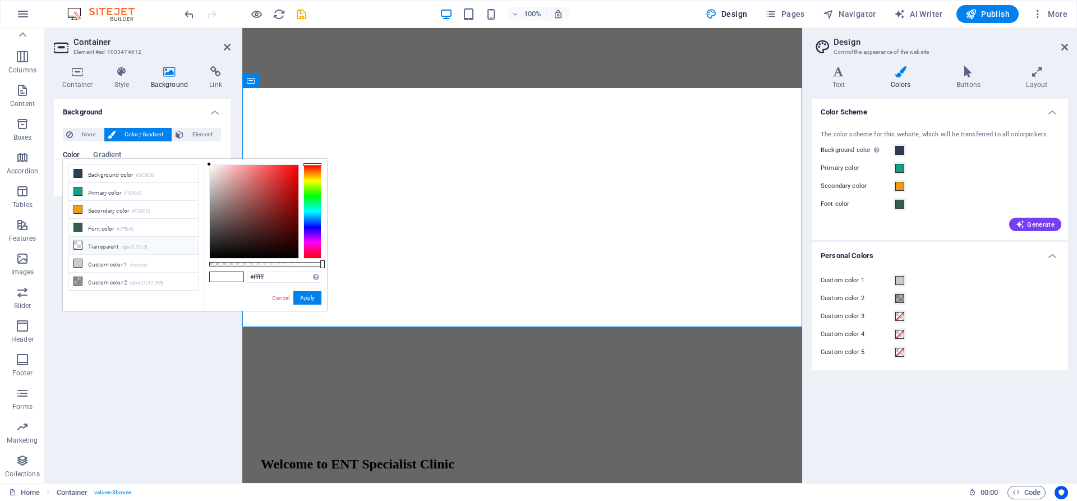
click at [140, 244] on small "rgba(0,0,0,.0)" at bounding box center [135, 248] width 26 height 8
click at [116, 257] on li "Custom color 1 #cacccb" at bounding box center [133, 264] width 129 height 18
type input "#cacccb"
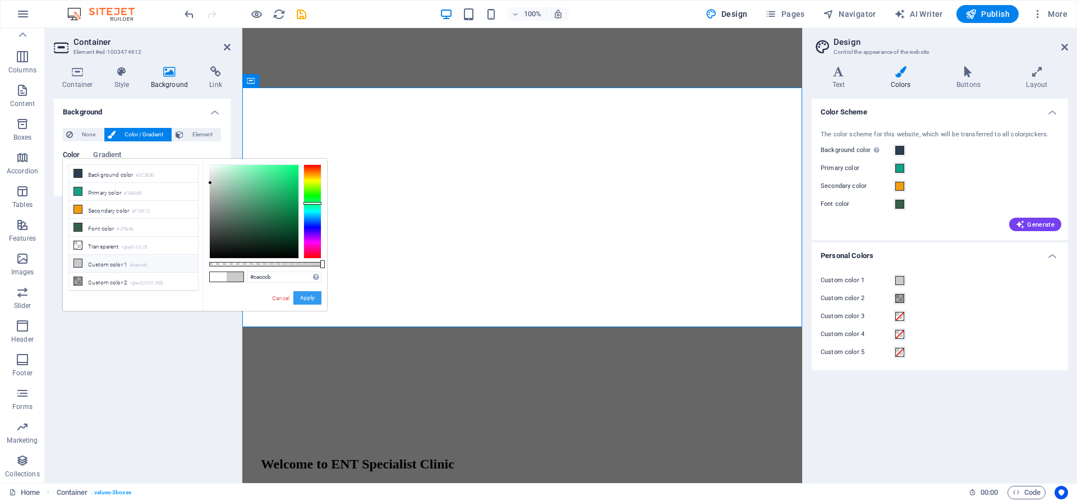
click at [305, 298] on button "Apply" at bounding box center [307, 297] width 28 height 13
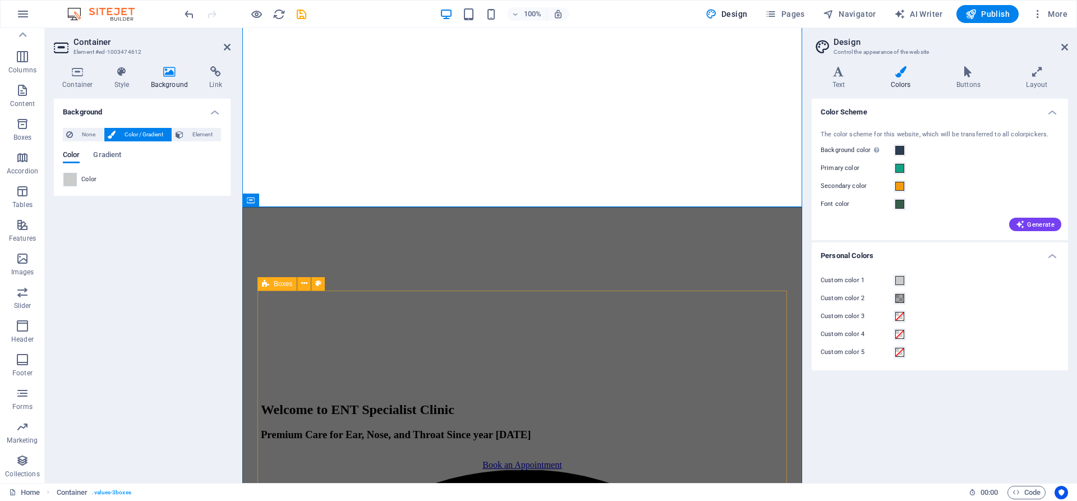
scroll to position [1030, 0]
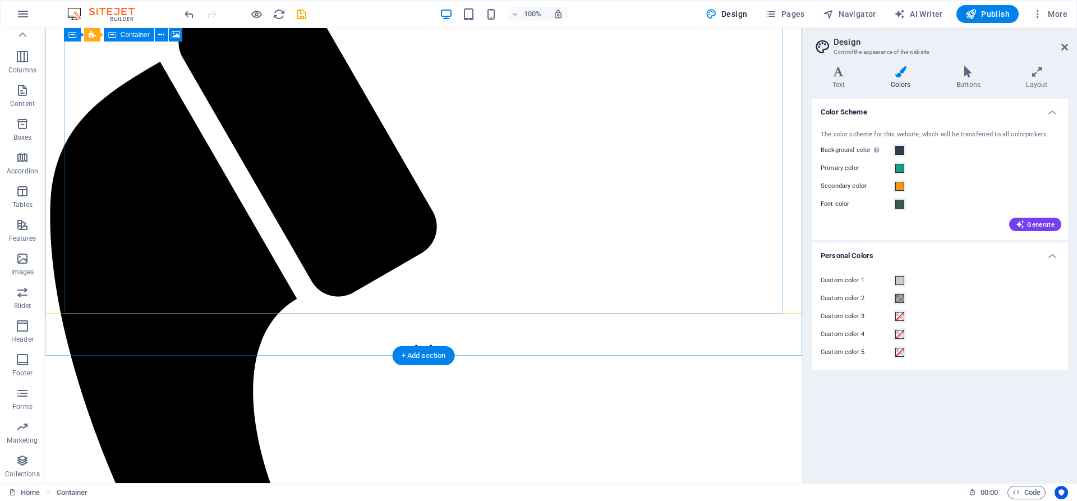
scroll to position [0, 0]
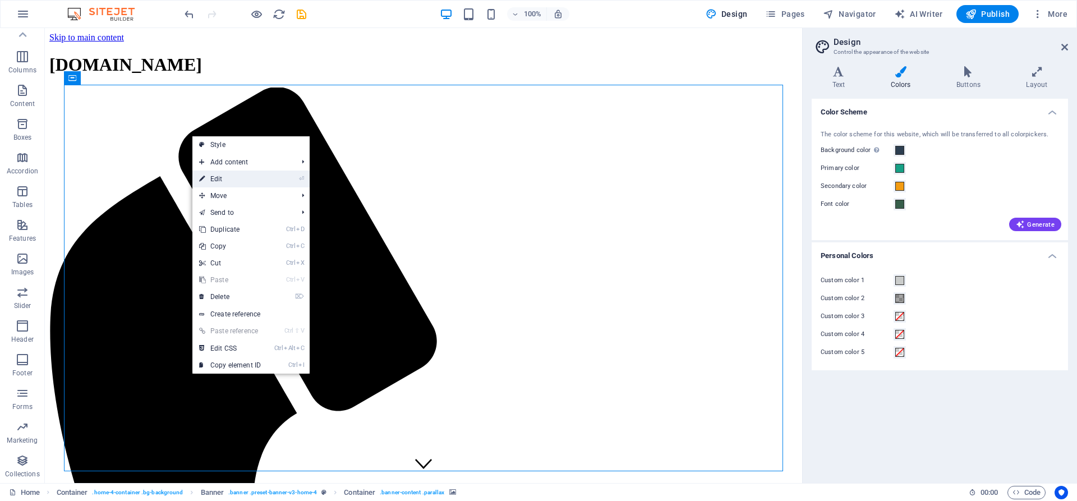
click at [222, 176] on link "⏎ Edit" at bounding box center [229, 179] width 75 height 17
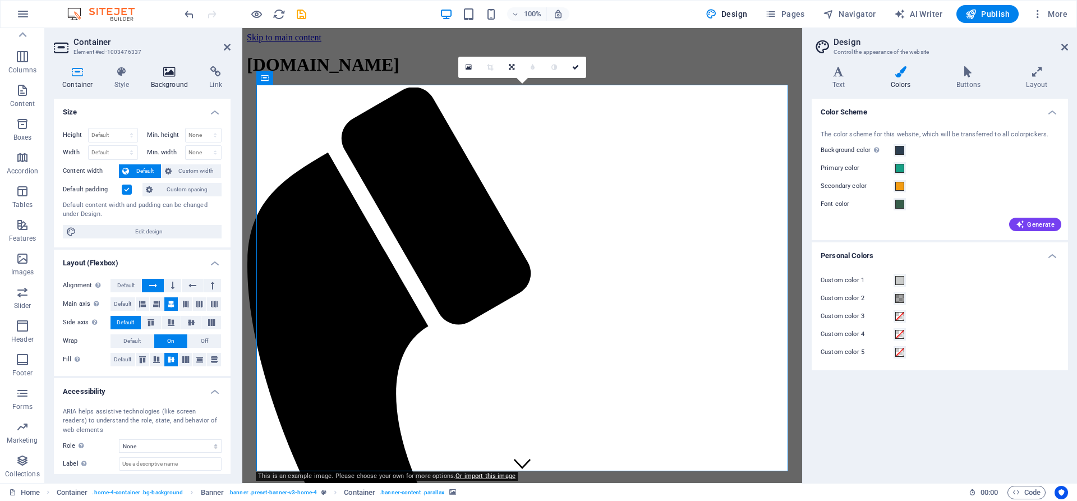
click at [165, 80] on h4 "Background" at bounding box center [172, 78] width 59 height 24
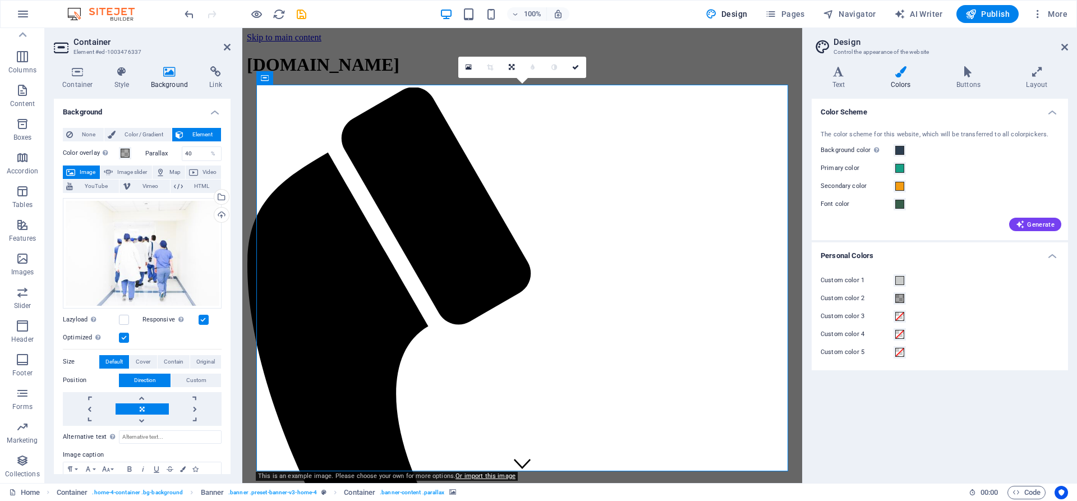
click at [160, 77] on icon at bounding box center [170, 71] width 54 height 11
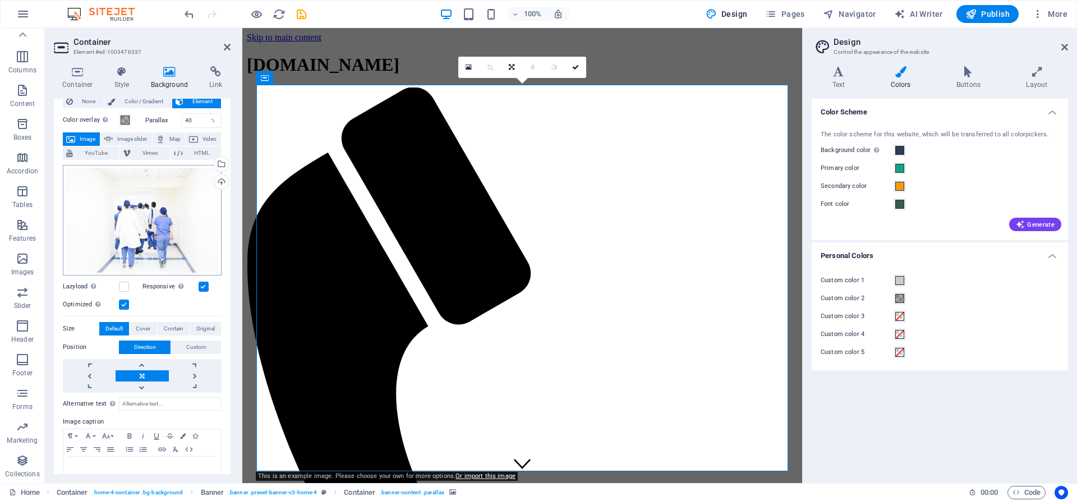
scroll to position [51, 0]
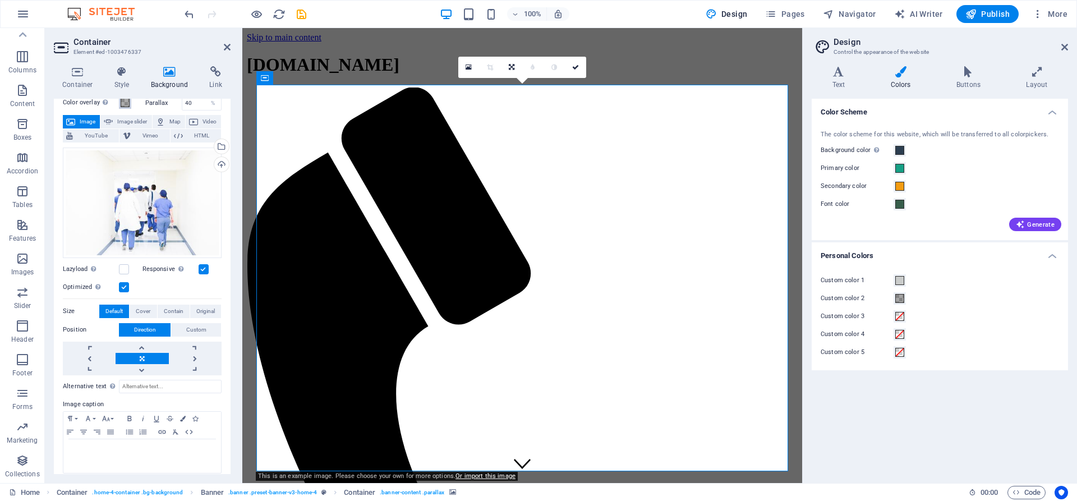
click at [123, 102] on span at bounding box center [125, 102] width 9 height 9
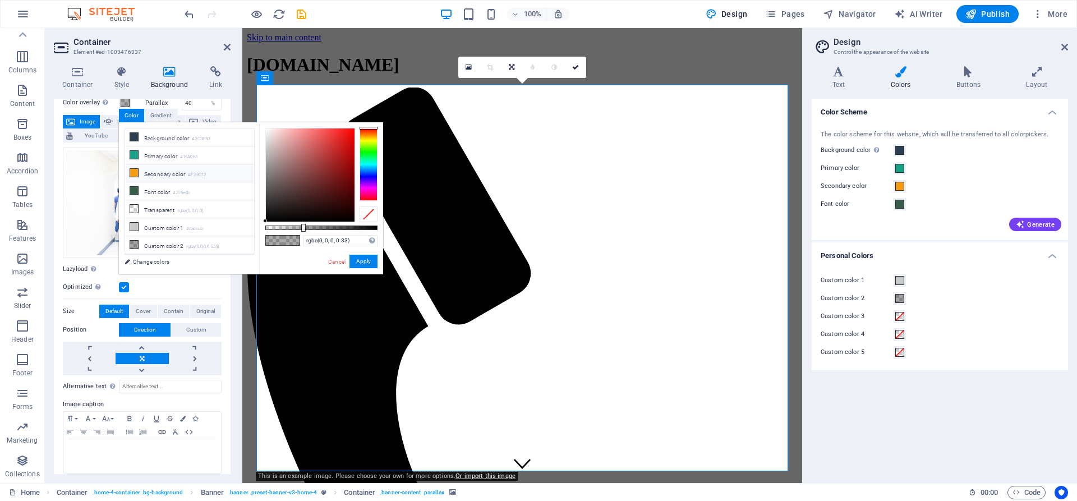
click at [160, 172] on li "Secondary color #F39C12" at bounding box center [189, 173] width 129 height 18
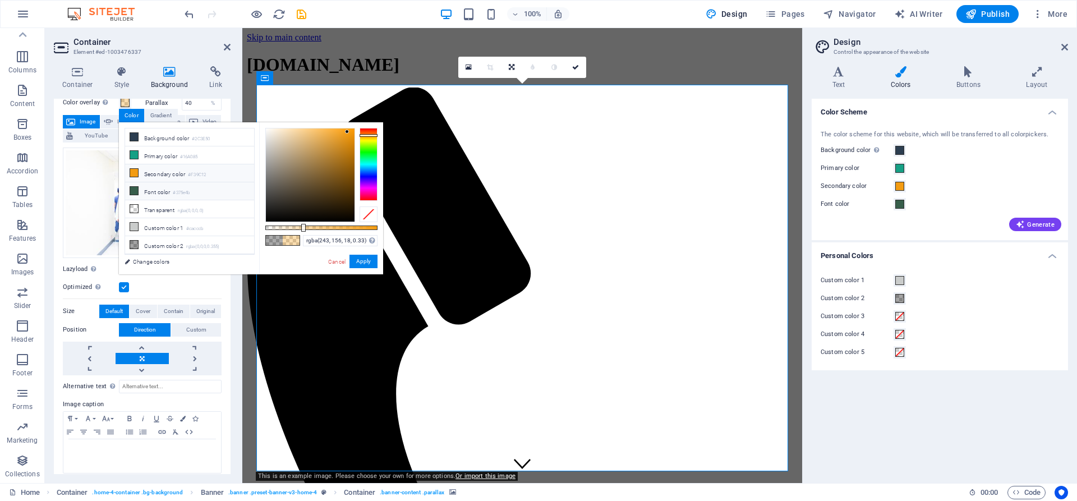
click at [154, 185] on li "Font color #375e4b" at bounding box center [189, 191] width 129 height 18
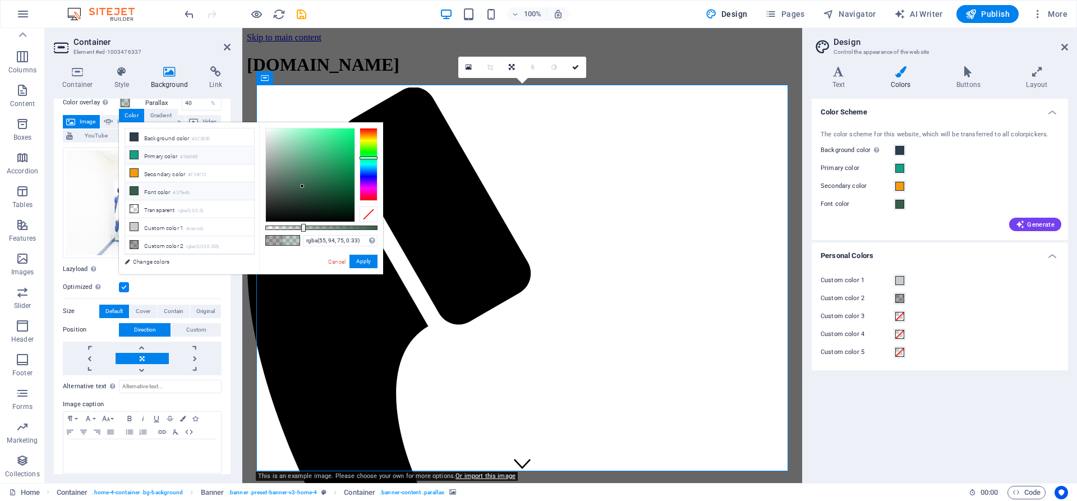
click at [157, 159] on li "Primary color #16A085" at bounding box center [189, 155] width 129 height 18
click at [163, 140] on li "Background color #2C3E50" at bounding box center [189, 138] width 129 height 18
click at [169, 238] on li "Custom color 2 rgba(0,0,0,0.355)" at bounding box center [189, 245] width 129 height 18
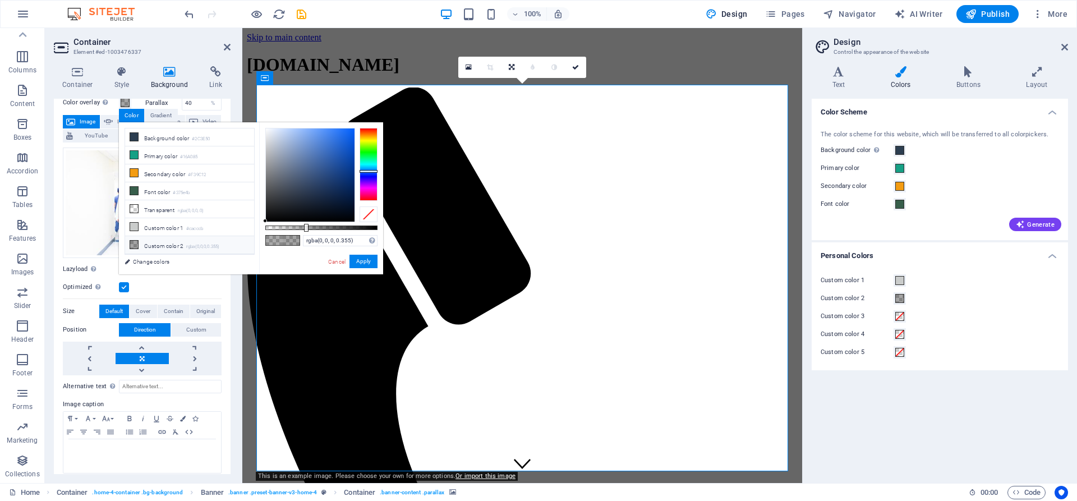
drag, startPoint x: 372, startPoint y: 129, endPoint x: 372, endPoint y: 171, distance: 42.6
click at [372, 171] on div at bounding box center [369, 171] width 18 height 3
type input "rgba(0, 0, 0, 0)"
drag, startPoint x: 307, startPoint y: 225, endPoint x: 261, endPoint y: 236, distance: 47.4
click at [261, 236] on div "rgba(0, 0, 0, 0) Supported formats #0852ed rgb(8, 82, 237) rgba(8, 82, 237, 90%…" at bounding box center [321, 279] width 124 height 315
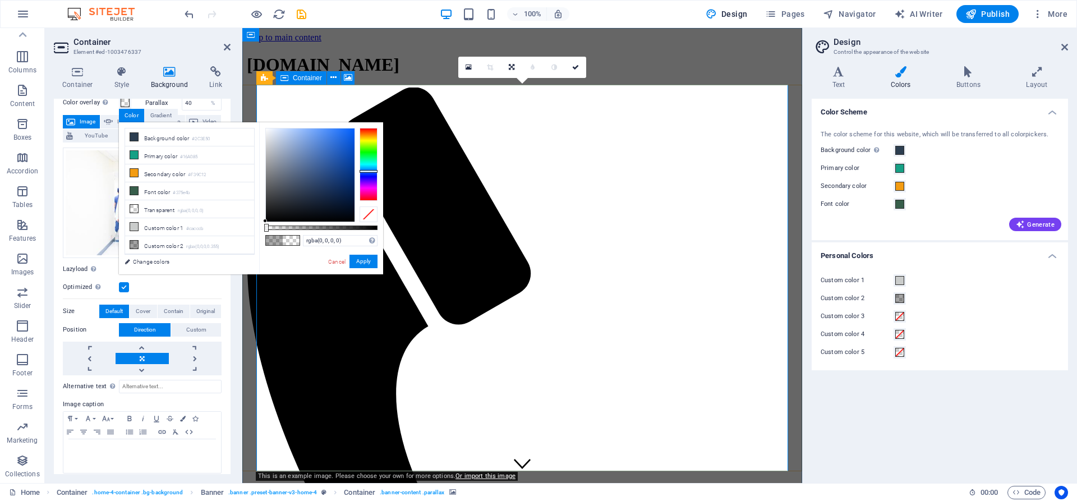
click at [352, 259] on button "Apply" at bounding box center [364, 261] width 28 height 13
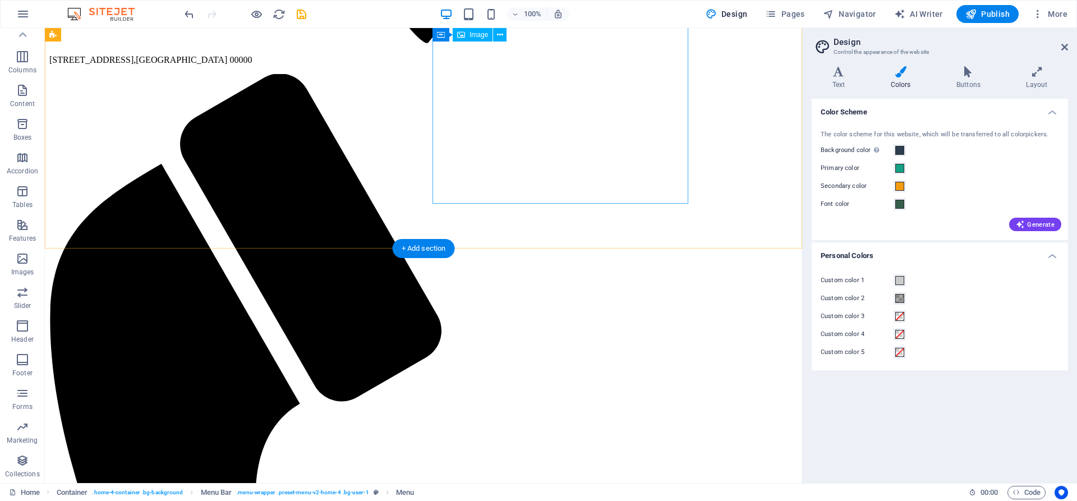
scroll to position [2774, 0]
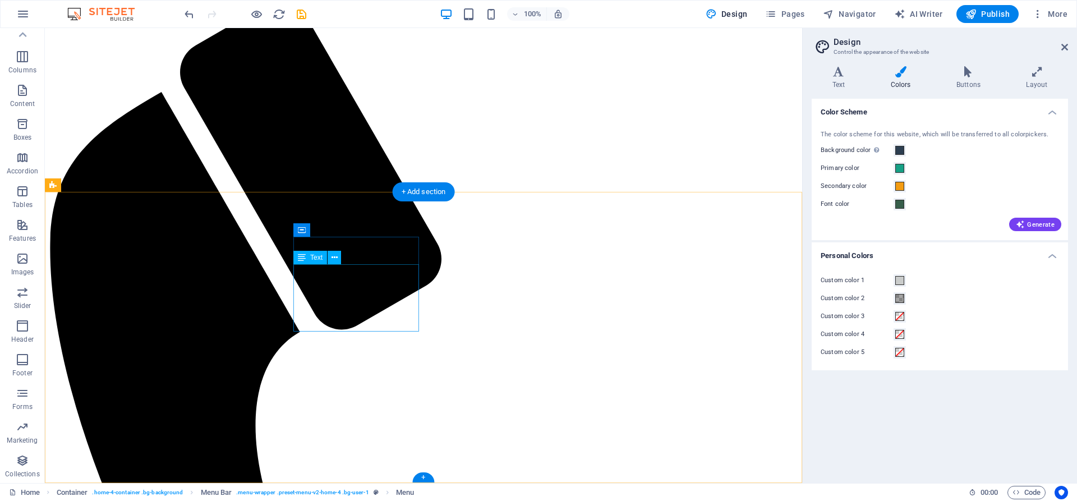
click at [336, 259] on icon at bounding box center [335, 258] width 6 height 12
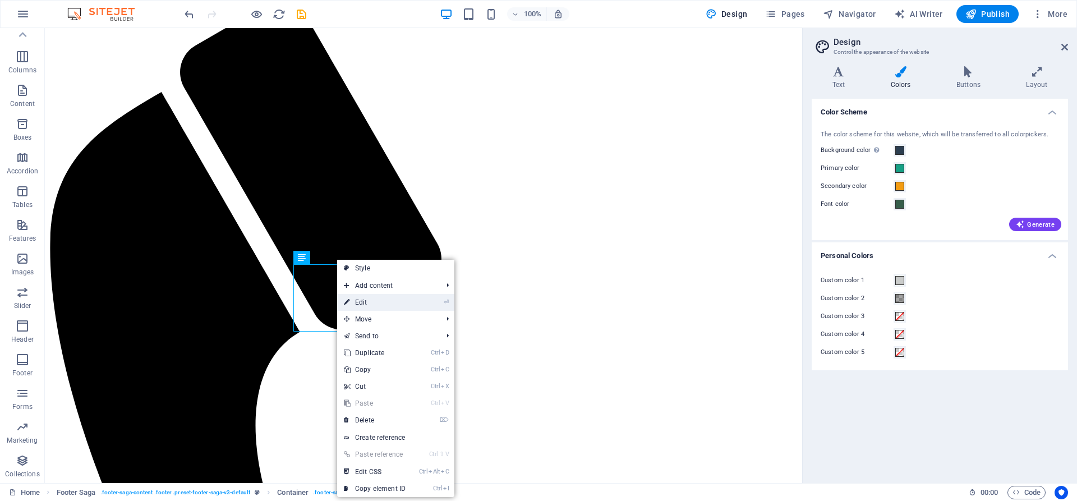
drag, startPoint x: 363, startPoint y: 300, endPoint x: 120, endPoint y: 273, distance: 244.0
click at [363, 300] on link "⏎ Edit" at bounding box center [374, 302] width 75 height 17
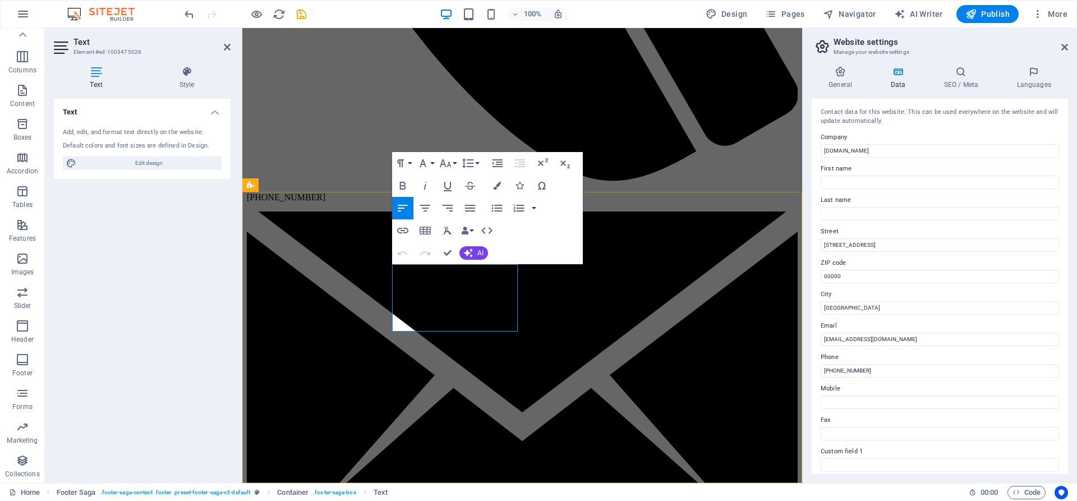
drag, startPoint x: 865, startPoint y: 247, endPoint x: 810, endPoint y: 248, distance: 54.4
click at [821, 248] on input "[STREET_ADDRESS]" at bounding box center [940, 244] width 238 height 13
click at [838, 249] on input "rolla , sharjah" at bounding box center [940, 244] width 238 height 13
click at [823, 246] on input "rolla , Sharjah" at bounding box center [940, 244] width 238 height 13
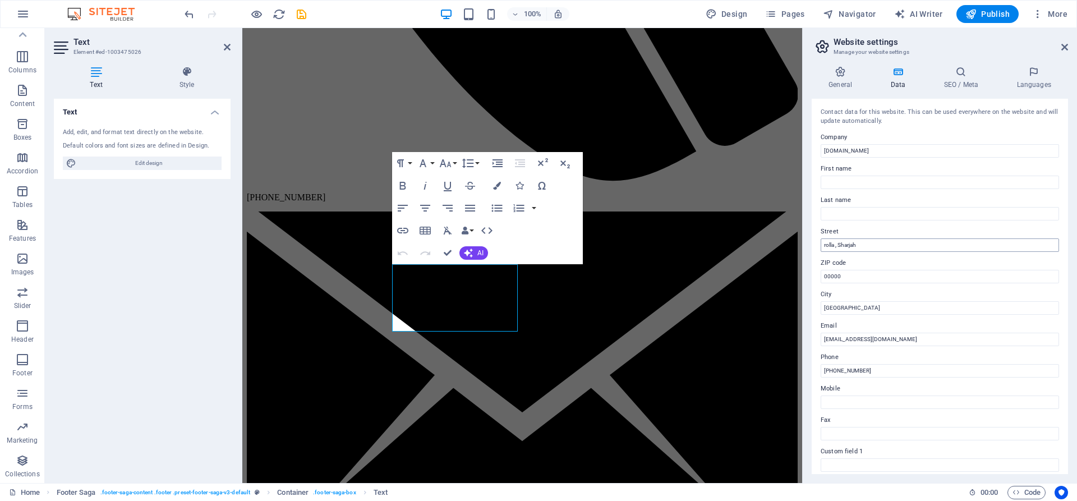
click at [826, 245] on input "rolla , Sharjah" at bounding box center [940, 244] width 238 height 13
drag, startPoint x: 829, startPoint y: 244, endPoint x: 823, endPoint y: 246, distance: 6.4
click at [823, 246] on input "rrolla , [GEOGRAPHIC_DATA]" at bounding box center [940, 244] width 238 height 13
type input "Rolla , Sharjah"
drag, startPoint x: 855, startPoint y: 277, endPoint x: 818, endPoint y: 282, distance: 37.3
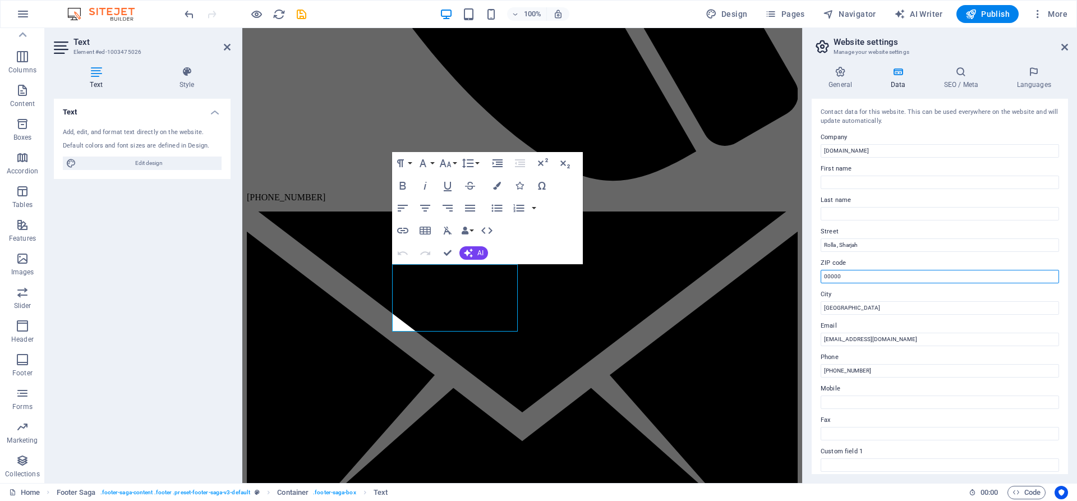
click at [821, 282] on input "00000" at bounding box center [940, 276] width 238 height 13
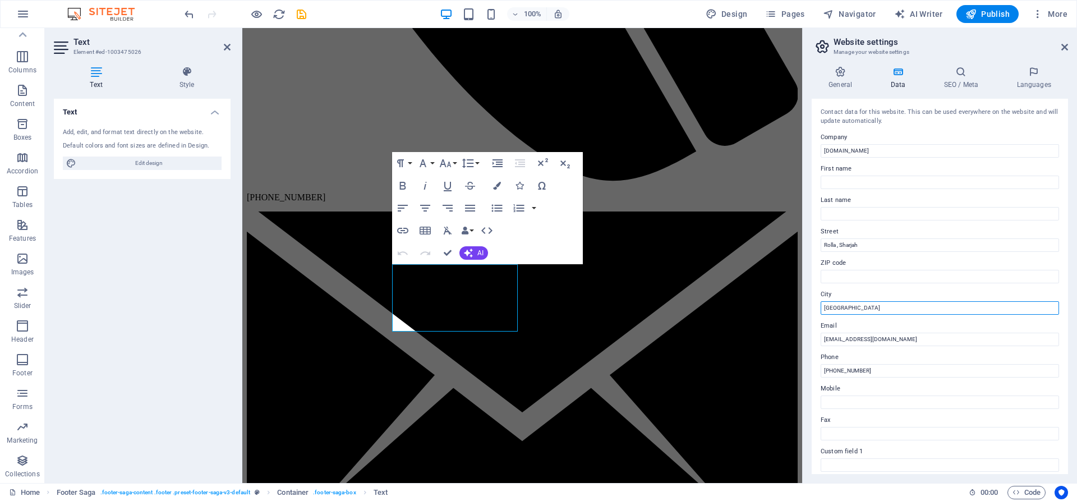
drag, startPoint x: 844, startPoint y: 305, endPoint x: 810, endPoint y: 305, distance: 33.7
click at [821, 305] on input "[GEOGRAPHIC_DATA]" at bounding box center [940, 307] width 238 height 13
type input "SHARJAH"
drag, startPoint x: 839, startPoint y: 368, endPoint x: 902, endPoint y: 368, distance: 63.4
click at [902, 368] on input "[PHONE_NUMBER]" at bounding box center [940, 370] width 238 height 13
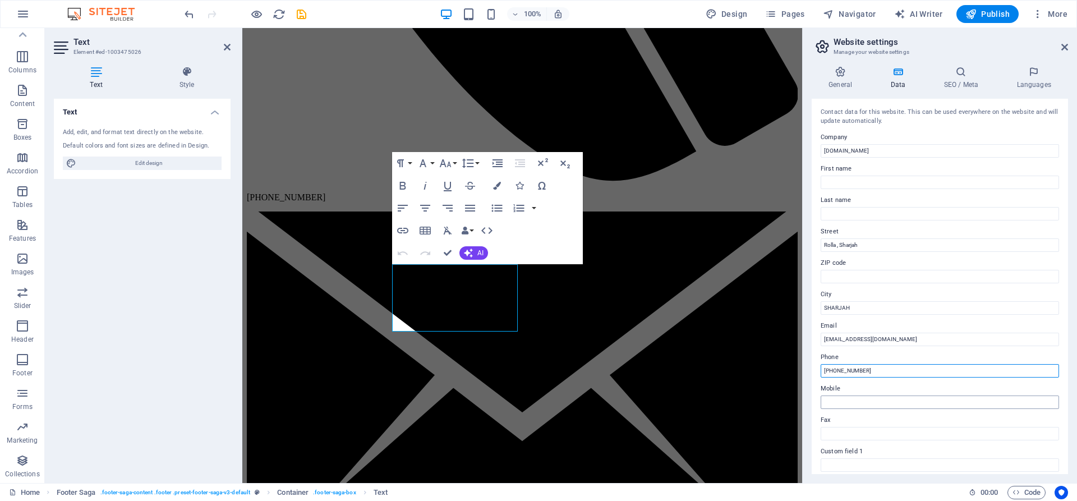
type input "[PHONE_NUMBER]"
click at [852, 403] on input "Mobile" at bounding box center [940, 402] width 238 height 13
type input "[PHONE_NUMBER]"
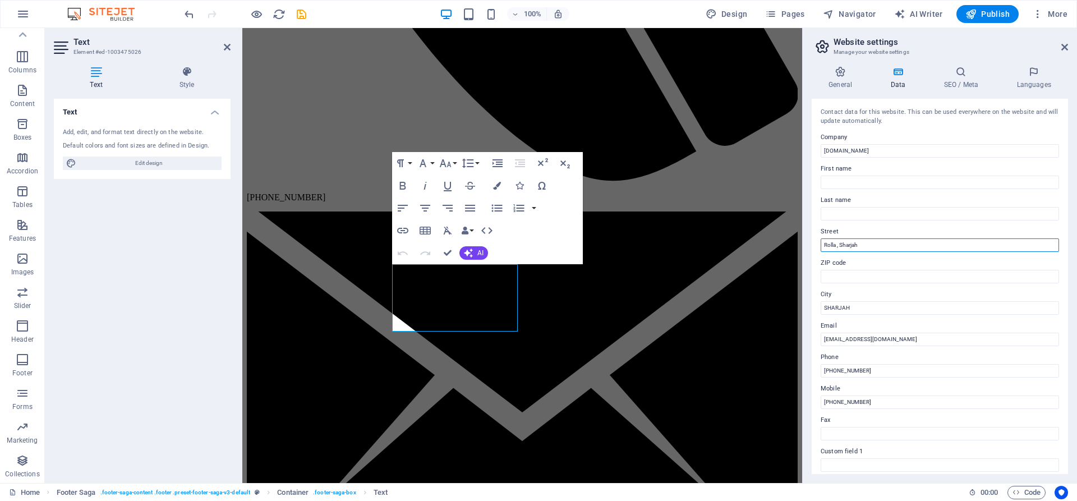
drag, startPoint x: 861, startPoint y: 243, endPoint x: 819, endPoint y: 249, distance: 43.0
click at [821, 249] on input "Rolla , Sharjah" at bounding box center [940, 244] width 238 height 13
type input "ROLLA"
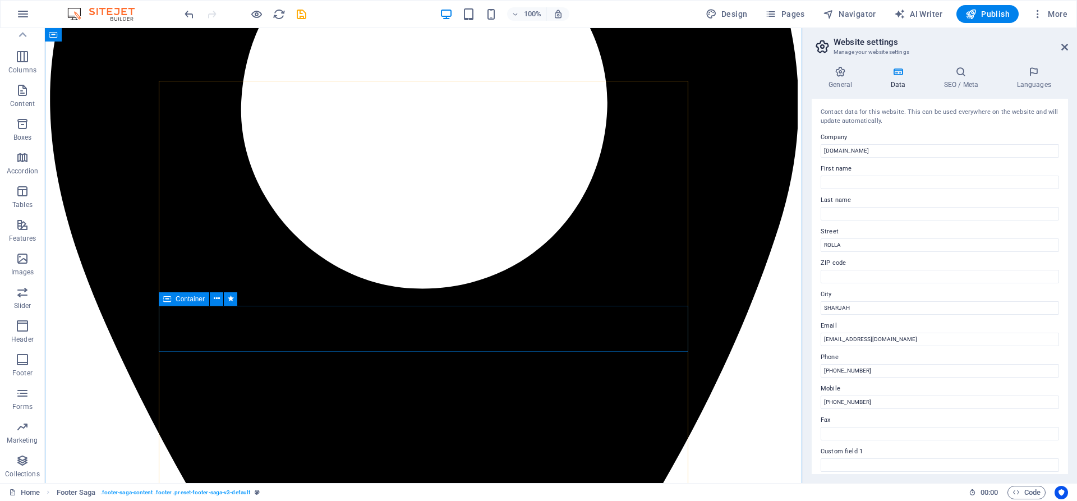
scroll to position [1916, 0]
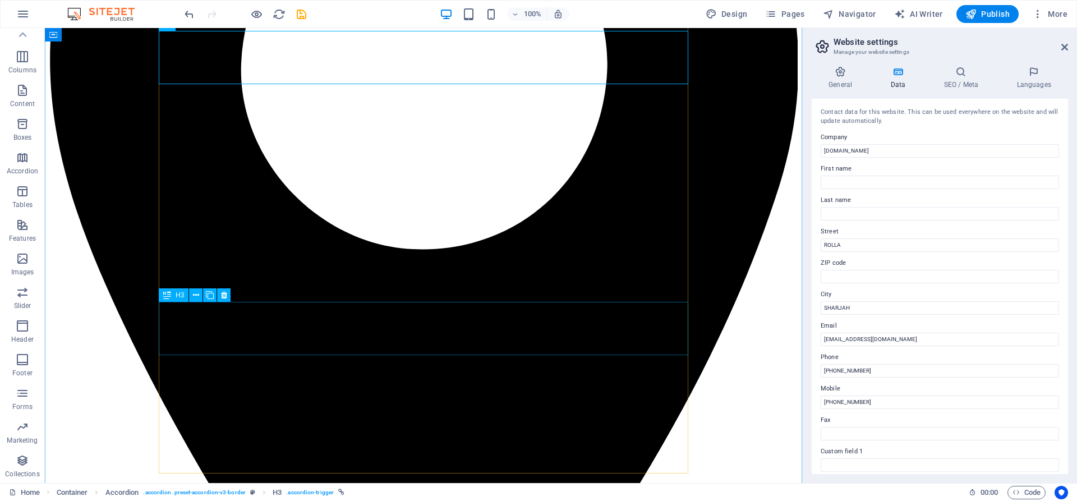
scroll to position [2088, 0]
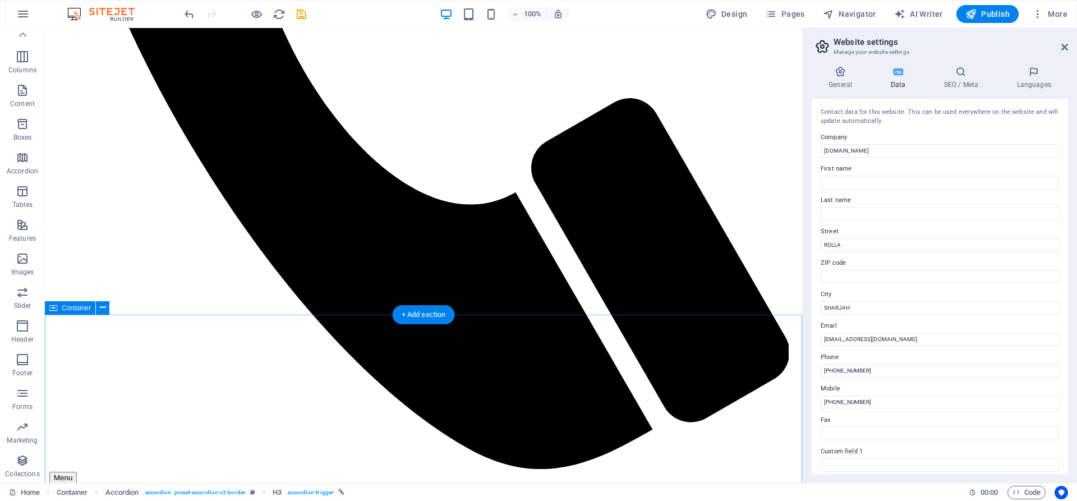
scroll to position [543, 0]
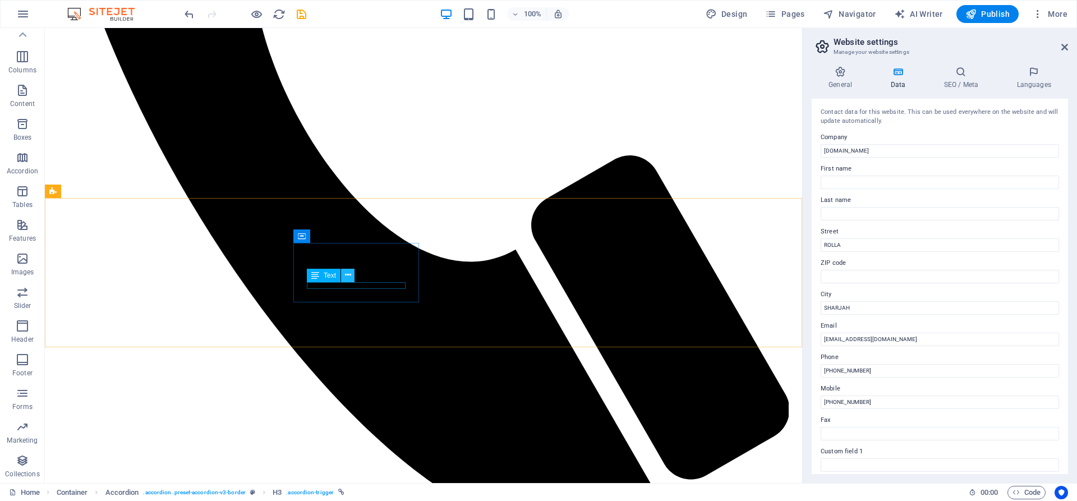
click at [350, 274] on icon at bounding box center [348, 275] width 6 height 12
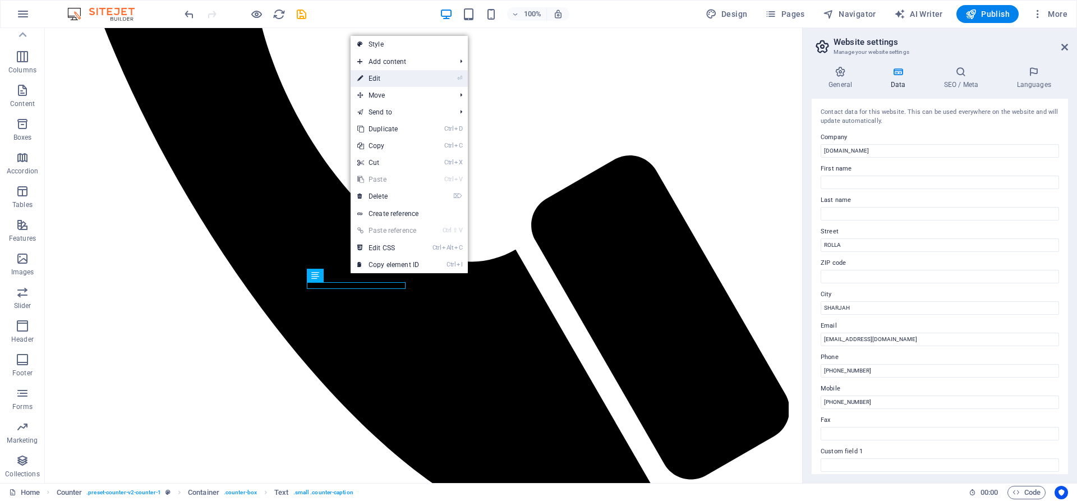
drag, startPoint x: 374, startPoint y: 79, endPoint x: 146, endPoint y: 113, distance: 230.4
click at [374, 79] on link "⏎ Edit" at bounding box center [388, 78] width 75 height 17
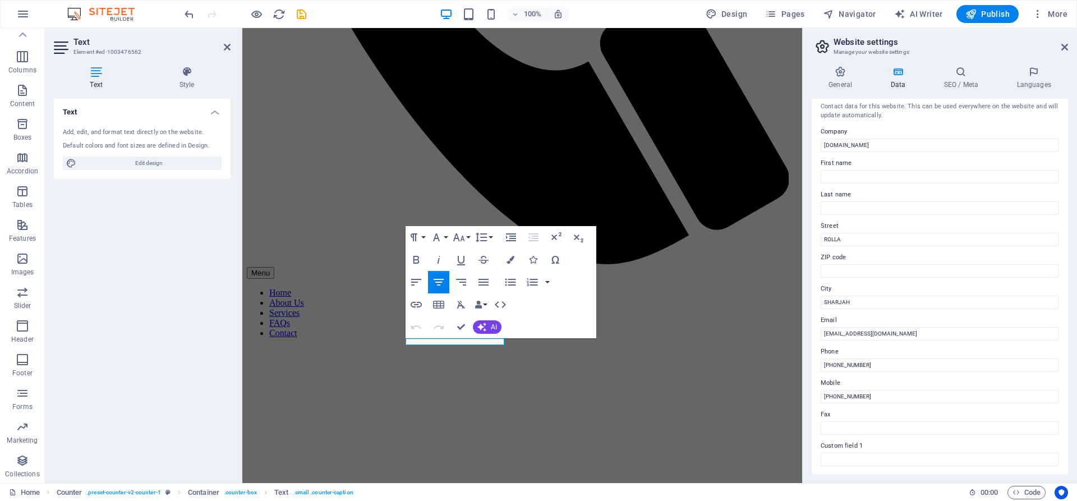
scroll to position [0, 0]
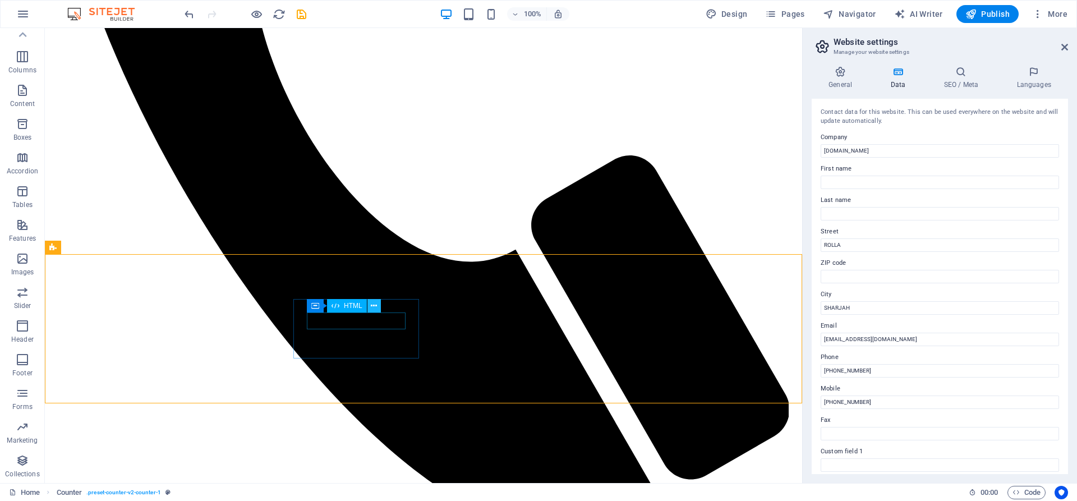
click at [373, 305] on icon at bounding box center [374, 306] width 6 height 12
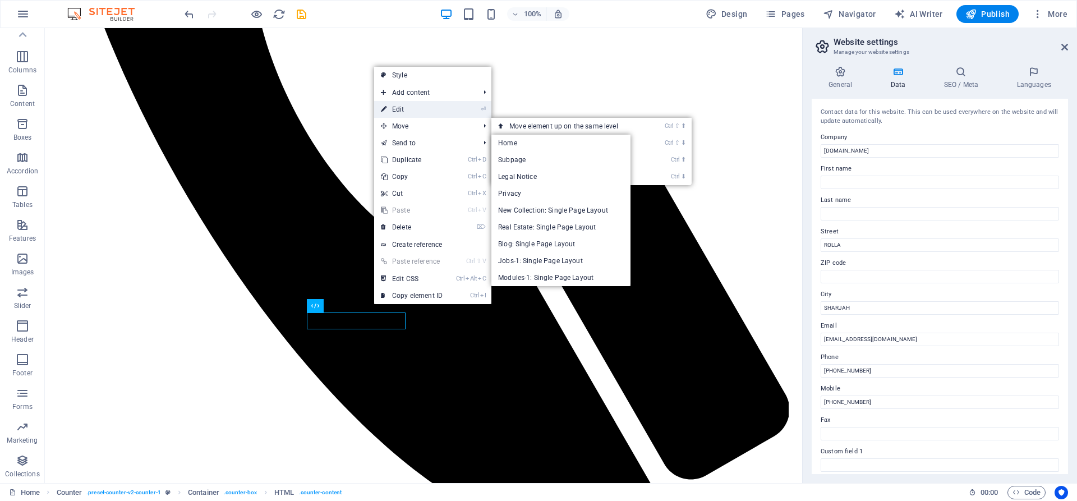
click at [412, 110] on link "⏎ Edit" at bounding box center [411, 109] width 75 height 17
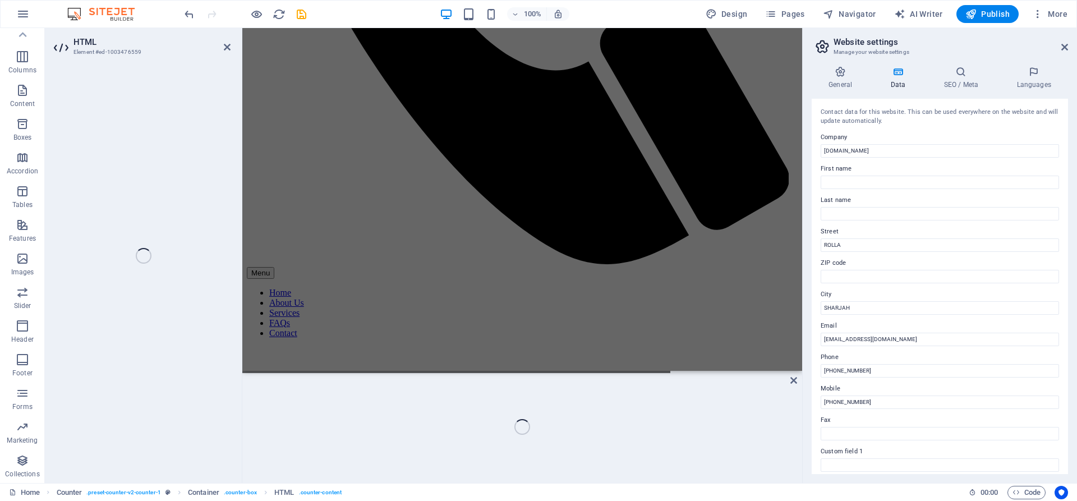
scroll to position [447, 0]
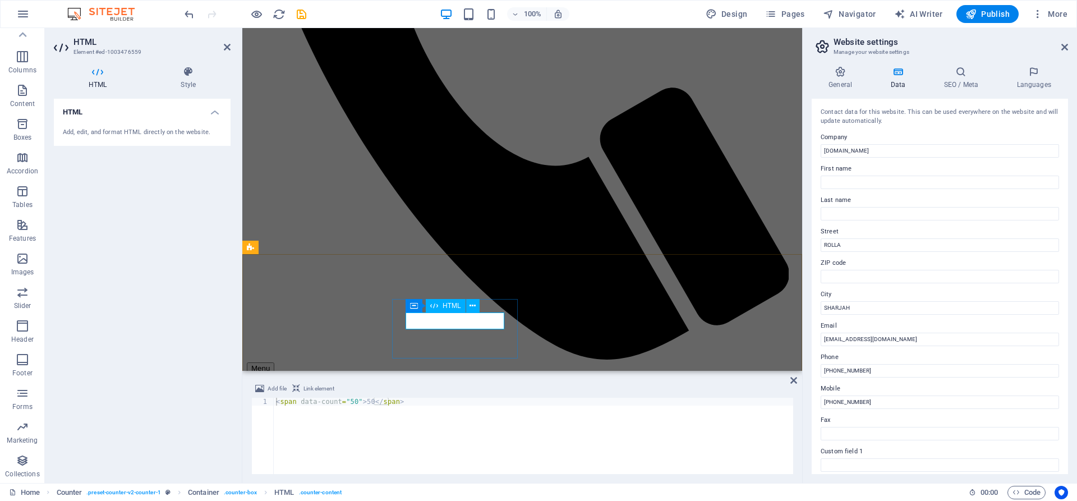
click at [470, 304] on icon at bounding box center [473, 306] width 6 height 12
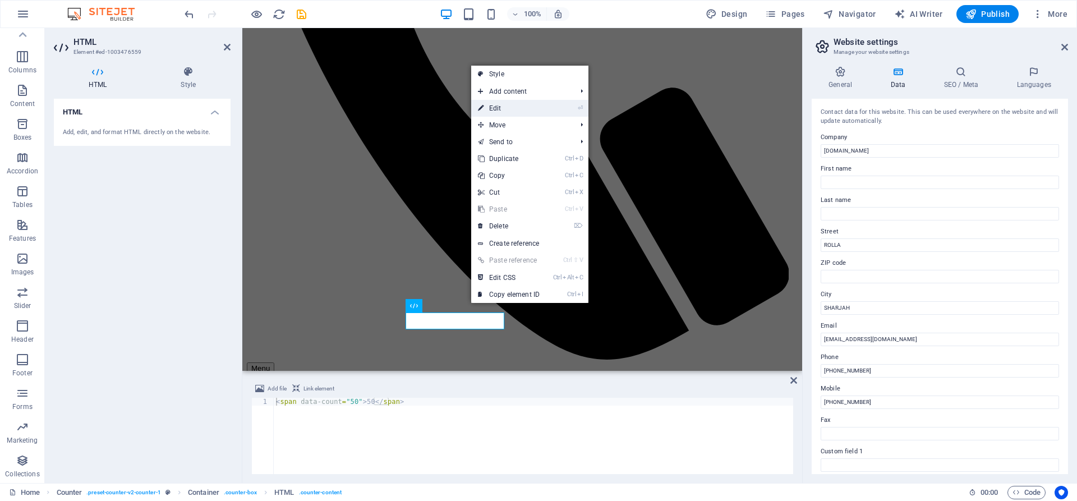
click at [499, 107] on link "⏎ Edit" at bounding box center [508, 108] width 75 height 17
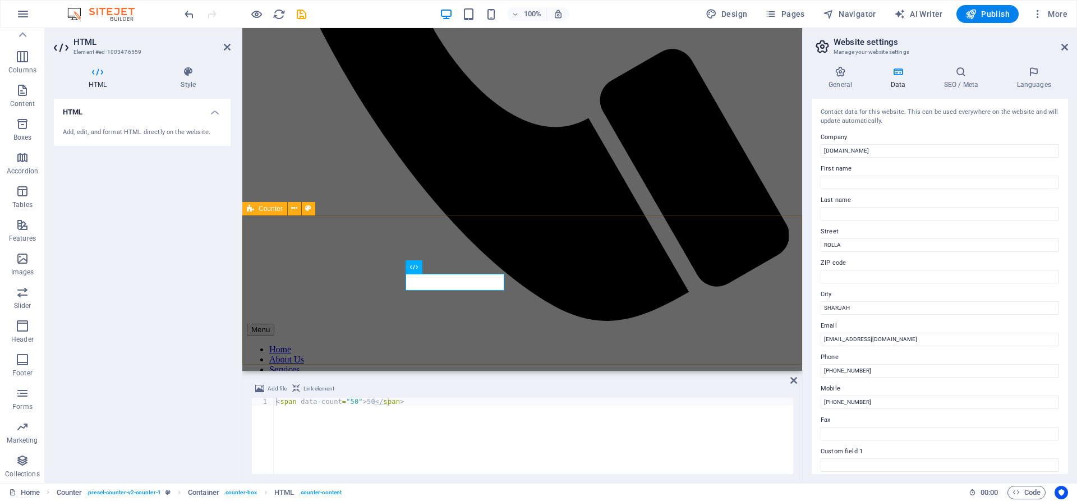
scroll to position [504, 0]
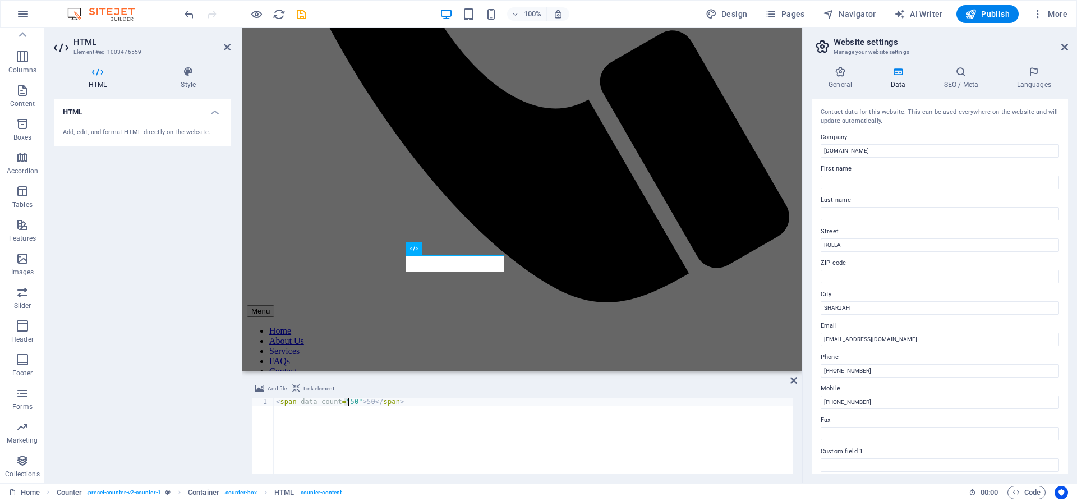
click at [348, 402] on div "< span data-count = "50" > 50 </ span >" at bounding box center [534, 444] width 520 height 92
click at [345, 403] on div "< span data-count = "50" > 50 </ span >" at bounding box center [534, 436] width 520 height 76
click at [348, 403] on div "< span data-count = "50" > 50 </ span >" at bounding box center [534, 444] width 520 height 92
click at [343, 402] on div "< span data-count = "00" > 50 </ span >" at bounding box center [534, 444] width 520 height 92
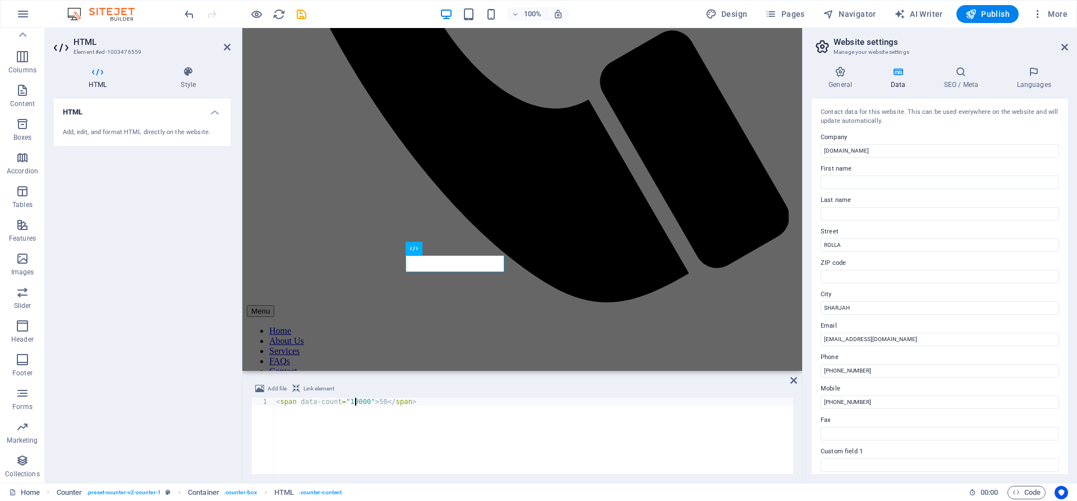
scroll to position [0, 6]
click at [515, 424] on div "< span data-count = "10000" > 50 </ span >" at bounding box center [534, 444] width 520 height 92
type textarea "<span data-count="10000">50</span>"
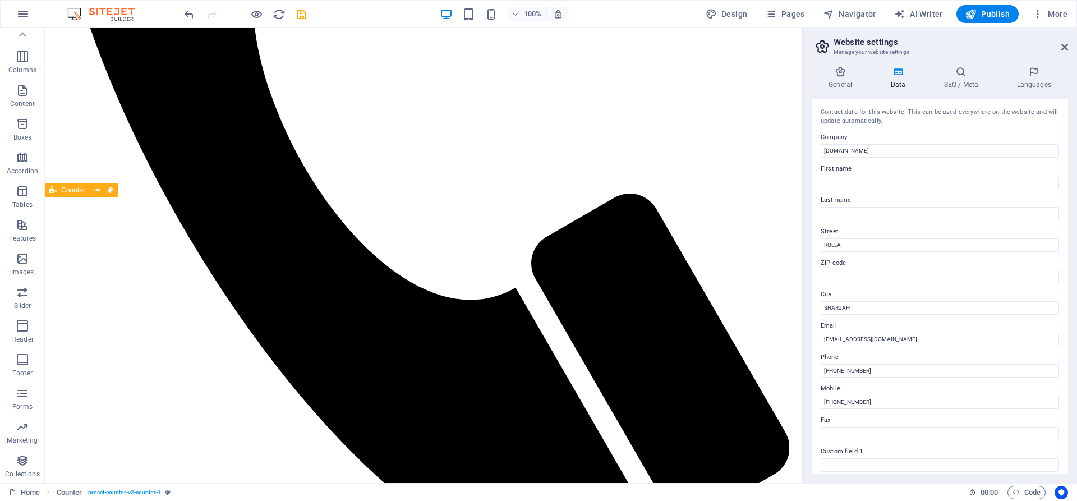
scroll to position [600, 0]
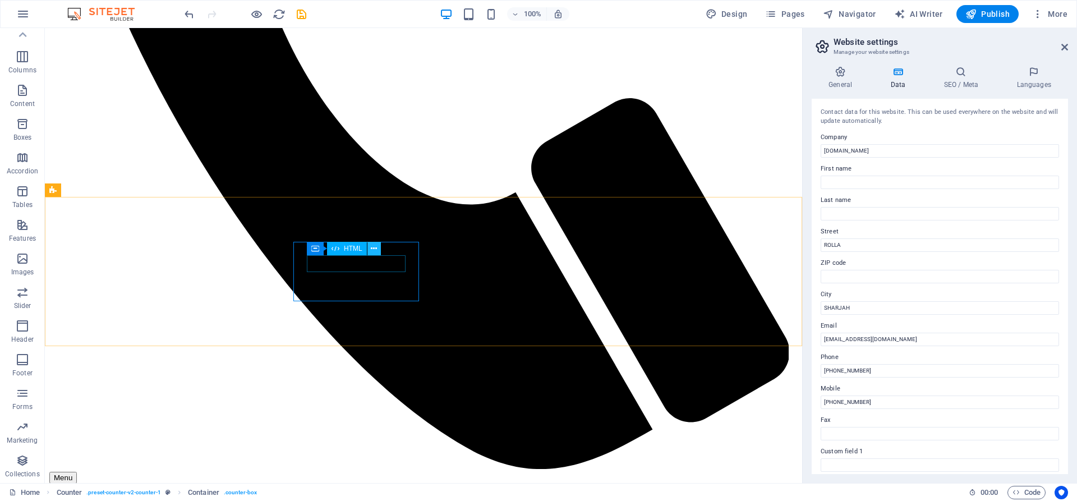
click at [379, 246] on button at bounding box center [374, 248] width 13 height 13
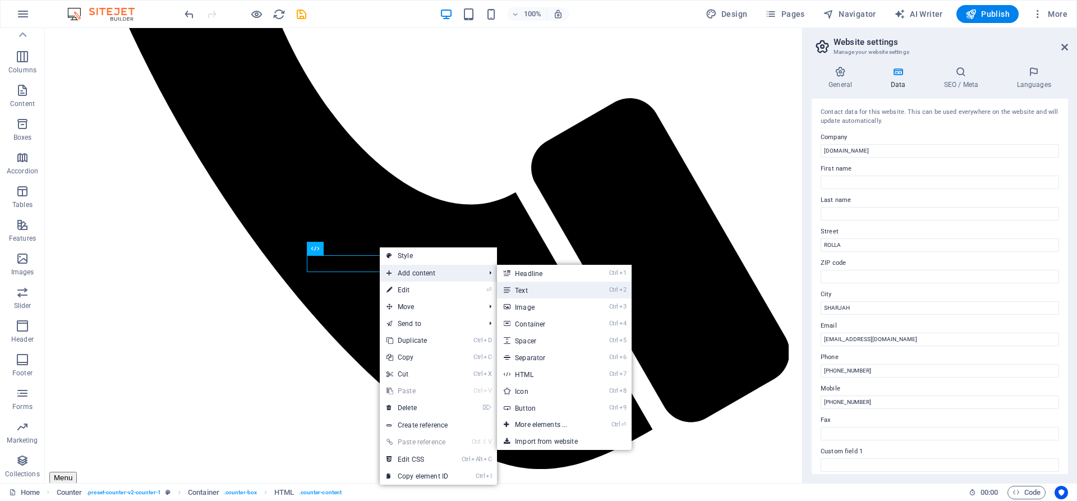
click at [547, 285] on link "Ctrl 2 Text" at bounding box center [543, 290] width 93 height 17
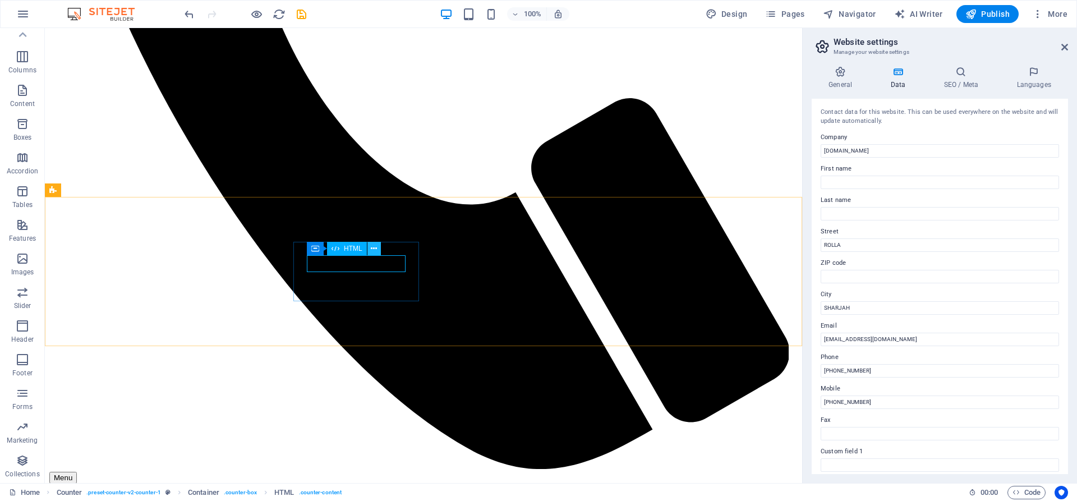
click at [376, 247] on icon at bounding box center [374, 249] width 6 height 12
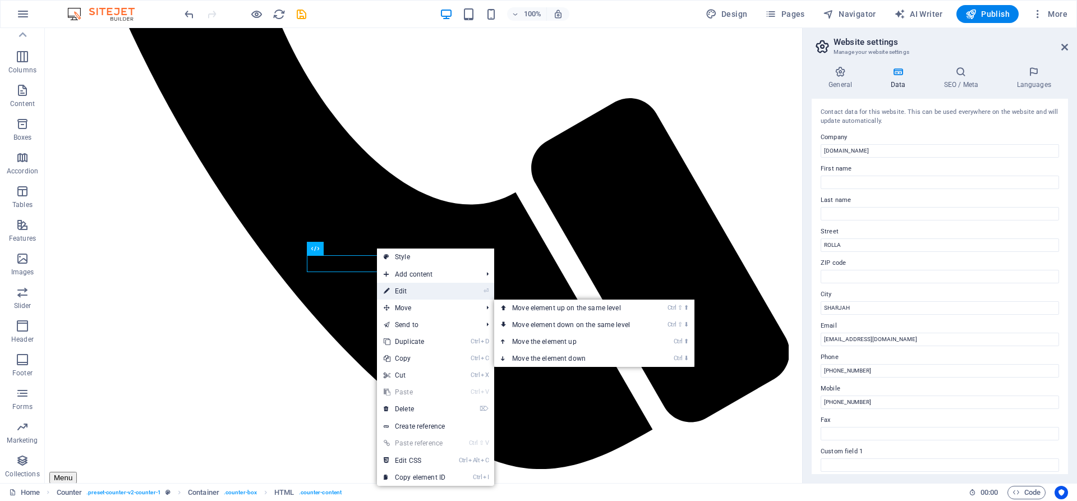
click at [410, 286] on link "⏎ Edit" at bounding box center [414, 291] width 75 height 17
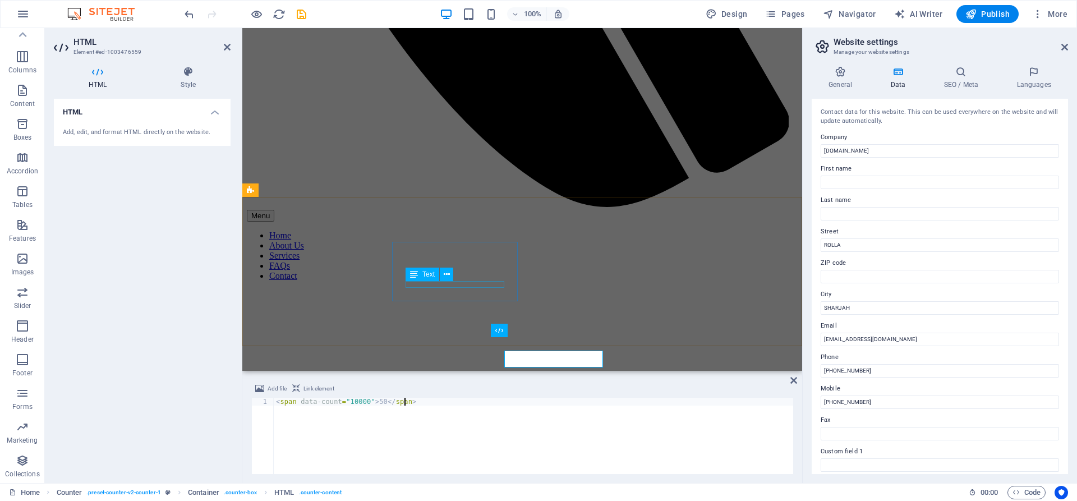
scroll to position [504, 0]
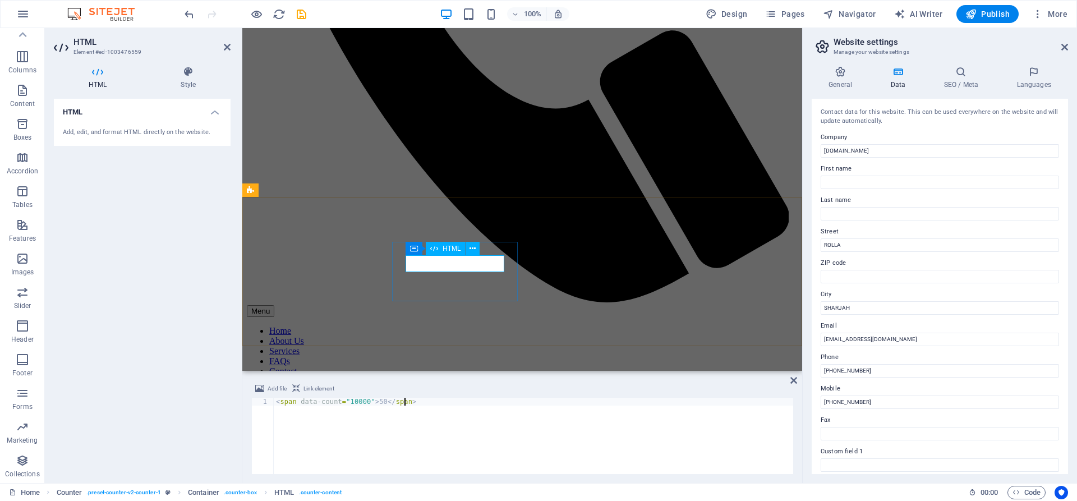
click at [302, 387] on button "Link element" at bounding box center [313, 388] width 45 height 13
click at [539, 401] on div "< span data-count = "10000" > 50 </ span >" at bounding box center [534, 444] width 520 height 92
drag, startPoint x: 370, startPoint y: 401, endPoint x: 377, endPoint y: 401, distance: 6.7
click at [377, 401] on div "< span data-count = "10000" > 50 </ span >" at bounding box center [534, 444] width 520 height 92
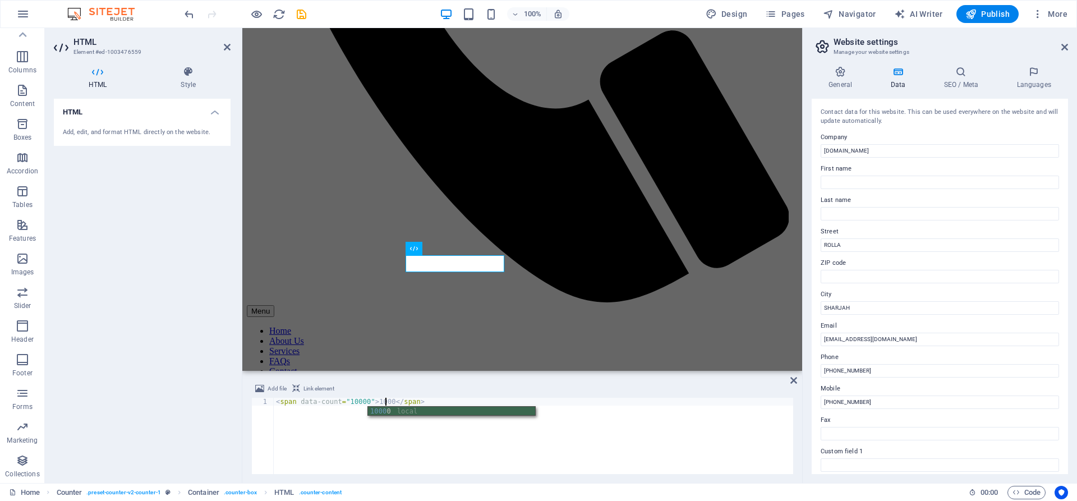
scroll to position [0, 9]
click at [566, 411] on div "< span data-count = "10000" > 10000 </ span >" at bounding box center [534, 444] width 520 height 92
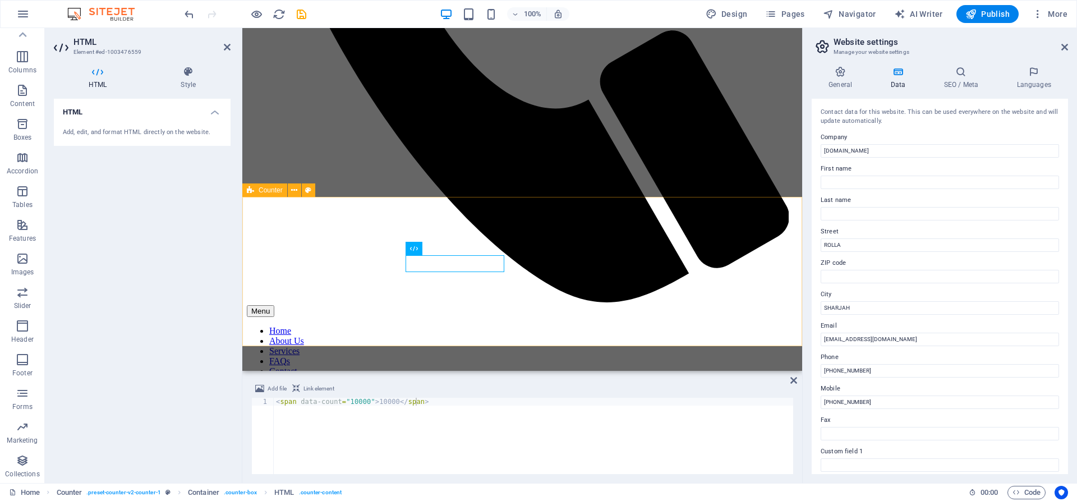
type textarea "<span data-count="10000">10000</span><a href="#ed-1003476544" class="wv-link-el…"
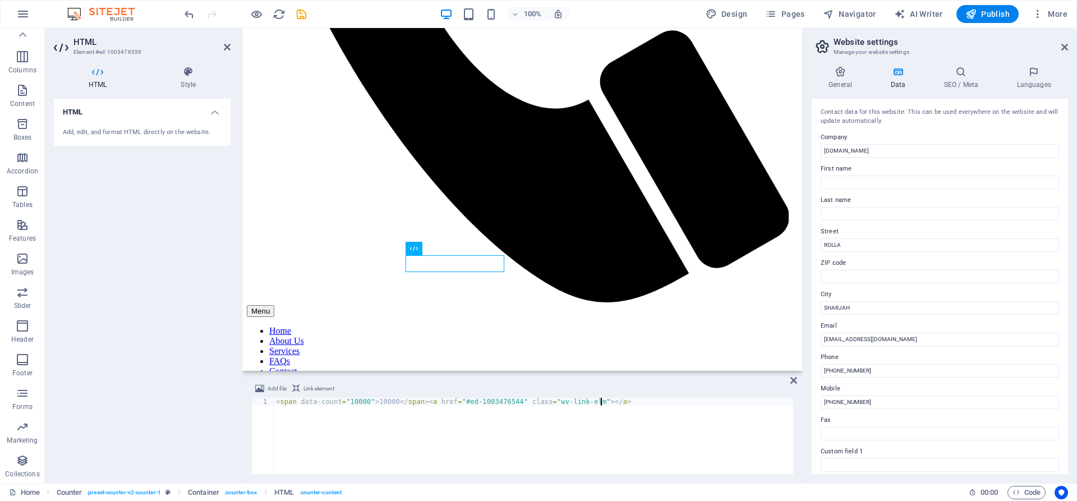
click at [678, 392] on div "Add file Link element" at bounding box center [522, 390] width 542 height 16
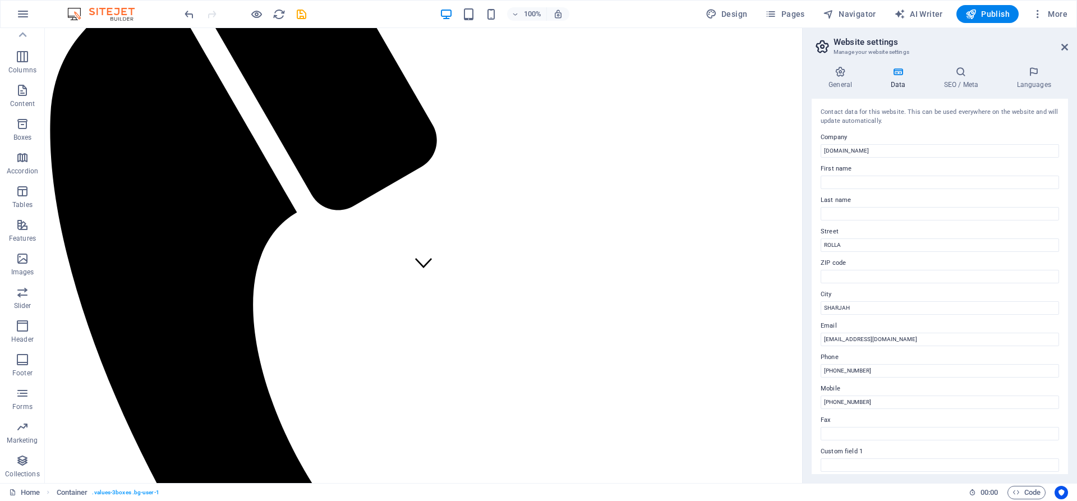
scroll to position [199, 0]
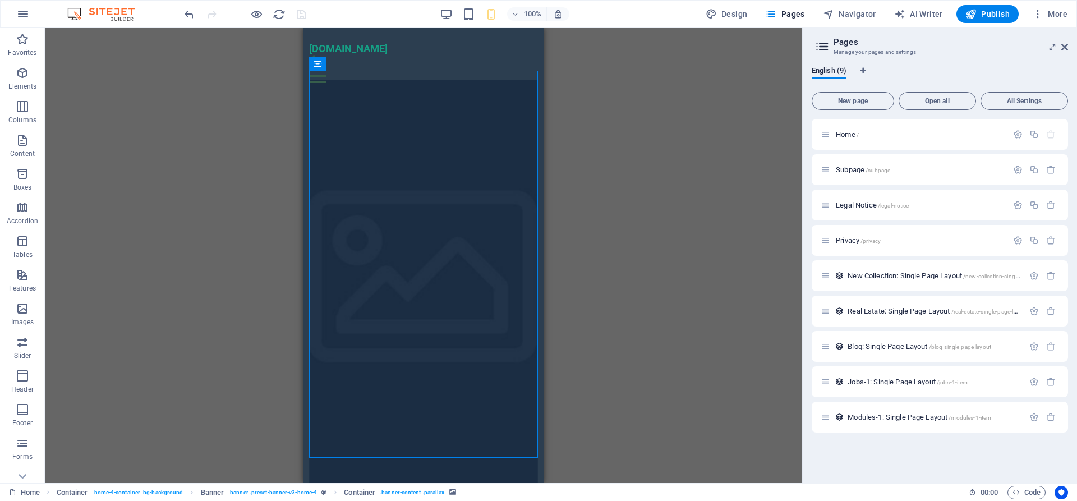
click at [681, 133] on div "H2 Container Banner Container H3 Button Spacer Container Menu Bar Menu Containe…" at bounding box center [424, 255] width 758 height 455
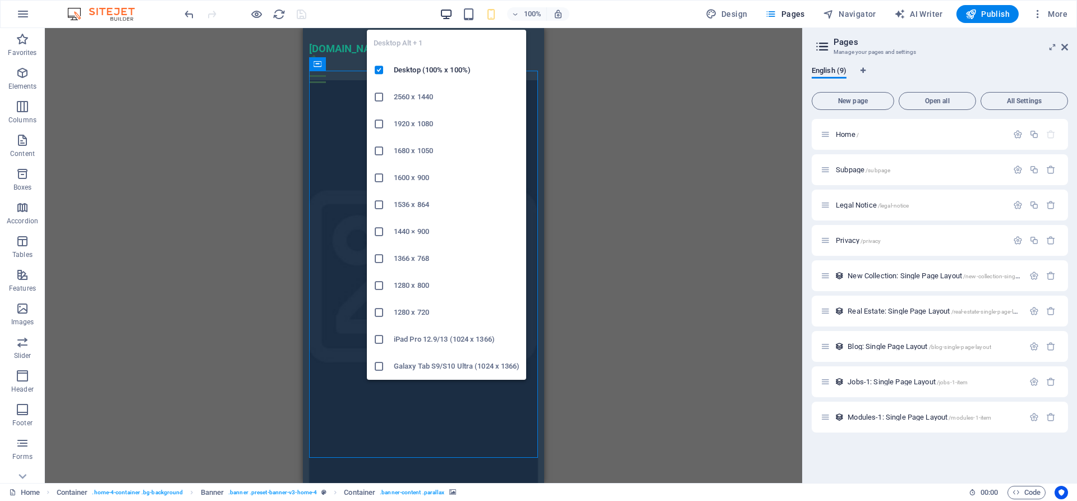
click at [448, 17] on icon "button" at bounding box center [446, 14] width 13 height 13
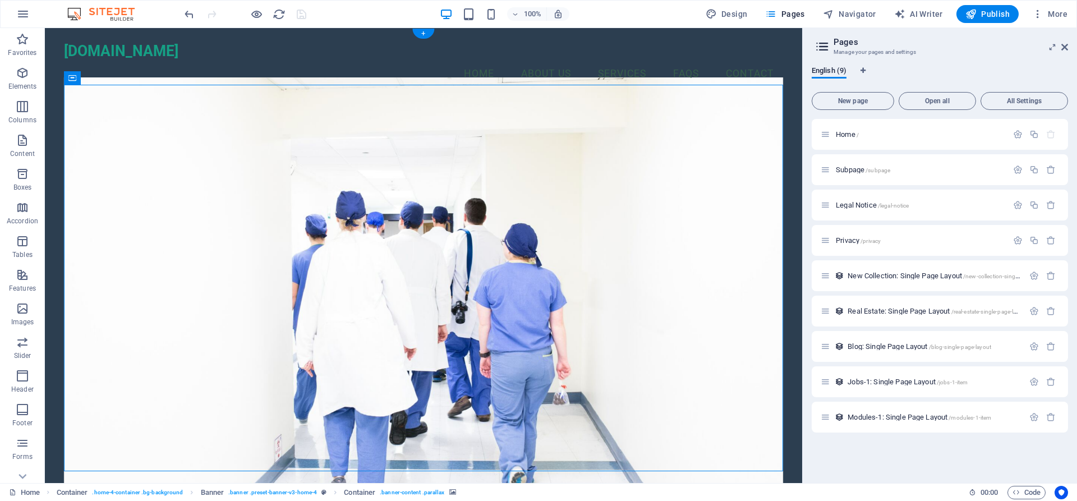
click at [643, 183] on figure at bounding box center [424, 284] width 720 height 414
click at [695, 183] on figure at bounding box center [424, 284] width 720 height 414
click at [737, 17] on span "Design" at bounding box center [727, 13] width 42 height 11
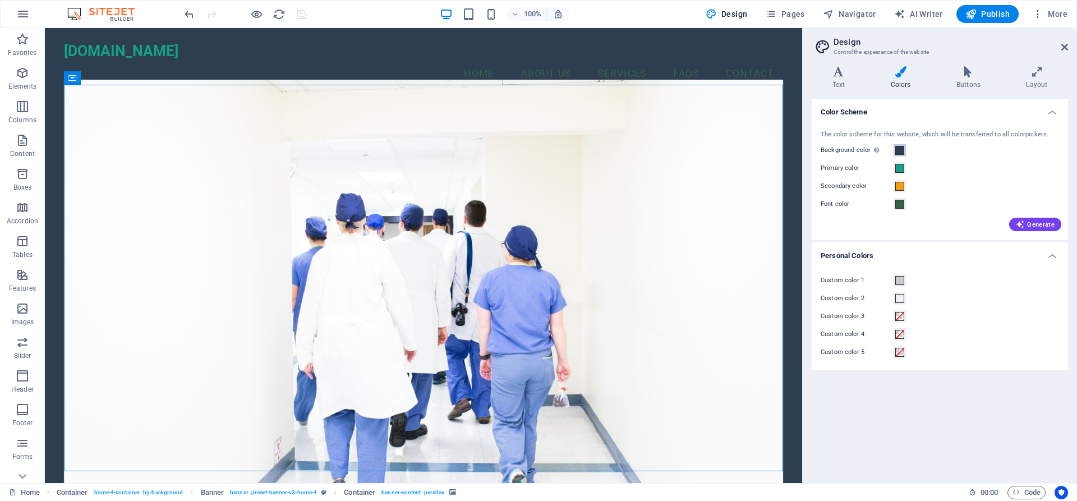
click at [905, 149] on button "Background color Only visible if it is not covered by other backgrounds." at bounding box center [900, 150] width 12 height 12
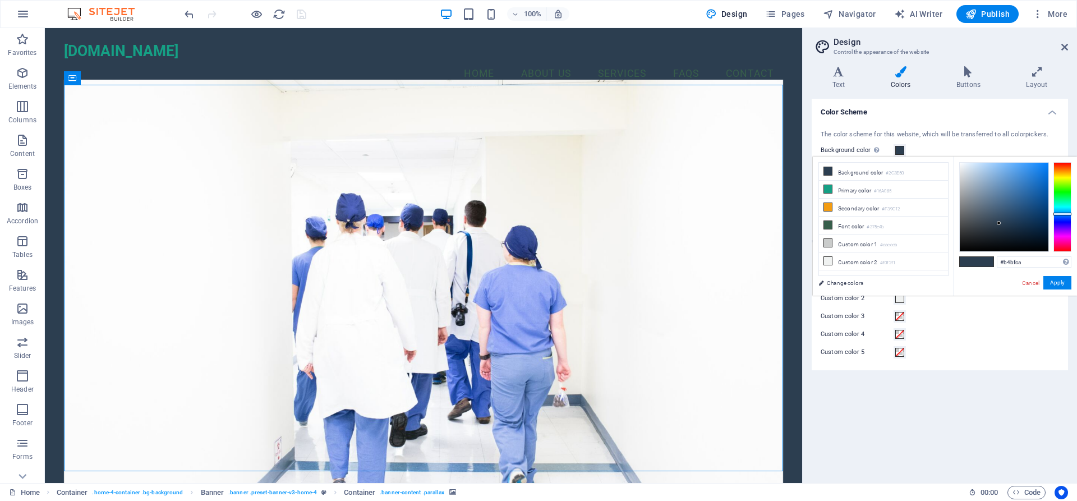
click at [969, 181] on div at bounding box center [1004, 207] width 89 height 89
click at [1006, 175] on div at bounding box center [1004, 207] width 89 height 89
click at [998, 184] on div at bounding box center [1004, 207] width 89 height 89
type input "#6eadec"
click at [1007, 169] on div at bounding box center [1004, 207] width 89 height 89
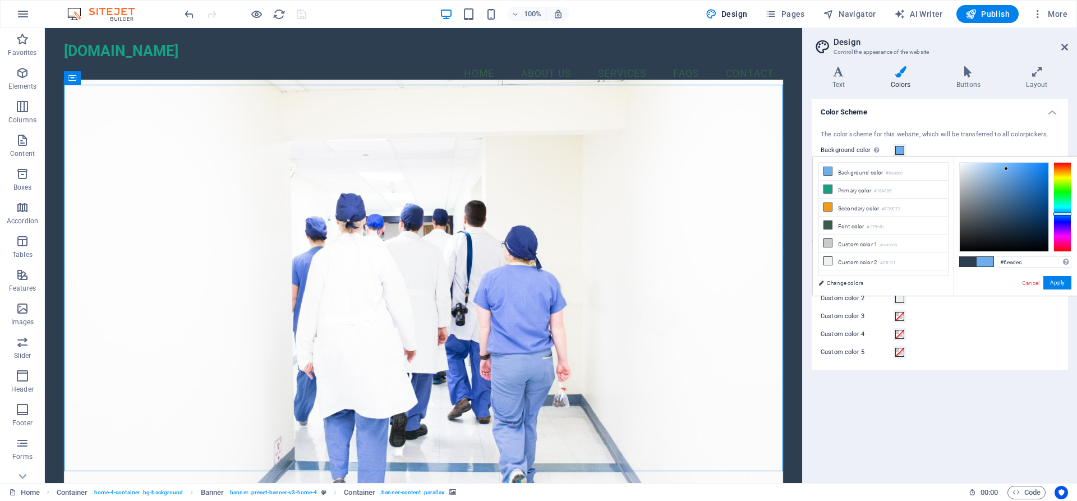
click at [983, 261] on span at bounding box center [985, 262] width 17 height 10
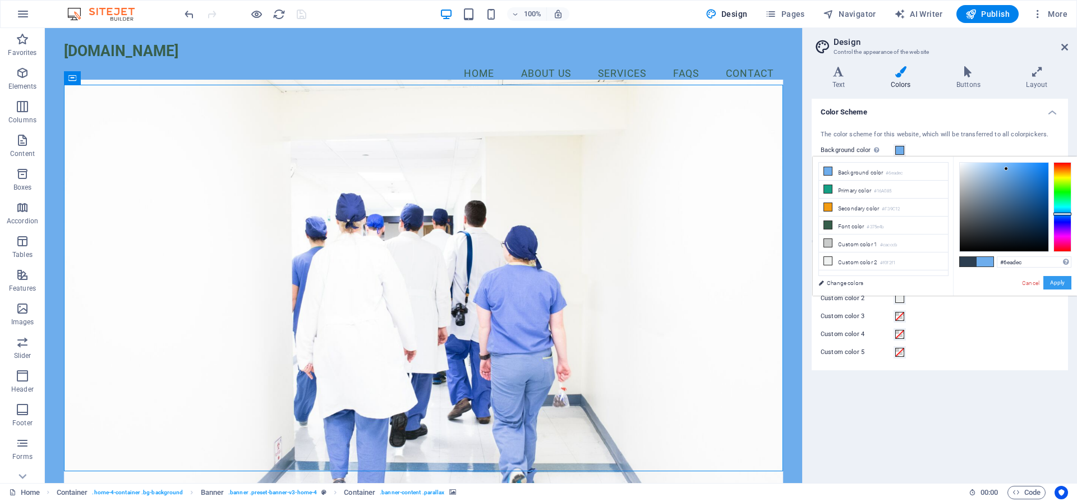
click at [1064, 283] on button "Apply" at bounding box center [1058, 282] width 28 height 13
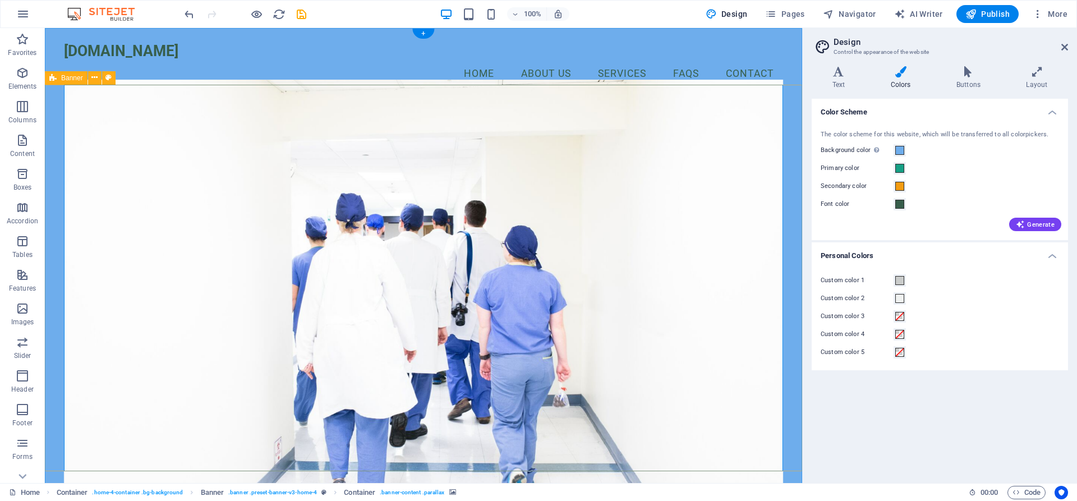
click at [753, 236] on figure at bounding box center [424, 287] width 720 height 414
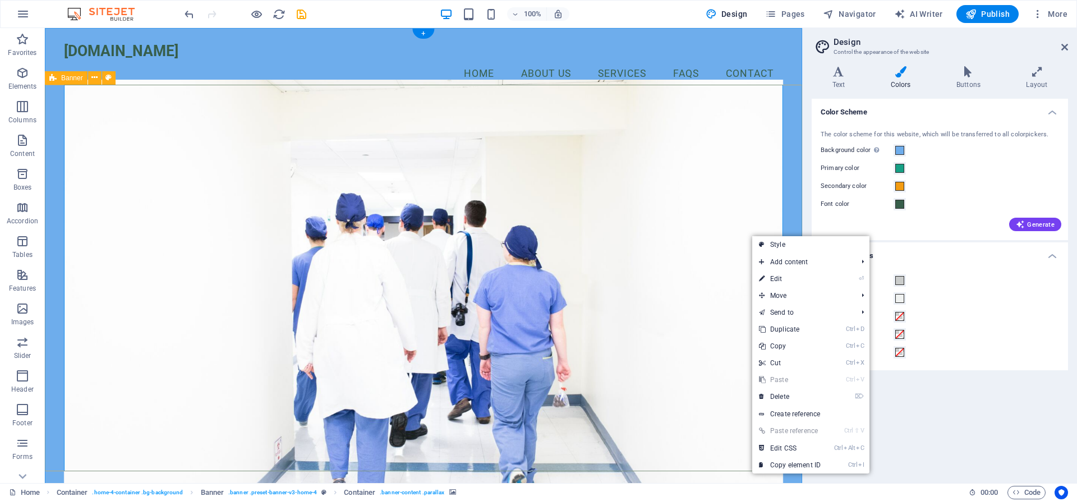
click at [744, 230] on figure at bounding box center [424, 287] width 720 height 414
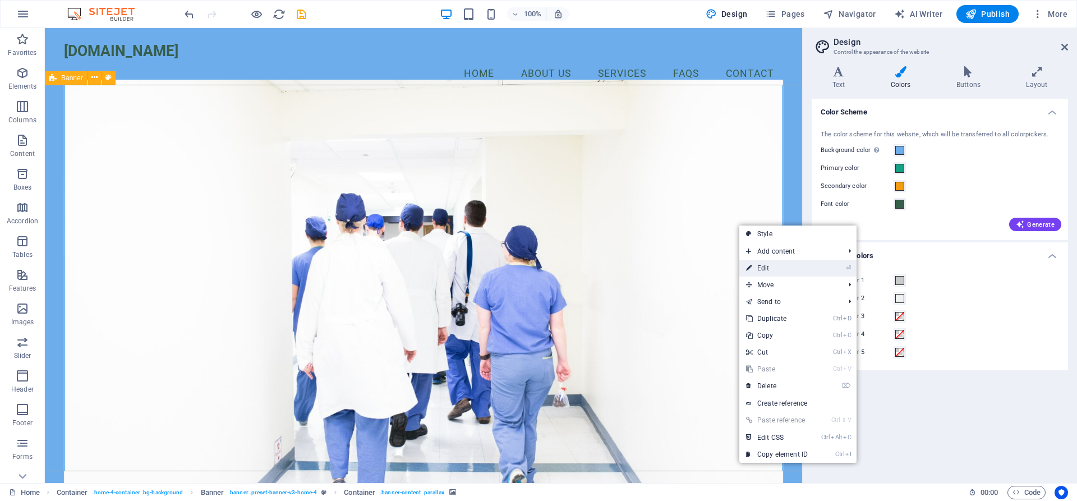
click at [776, 263] on link "⏎ Edit" at bounding box center [777, 268] width 75 height 17
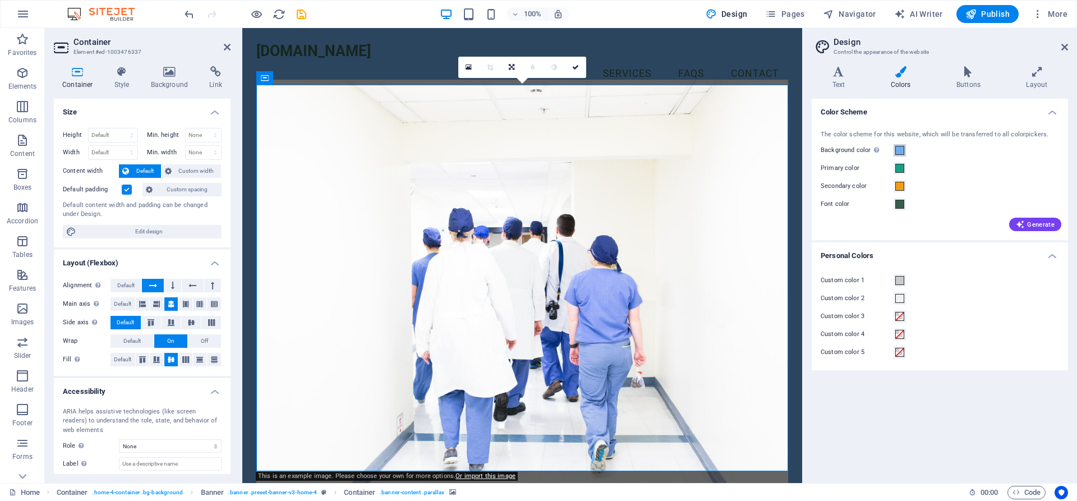
click at [901, 154] on span at bounding box center [900, 150] width 9 height 9
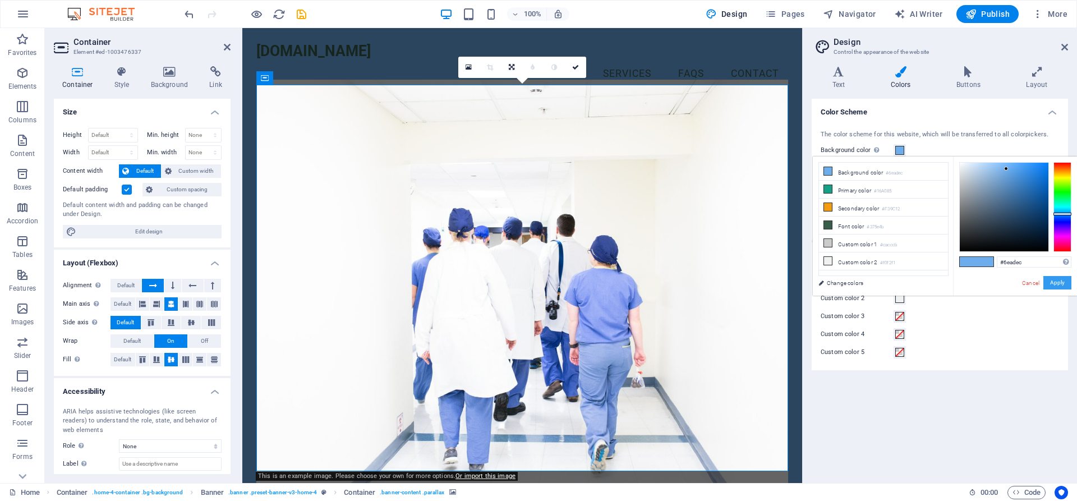
click at [1059, 279] on button "Apply" at bounding box center [1058, 282] width 28 height 13
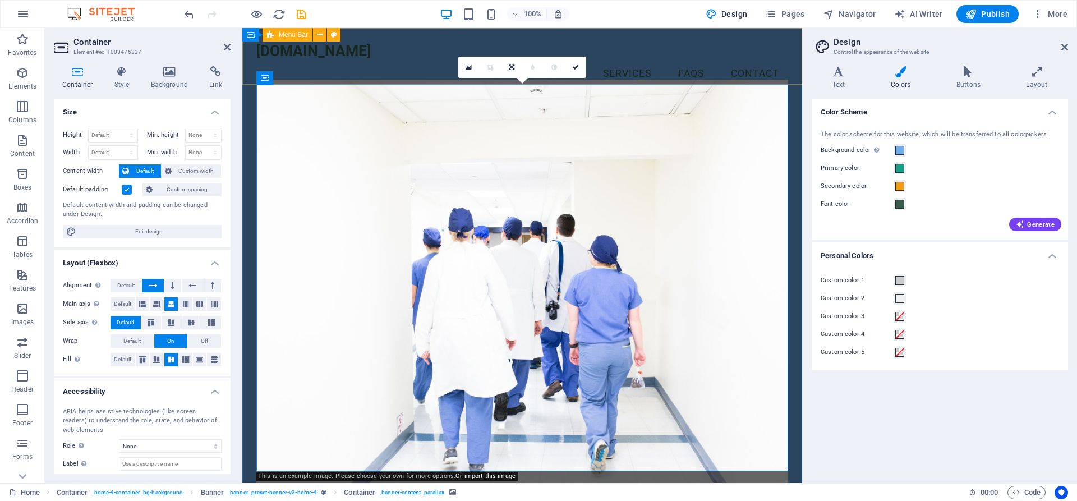
click at [701, 72] on div "[DOMAIN_NAME] Menu Home About Us Services FAQs Contact" at bounding box center [522, 65] width 560 height 74
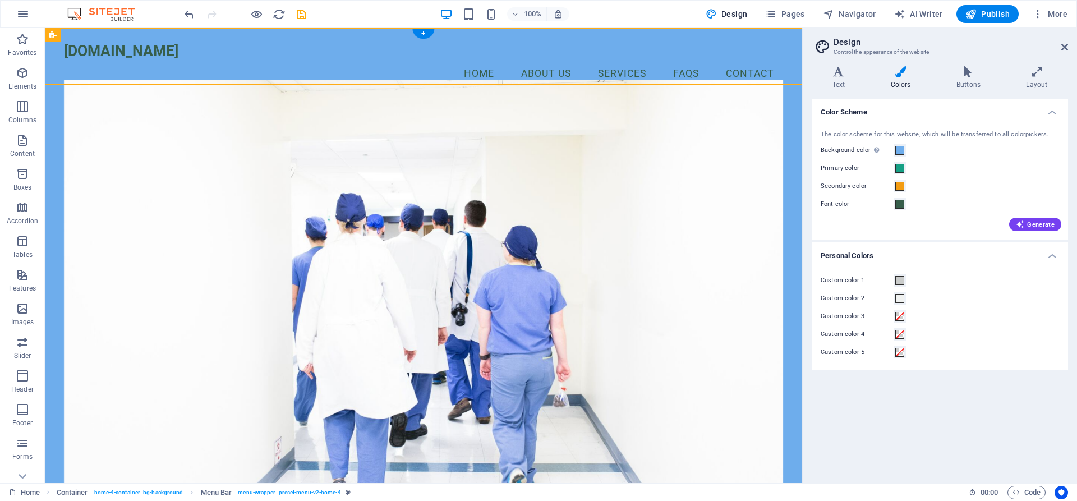
click at [731, 282] on figure at bounding box center [424, 287] width 720 height 414
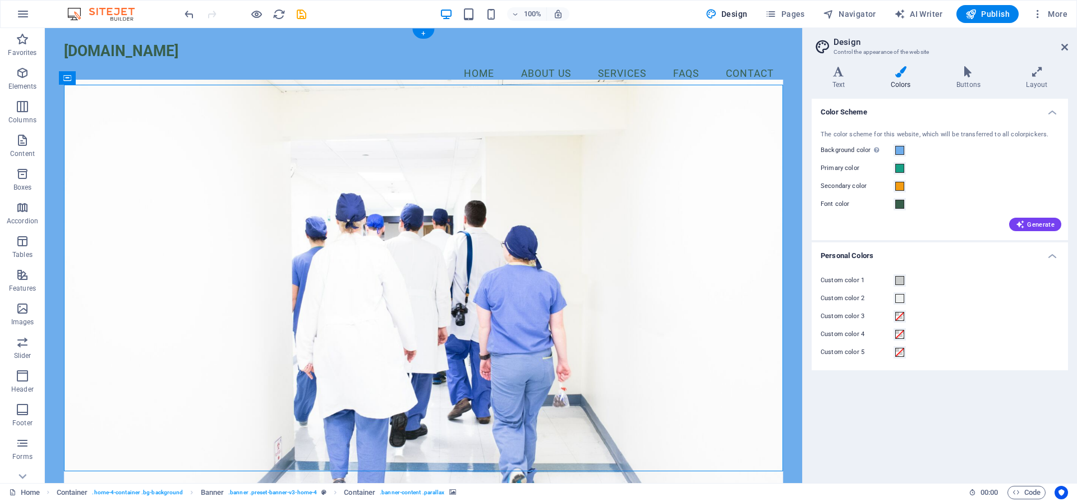
click at [728, 247] on figure at bounding box center [424, 287] width 720 height 414
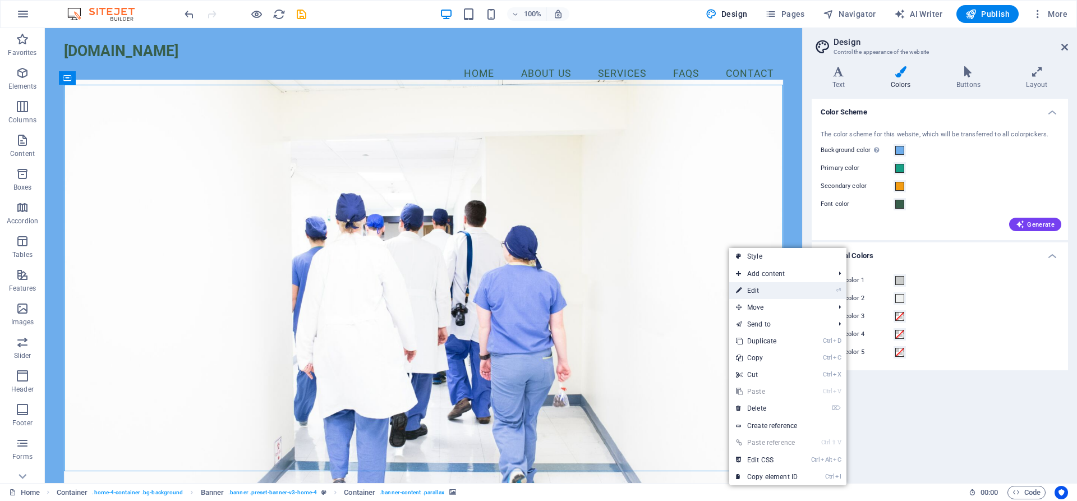
click at [765, 292] on link "⏎ Edit" at bounding box center [766, 290] width 75 height 17
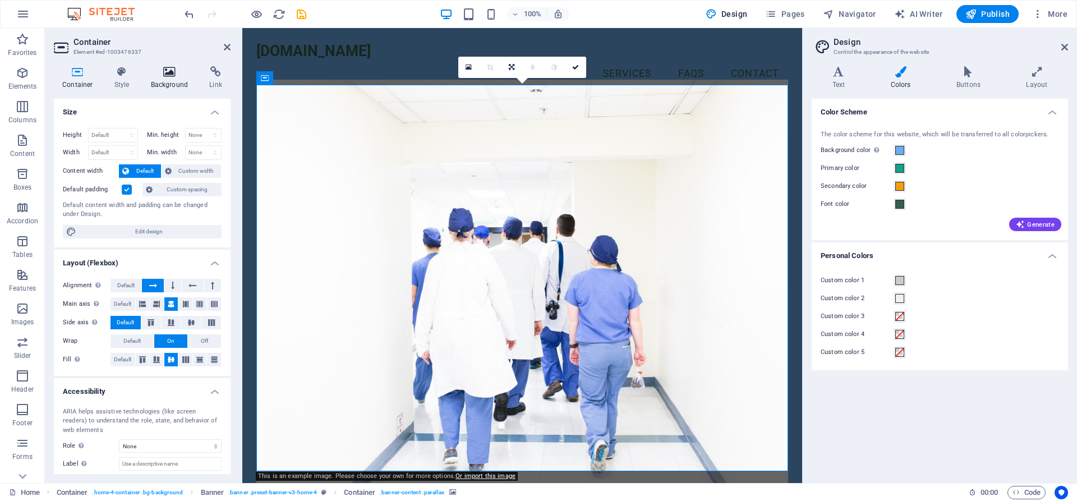
click at [181, 79] on h4 "Background" at bounding box center [172, 78] width 59 height 24
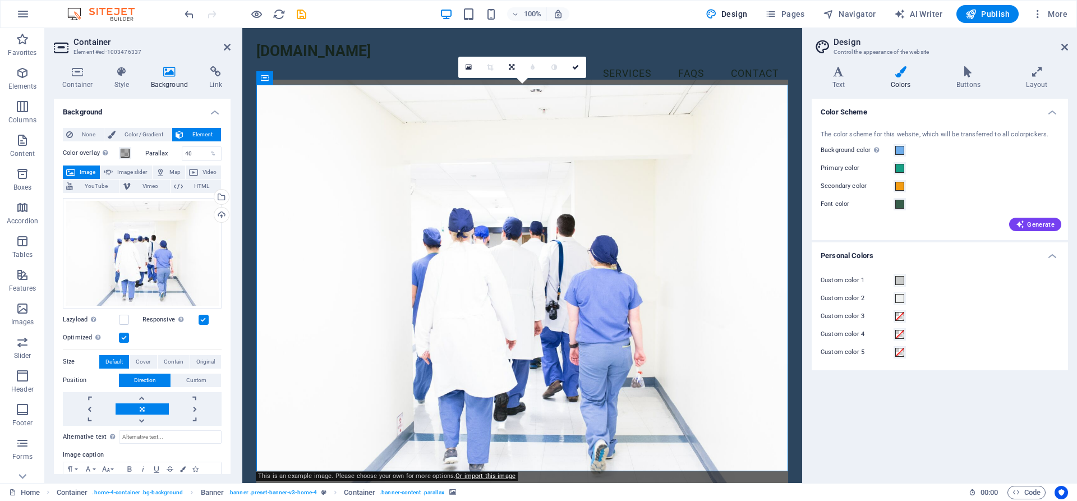
click at [120, 363] on span "Default" at bounding box center [113, 361] width 17 height 13
click at [113, 363] on span "Default" at bounding box center [113, 361] width 17 height 13
click at [116, 357] on span "Default" at bounding box center [113, 361] width 17 height 13
click at [116, 356] on span "Default" at bounding box center [113, 361] width 17 height 13
click at [139, 359] on span "Cover" at bounding box center [143, 361] width 15 height 13
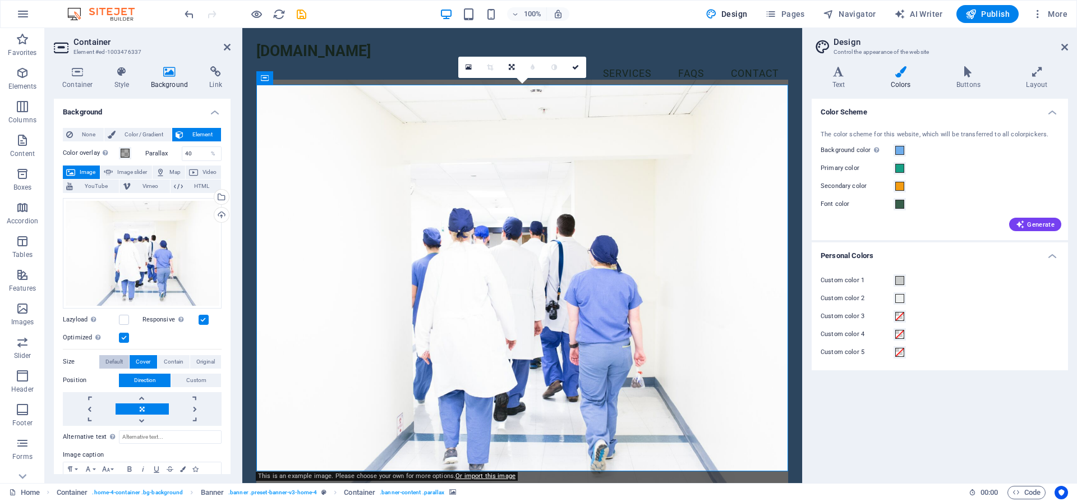
click at [116, 363] on span "Default" at bounding box center [113, 361] width 17 height 13
click at [198, 360] on span "Original" at bounding box center [205, 361] width 19 height 13
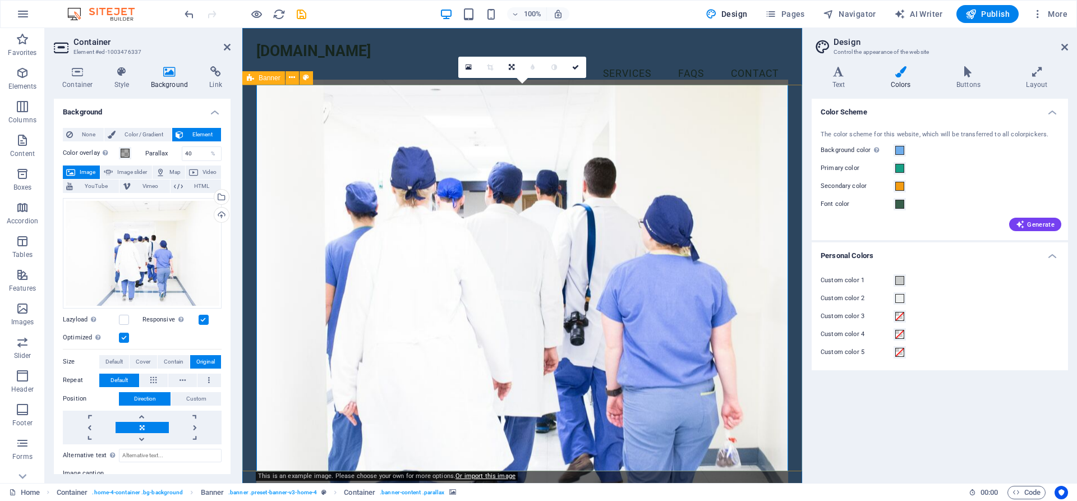
click at [333, 353] on figure at bounding box center [522, 287] width 532 height 414
click at [147, 136] on span "Color / Gradient" at bounding box center [143, 134] width 49 height 13
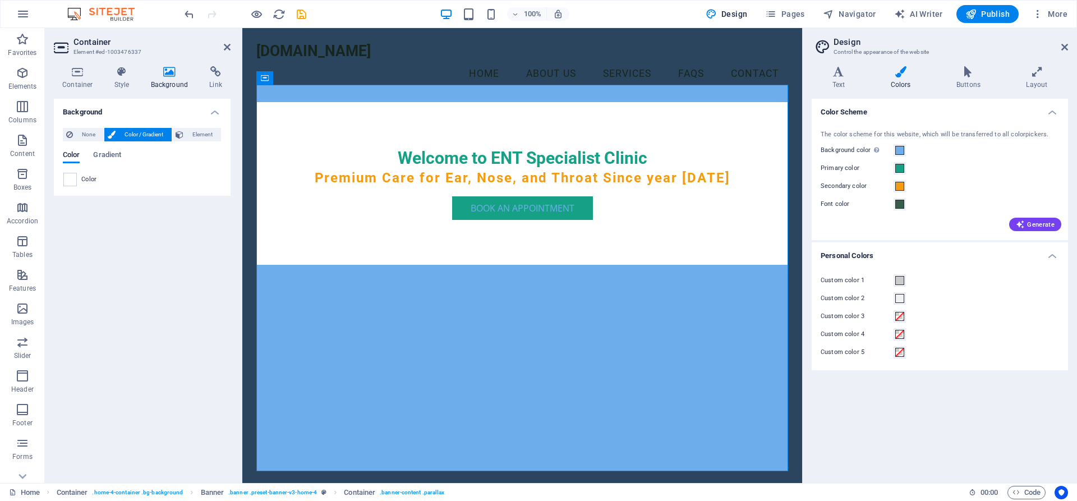
click at [128, 249] on div "Background None Color / Gradient Element Stretch background to full-width Color…" at bounding box center [142, 286] width 177 height 375
click at [166, 76] on icon at bounding box center [170, 71] width 54 height 11
click at [148, 134] on span "Color / Gradient" at bounding box center [143, 134] width 49 height 13
click at [88, 135] on span "None" at bounding box center [88, 134] width 24 height 13
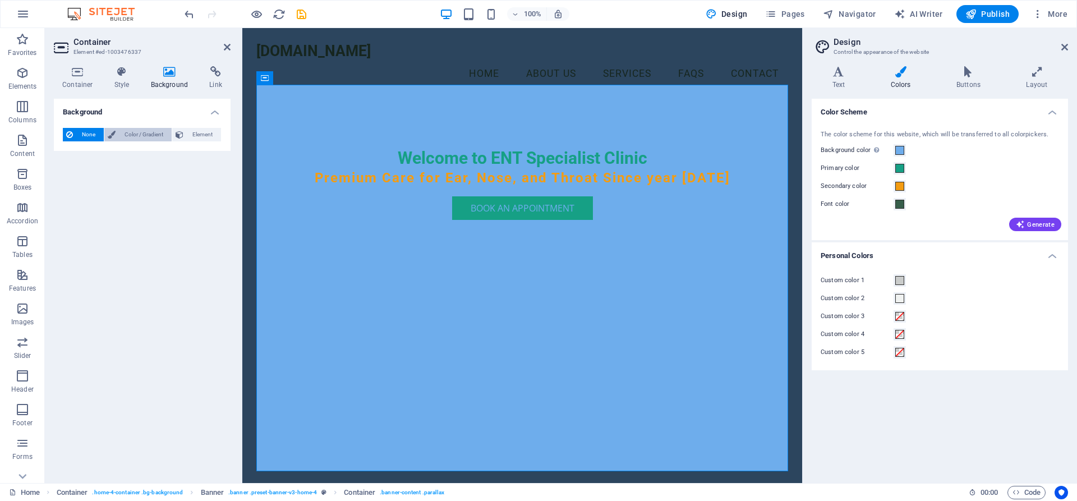
click at [131, 135] on span "Color / Gradient" at bounding box center [143, 134] width 49 height 13
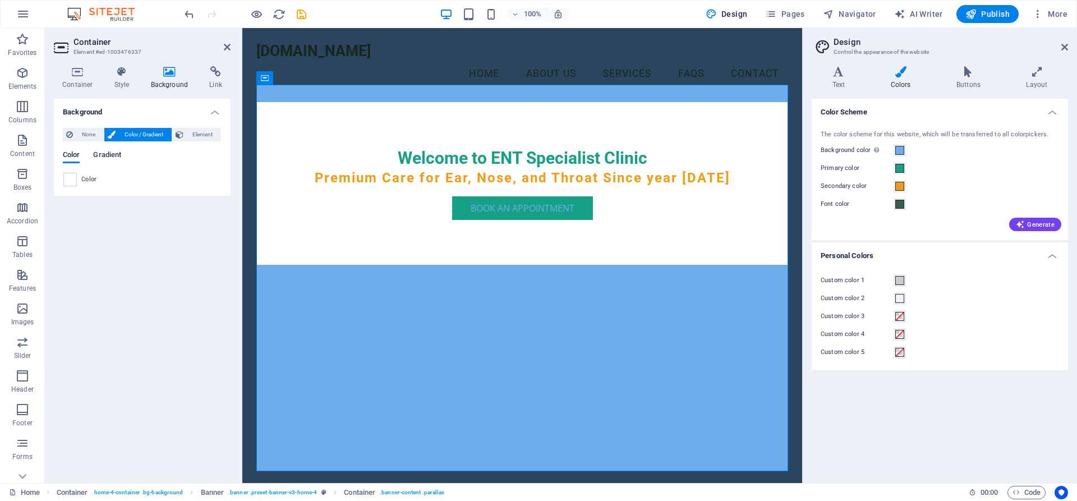
click at [118, 153] on span "Gradient" at bounding box center [107, 156] width 28 height 16
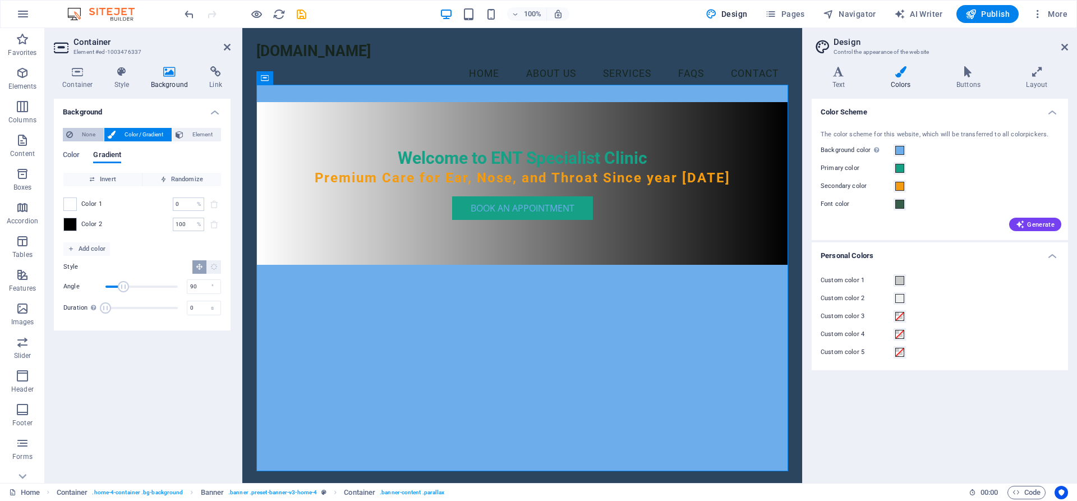
click at [99, 137] on span "None" at bounding box center [88, 134] width 24 height 13
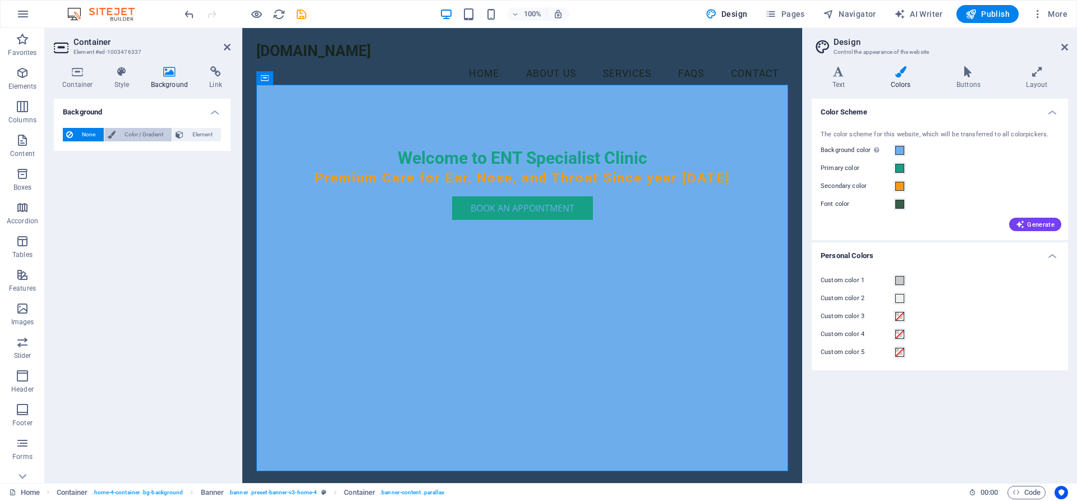
click at [121, 136] on span "Color / Gradient" at bounding box center [143, 134] width 49 height 13
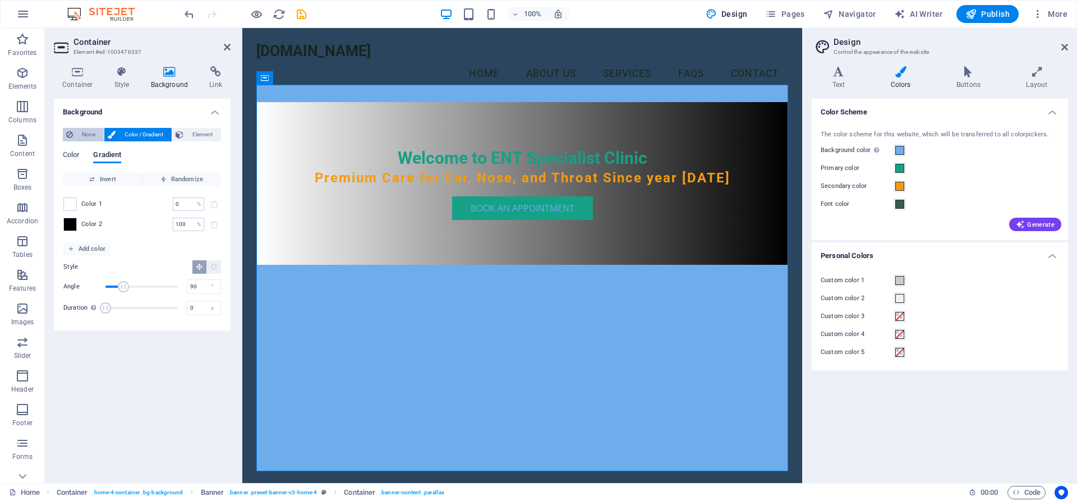
click at [92, 134] on span "None" at bounding box center [88, 134] width 24 height 13
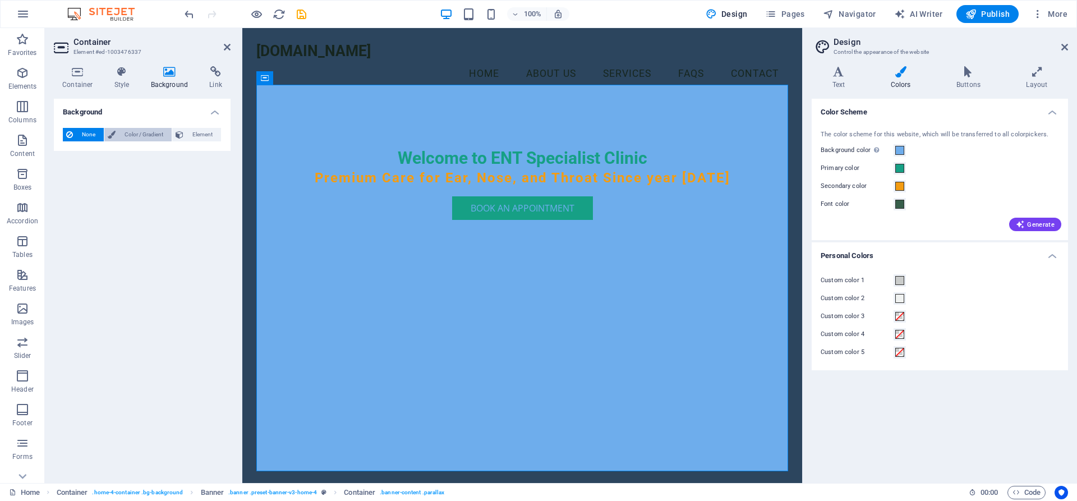
click at [131, 134] on span "Color / Gradient" at bounding box center [143, 134] width 49 height 13
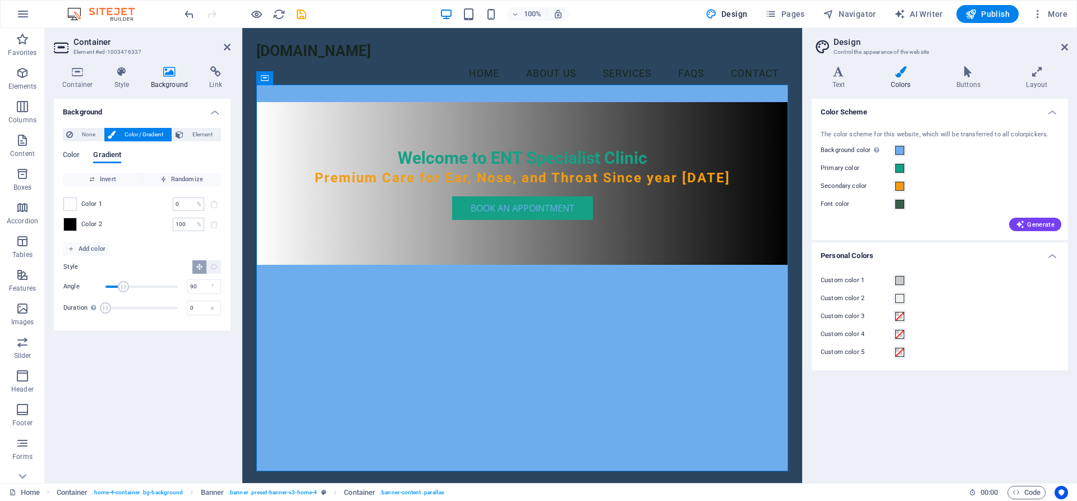
click at [163, 82] on h4 "Background" at bounding box center [172, 78] width 59 height 24
click at [72, 207] on span at bounding box center [70, 204] width 12 height 12
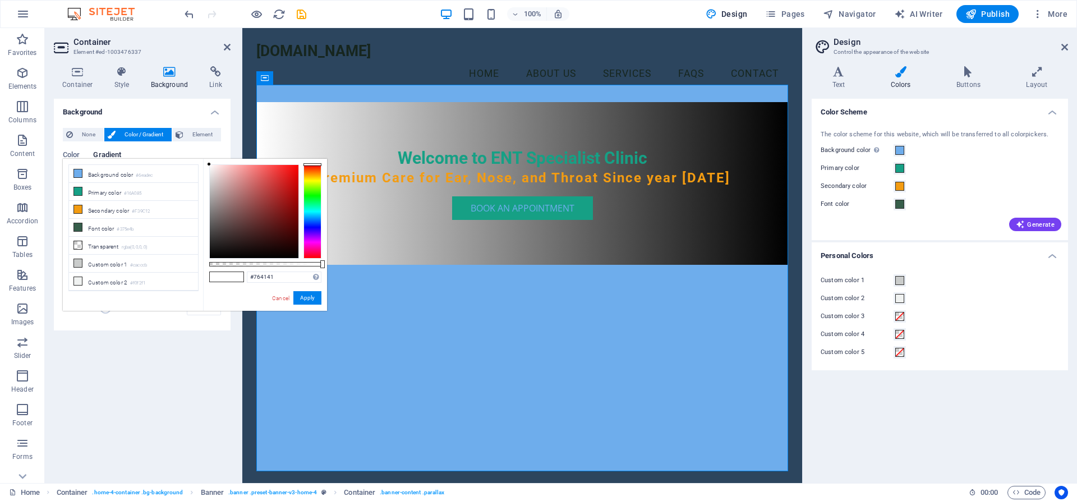
click at [249, 214] on div at bounding box center [254, 211] width 89 height 93
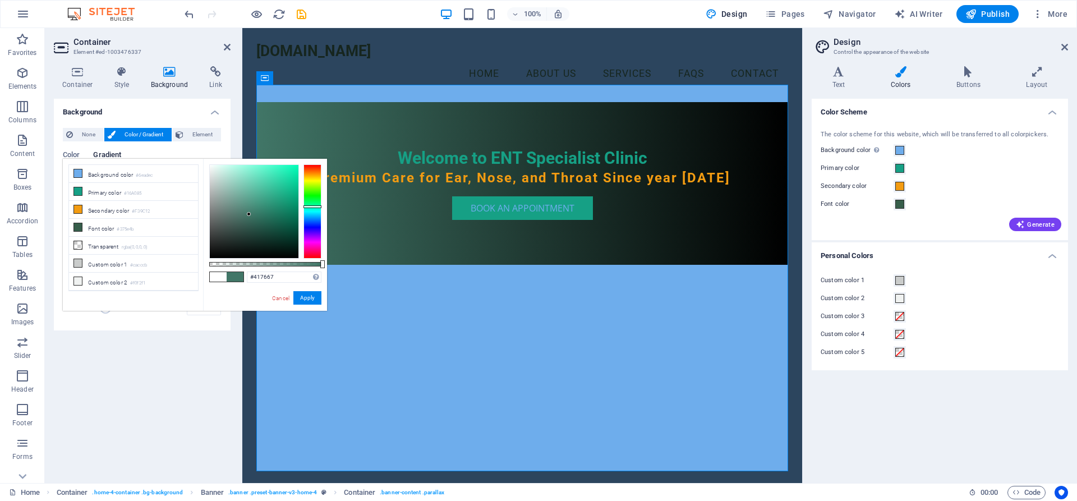
click at [314, 207] on div at bounding box center [313, 211] width 18 height 94
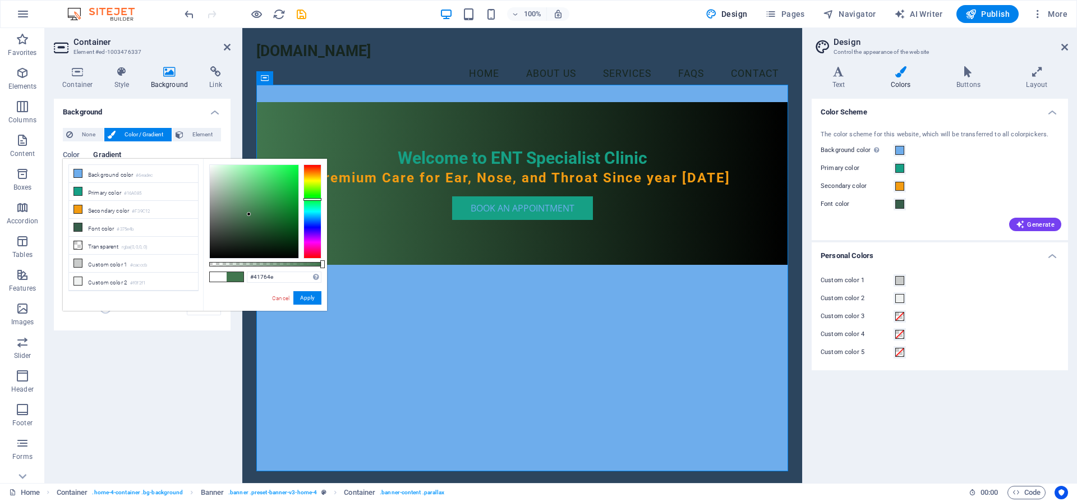
click at [314, 199] on div at bounding box center [313, 211] width 18 height 94
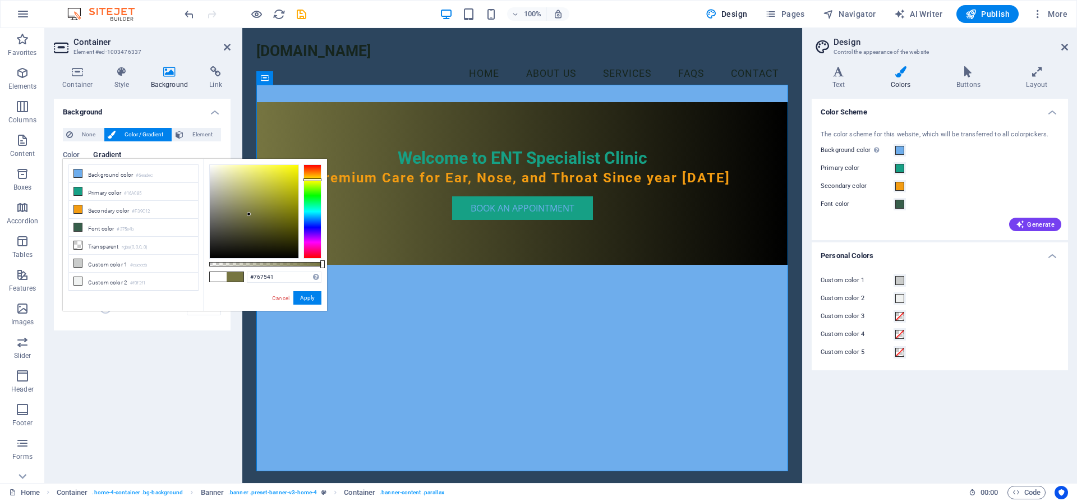
click at [315, 180] on div at bounding box center [313, 211] width 18 height 94
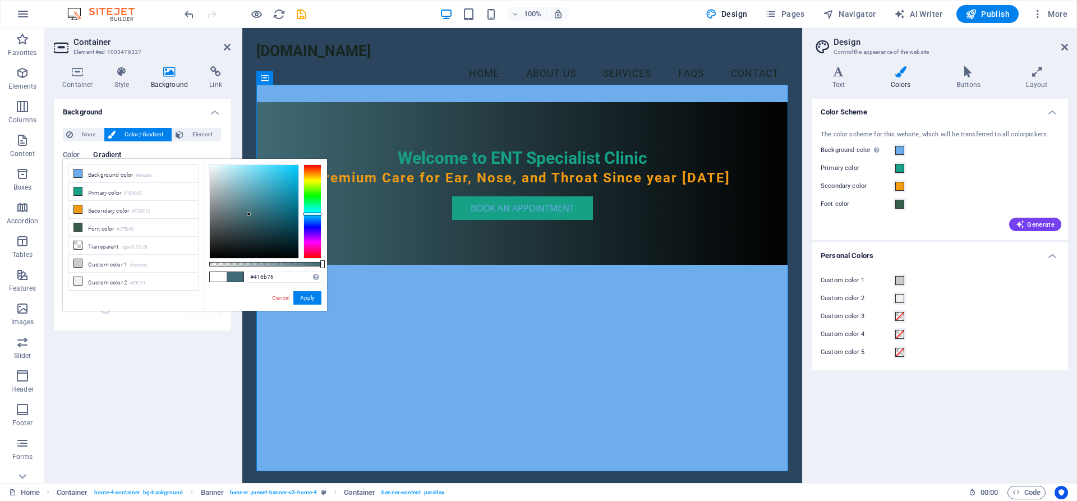
click at [315, 214] on div at bounding box center [313, 211] width 18 height 94
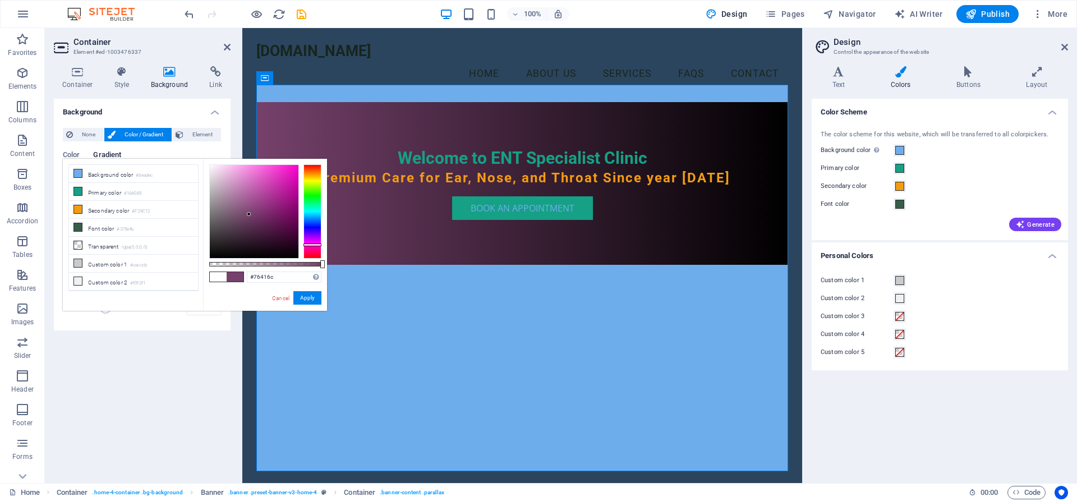
click at [311, 245] on div at bounding box center [313, 211] width 18 height 94
drag, startPoint x: 239, startPoint y: 278, endPoint x: 253, endPoint y: 276, distance: 13.6
click at [253, 276] on div "#76416c Supported formats #0852ed rgb(8, 82, 237) rgba(8, 82, 237, 90%) hsv(221…" at bounding box center [265, 316] width 124 height 315
click at [80, 280] on icon at bounding box center [78, 281] width 8 height 8
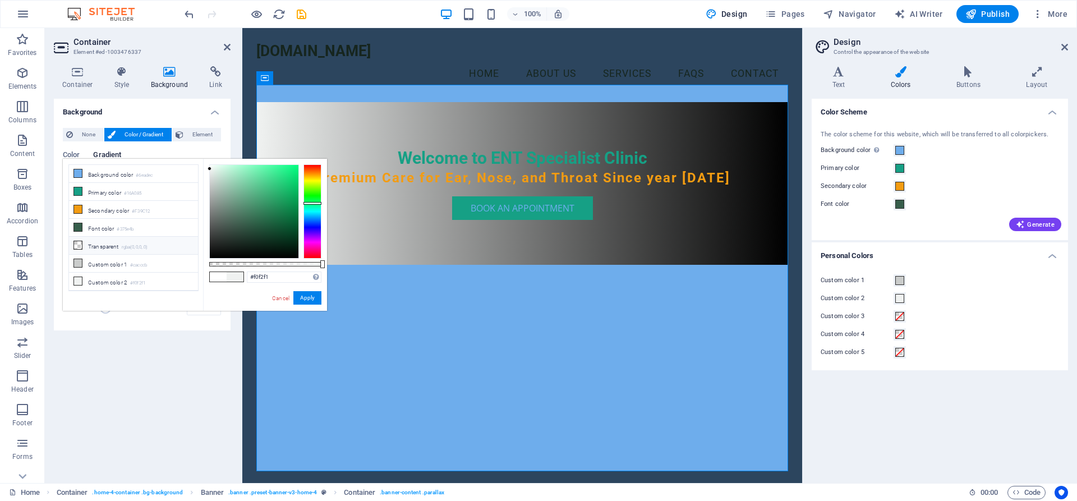
click at [82, 245] on span at bounding box center [78, 245] width 9 height 9
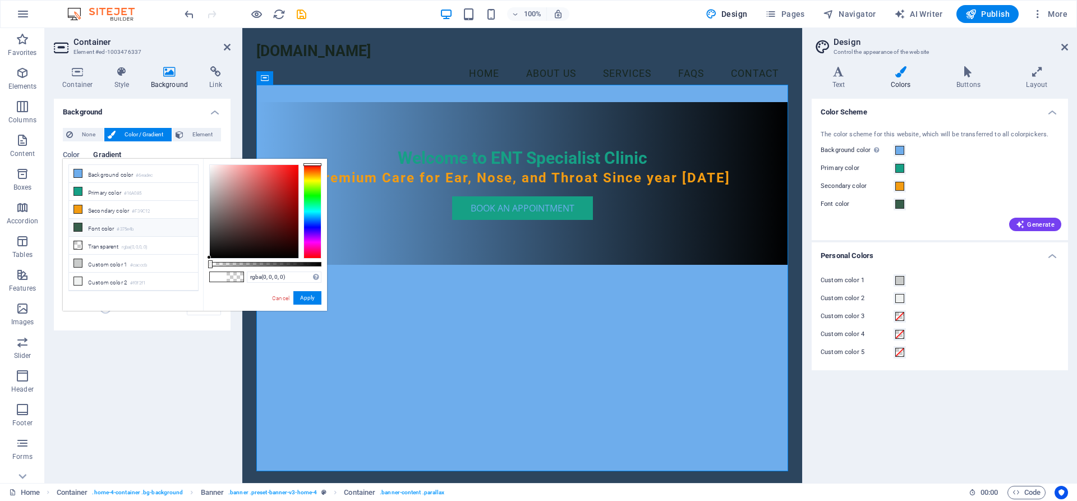
click at [81, 225] on icon at bounding box center [78, 227] width 8 height 8
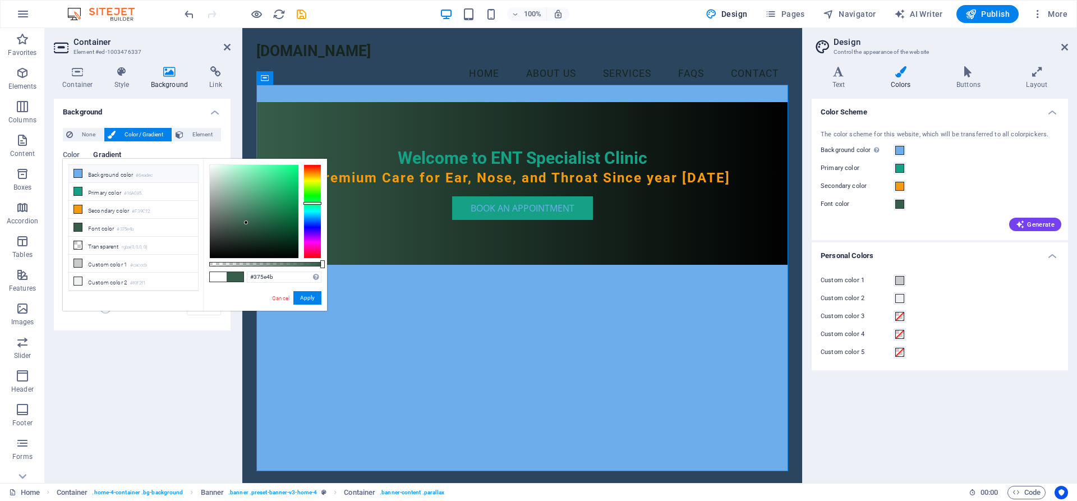
click at [77, 175] on icon at bounding box center [78, 173] width 8 height 8
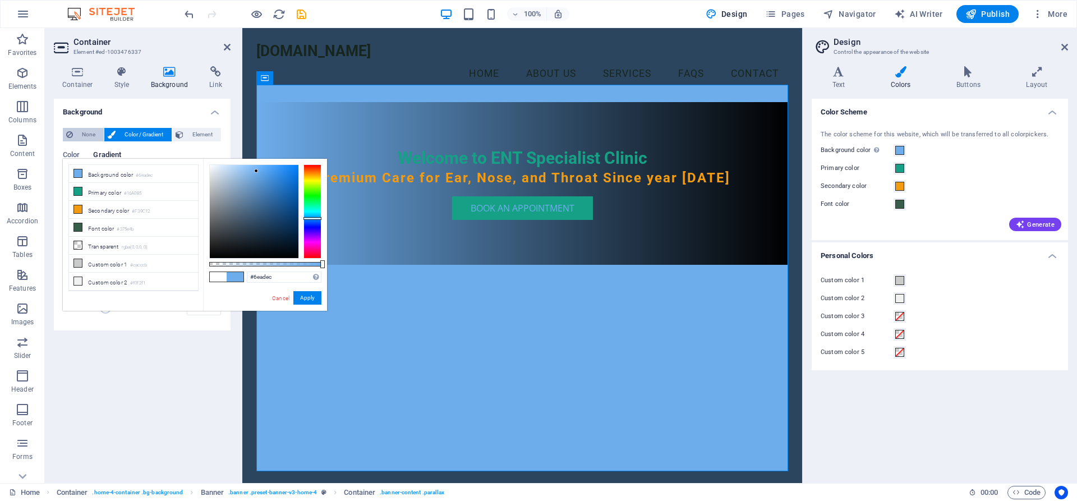
click at [91, 139] on span "None" at bounding box center [88, 134] width 24 height 13
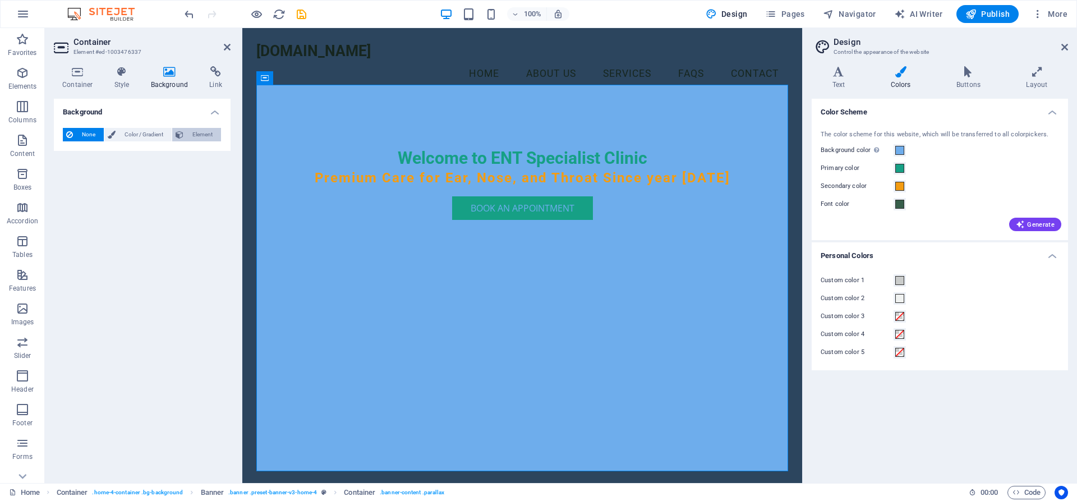
click at [186, 139] on button "Element" at bounding box center [196, 134] width 49 height 13
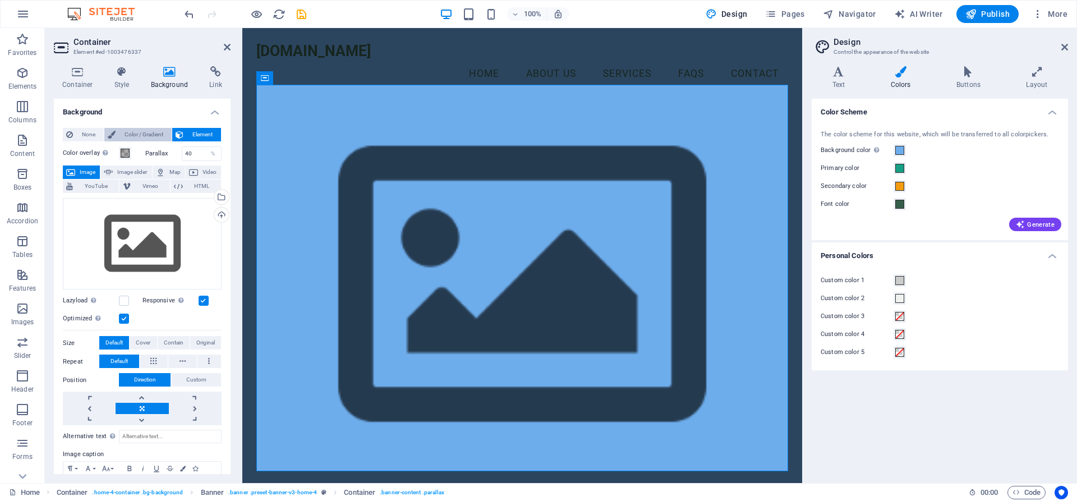
click at [144, 139] on span "Color / Gradient" at bounding box center [143, 134] width 49 height 13
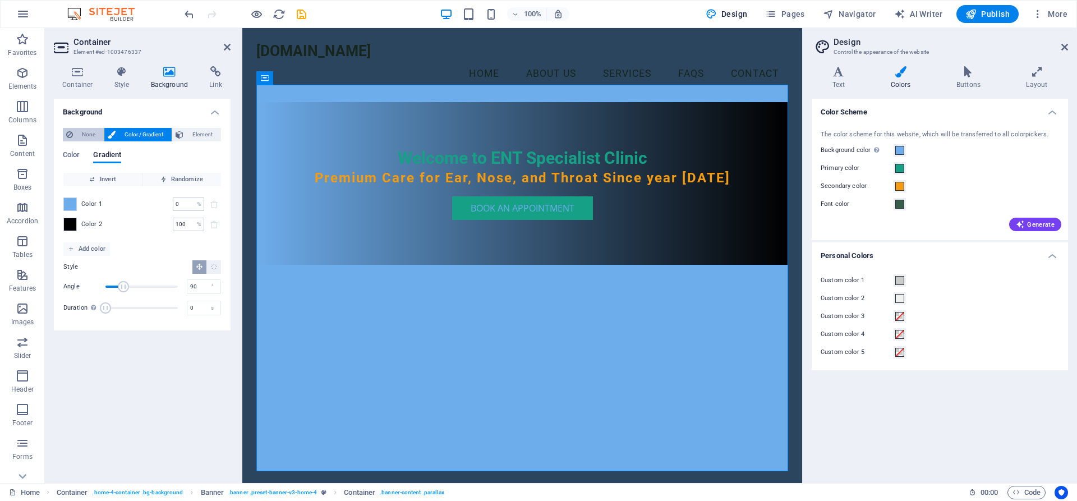
click at [93, 133] on span "None" at bounding box center [88, 134] width 24 height 13
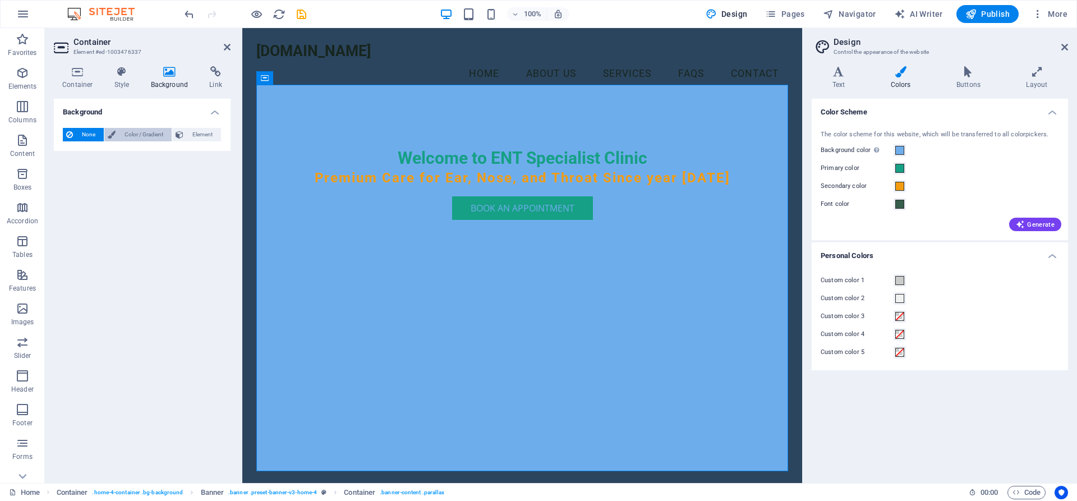
click at [130, 136] on span "Color / Gradient" at bounding box center [143, 134] width 49 height 13
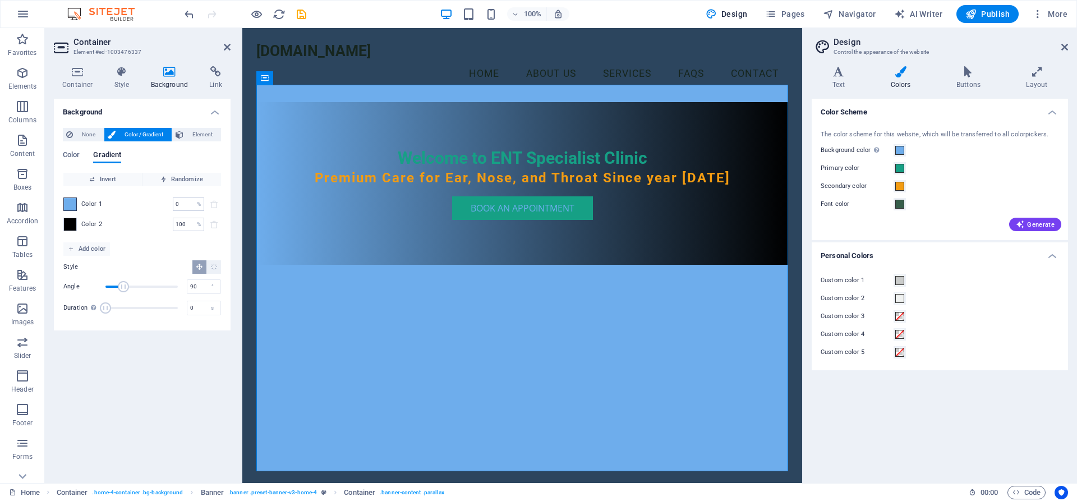
click at [77, 209] on div "Color 1 0 % ​" at bounding box center [142, 204] width 158 height 13
click at [75, 222] on span at bounding box center [70, 224] width 12 height 12
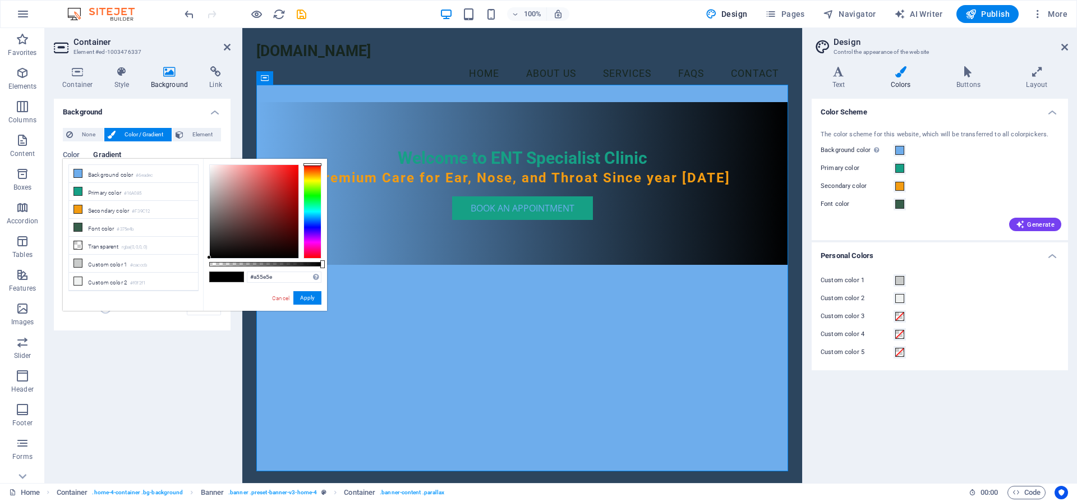
click at [247, 197] on div at bounding box center [254, 211] width 89 height 93
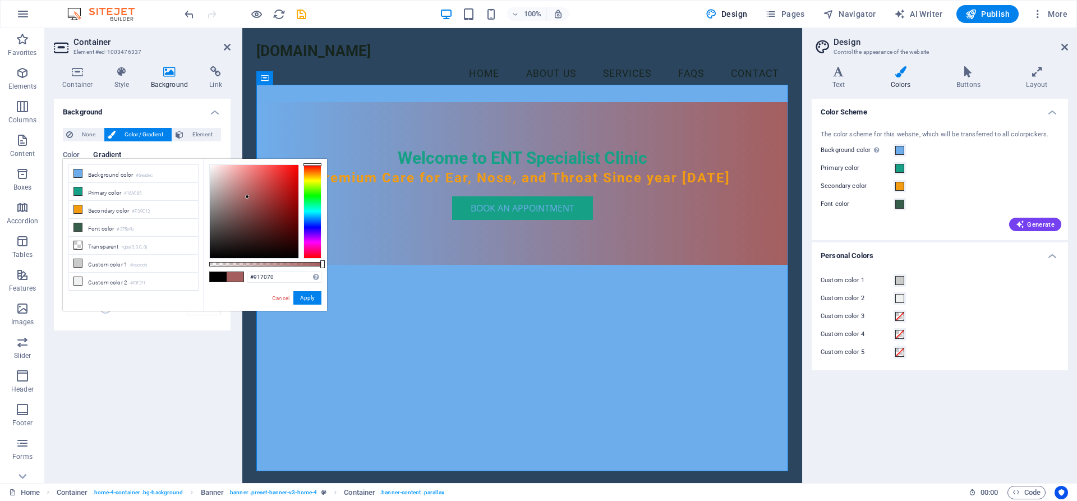
click at [230, 204] on div at bounding box center [254, 211] width 89 height 93
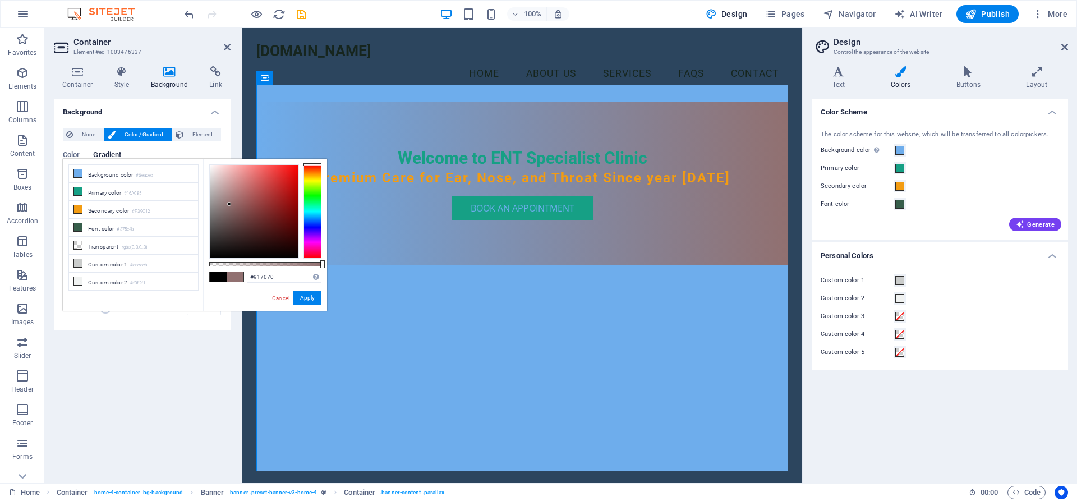
click at [168, 84] on h4 "Background" at bounding box center [172, 78] width 59 height 24
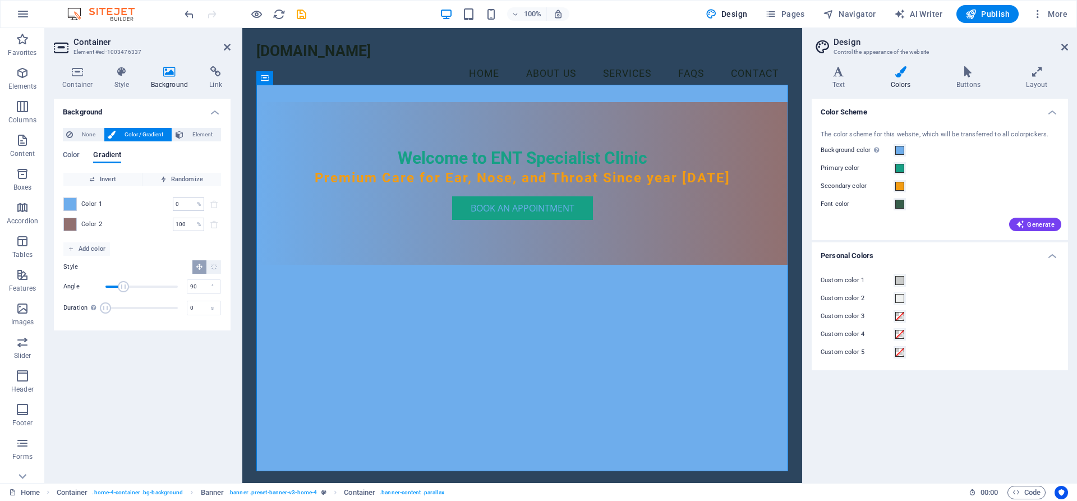
click at [168, 84] on h4 "Background" at bounding box center [172, 78] width 59 height 24
click at [75, 159] on span "Color" at bounding box center [71, 156] width 17 height 16
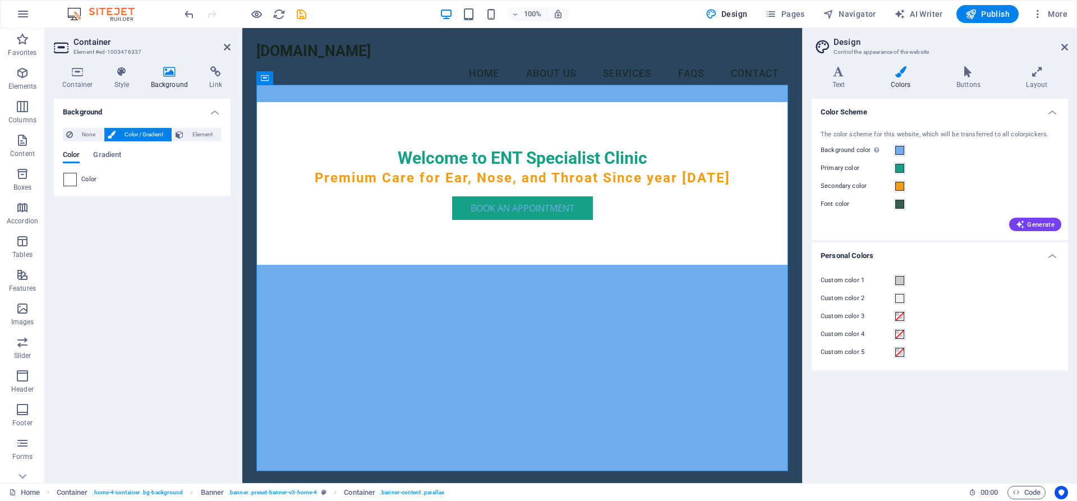
click at [73, 182] on span at bounding box center [70, 179] width 12 height 12
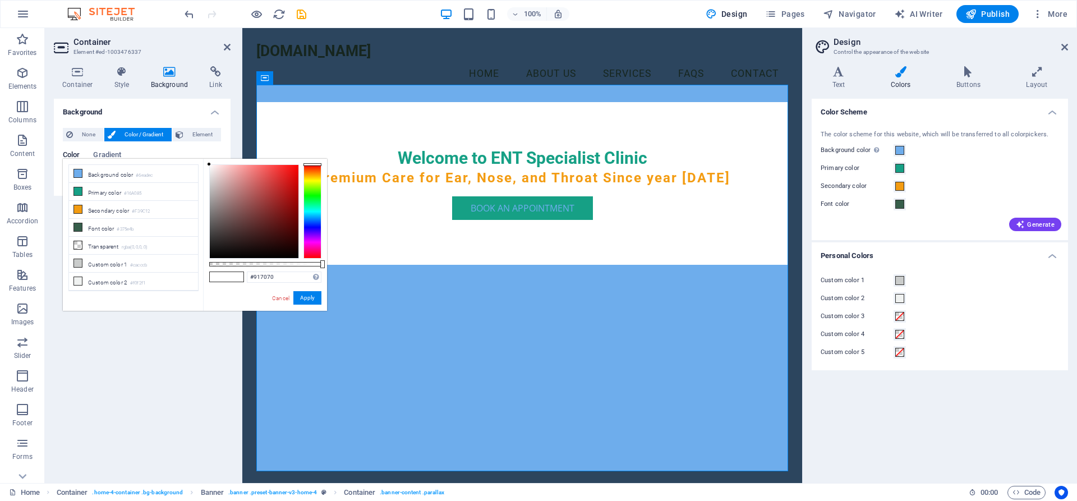
type input "#ffffff"
click at [167, 329] on div "Background None Color / Gradient Element Stretch background to full-width Color…" at bounding box center [142, 286] width 177 height 375
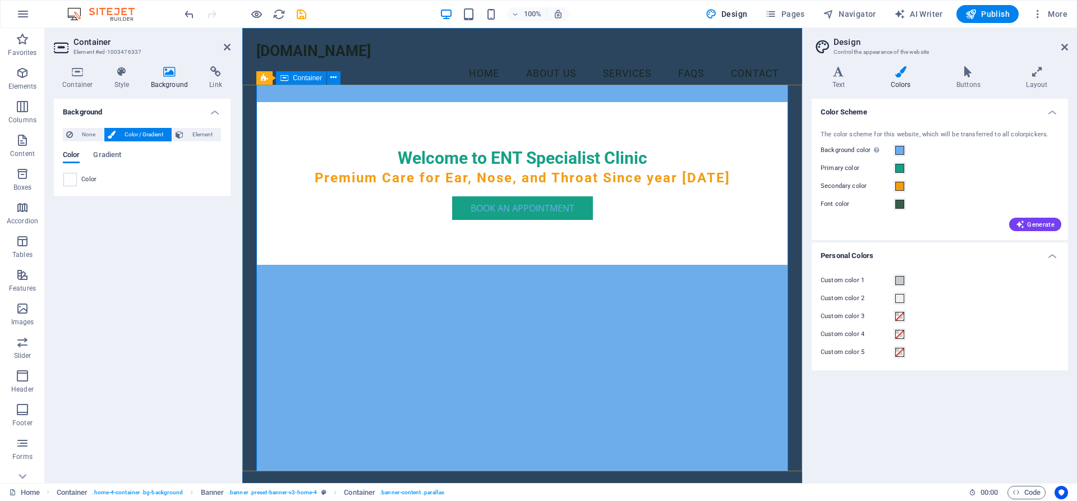
click at [458, 265] on div "Welcome to ENT Specialist Clinic Premium Care for Ear, Nose, and Throat Since y…" at bounding box center [522, 183] width 532 height 163
click at [217, 361] on div "Background None Color / Gradient Element Stretch background to full-width Color…" at bounding box center [142, 286] width 177 height 375
